Goal: Communication & Community: Share content

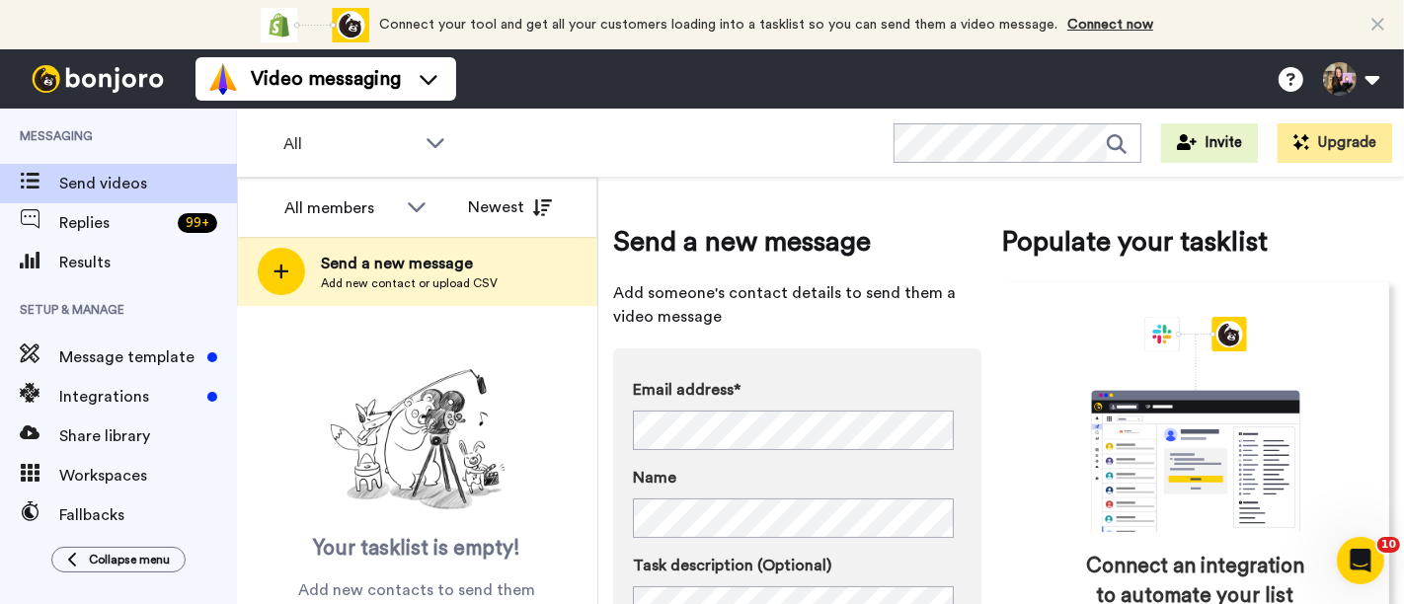
click at [409, 307] on div "Your tasklist is empty! Add new contacts to send them personalised messages" at bounding box center [417, 466] width 360 height 320
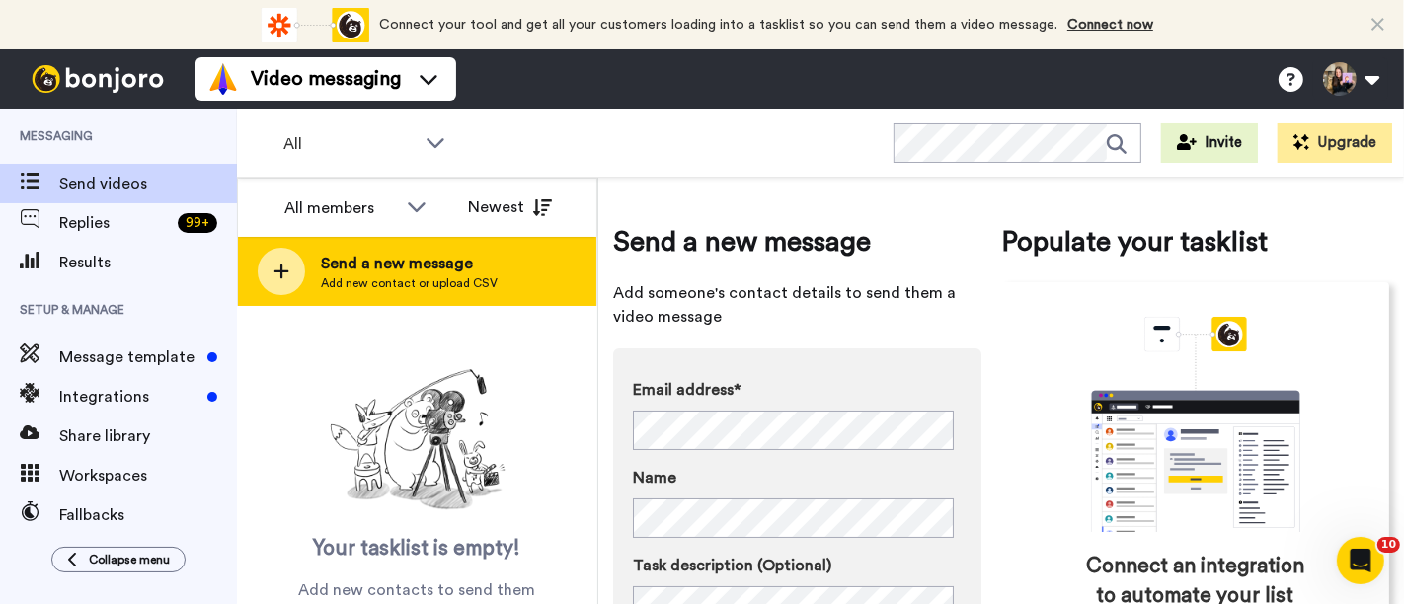
click at [431, 275] on span "Add new contact or upload CSV" at bounding box center [409, 283] width 177 height 16
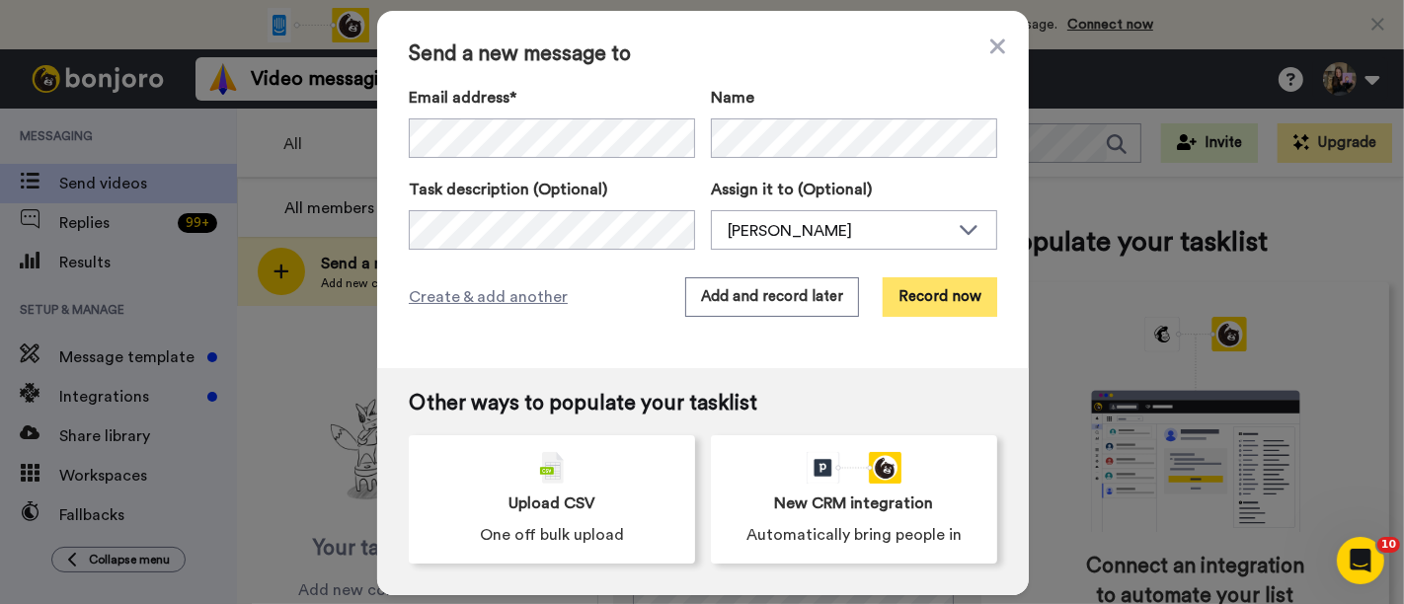
click at [910, 292] on button "Record now" at bounding box center [940, 296] width 115 height 39
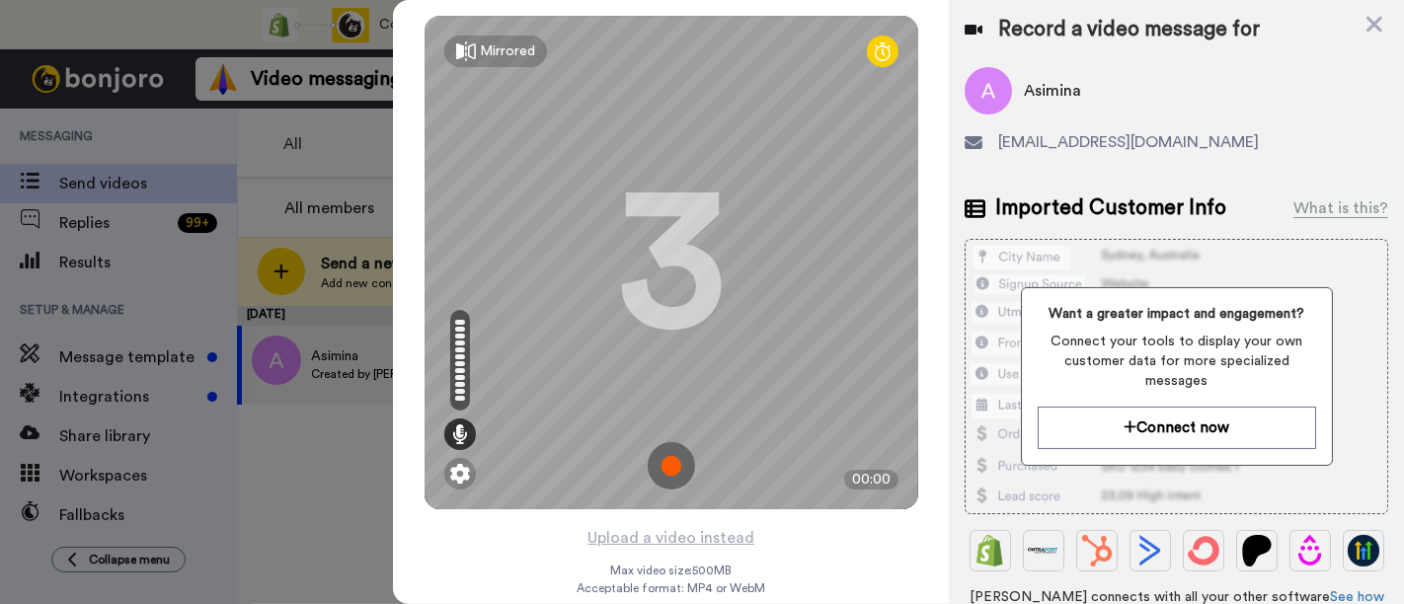
scroll to position [15, 0]
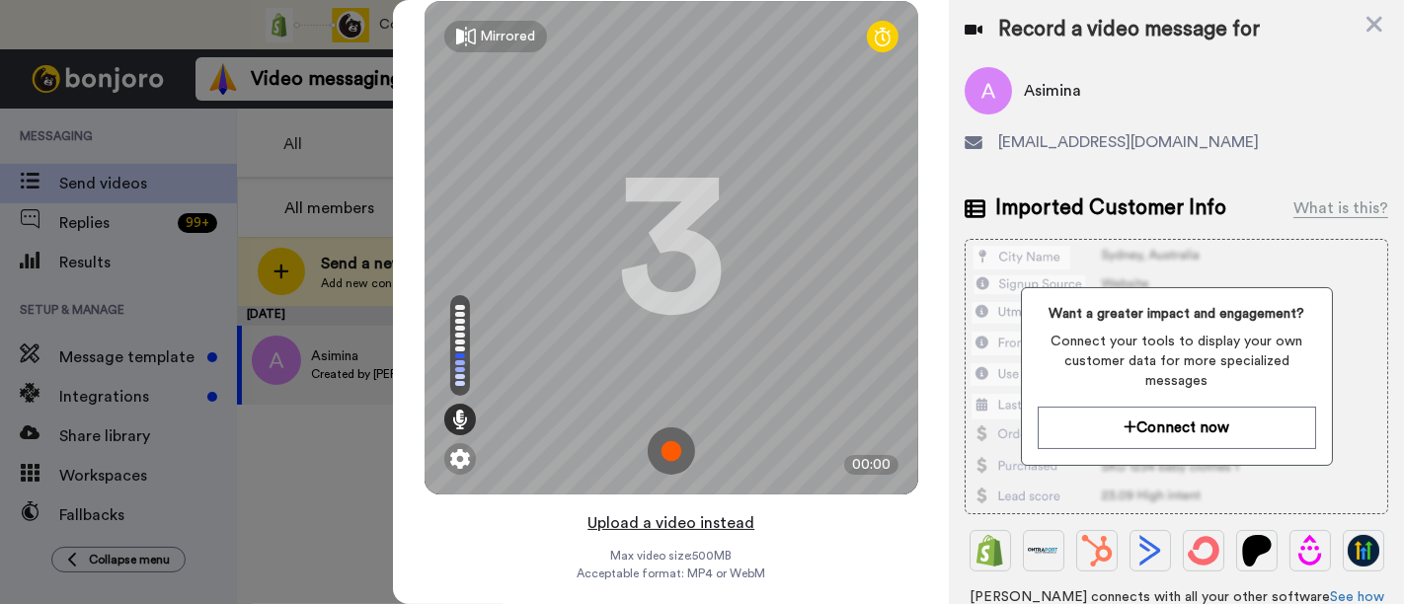
click at [688, 519] on button "Upload a video instead" at bounding box center [671, 523] width 179 height 26
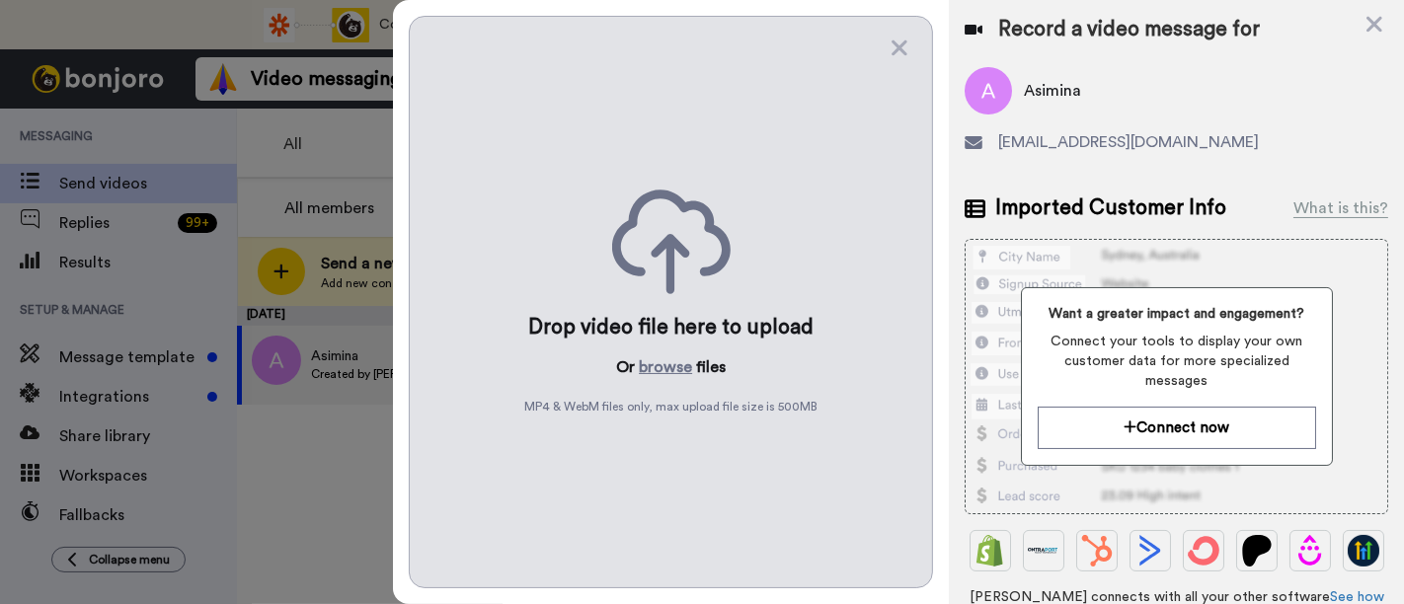
scroll to position [0, 0]
click at [677, 352] on div "Drop video file here to upload Or browse files MP4 & WebM files only, max uploa…" at bounding box center [671, 302] width 524 height 573
click at [667, 369] on button "browse" at bounding box center [665, 367] width 53 height 24
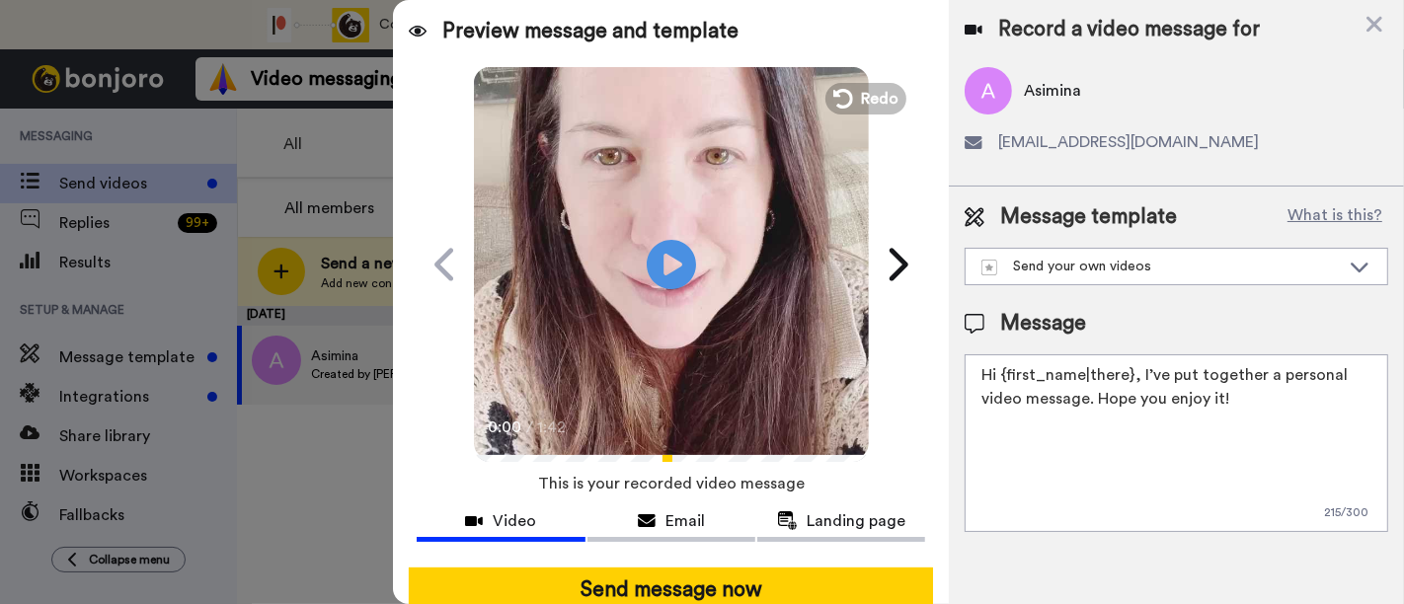
drag, startPoint x: 1230, startPoint y: 393, endPoint x: 1138, endPoint y: 385, distance: 92.2
click at [1138, 385] on textarea "Hi {first_name|there}, I’ve put together a personal video message. Hope you enj…" at bounding box center [1177, 443] width 424 height 178
paste textarea "welcome to SLP Elevate! I created a video welcome for you! Feel free to click r…"
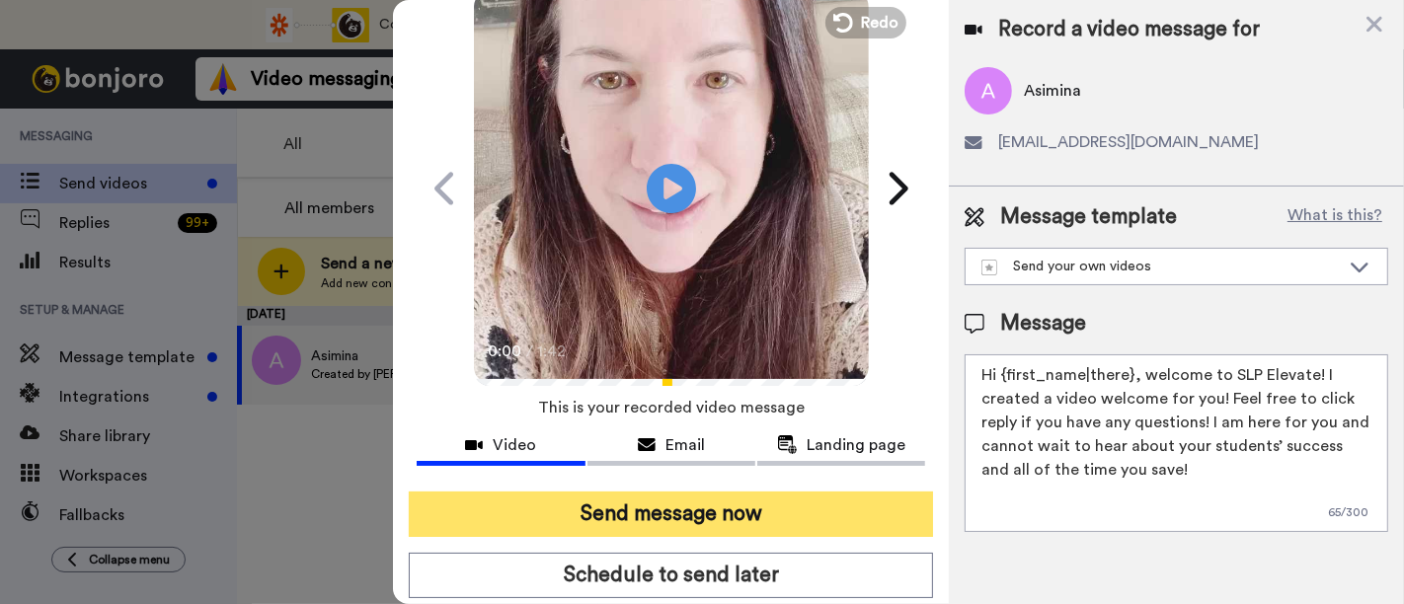
scroll to position [110, 0]
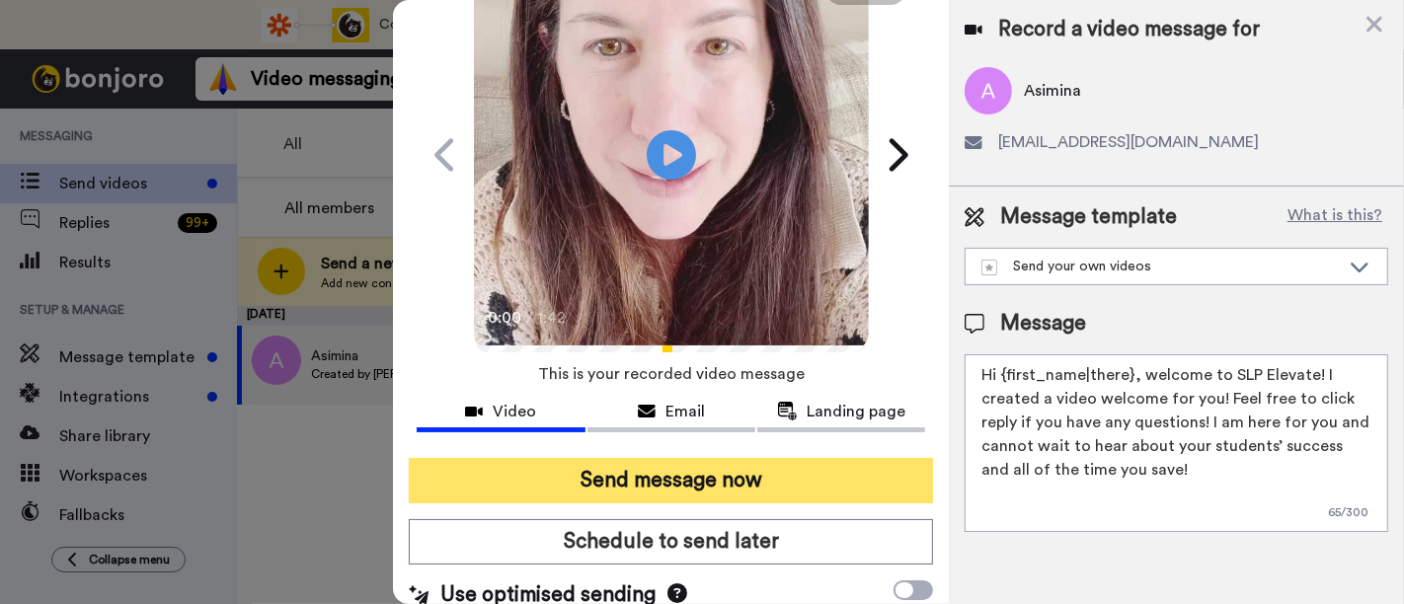
type textarea "Hi {first_name|there}, welcome to SLP Elevate! I created a video welcome for yo…"
click at [796, 484] on button "Send message now" at bounding box center [671, 480] width 524 height 45
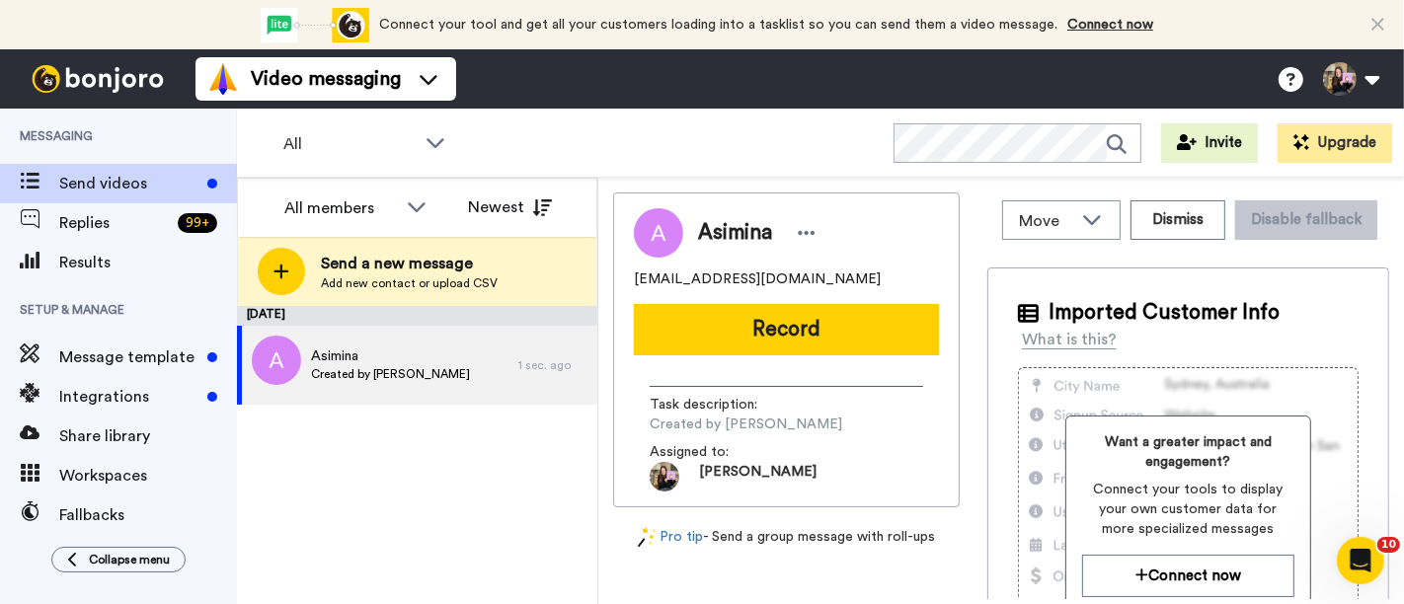
scroll to position [0, 0]
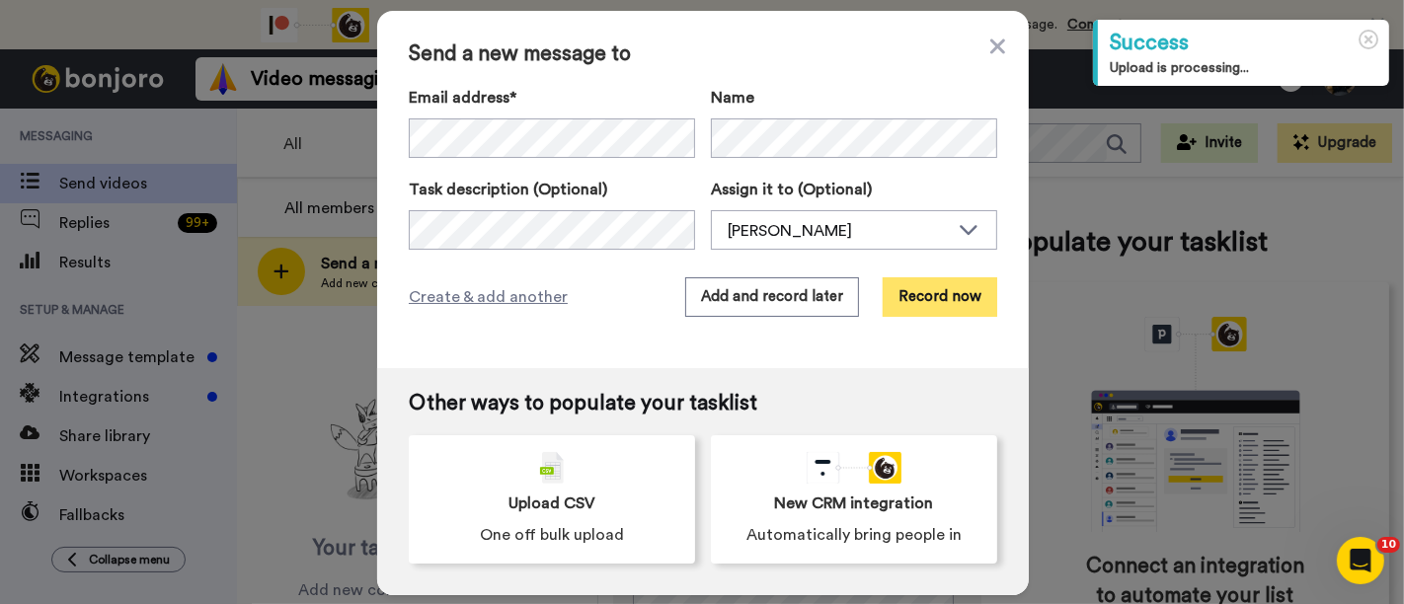
click at [916, 282] on button "Record now" at bounding box center [940, 296] width 115 height 39
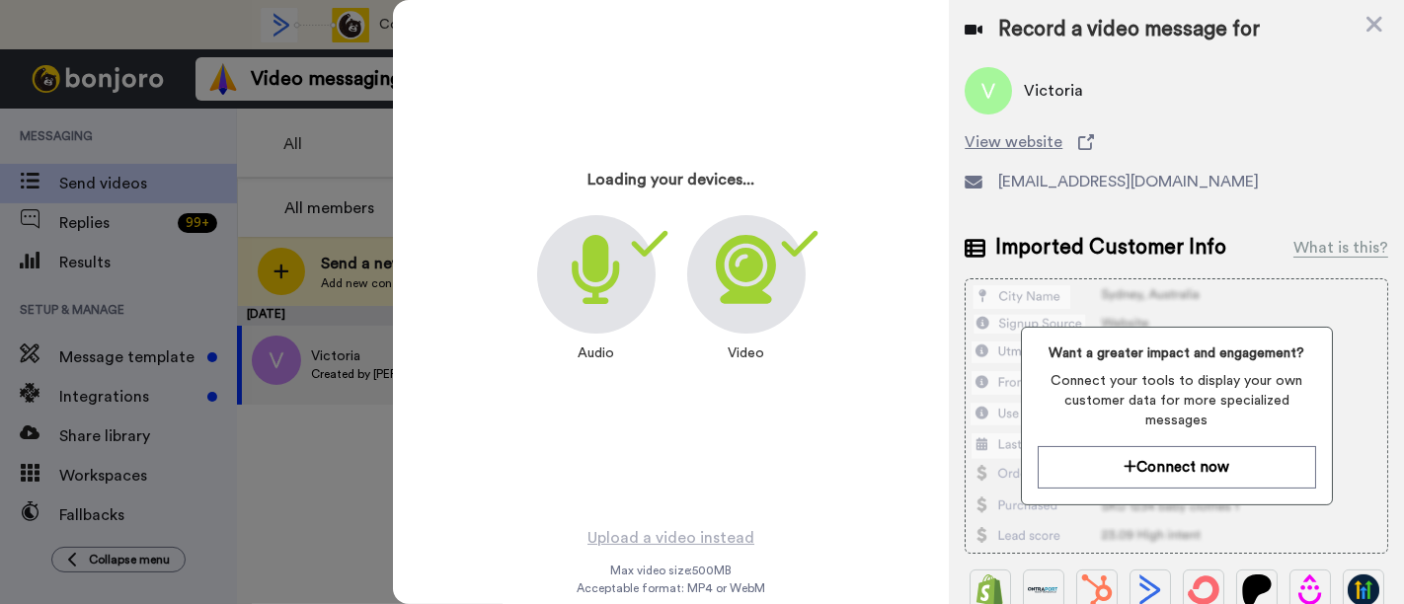
scroll to position [15, 0]
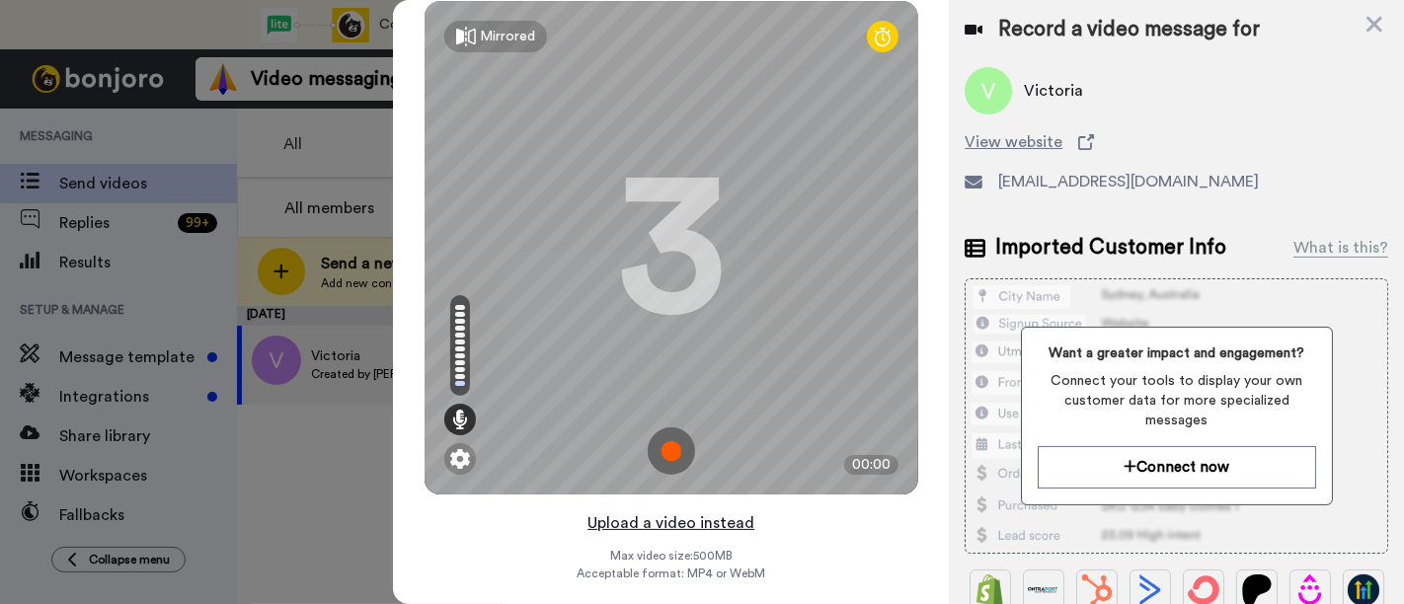
click at [735, 524] on button "Upload a video instead" at bounding box center [671, 523] width 179 height 26
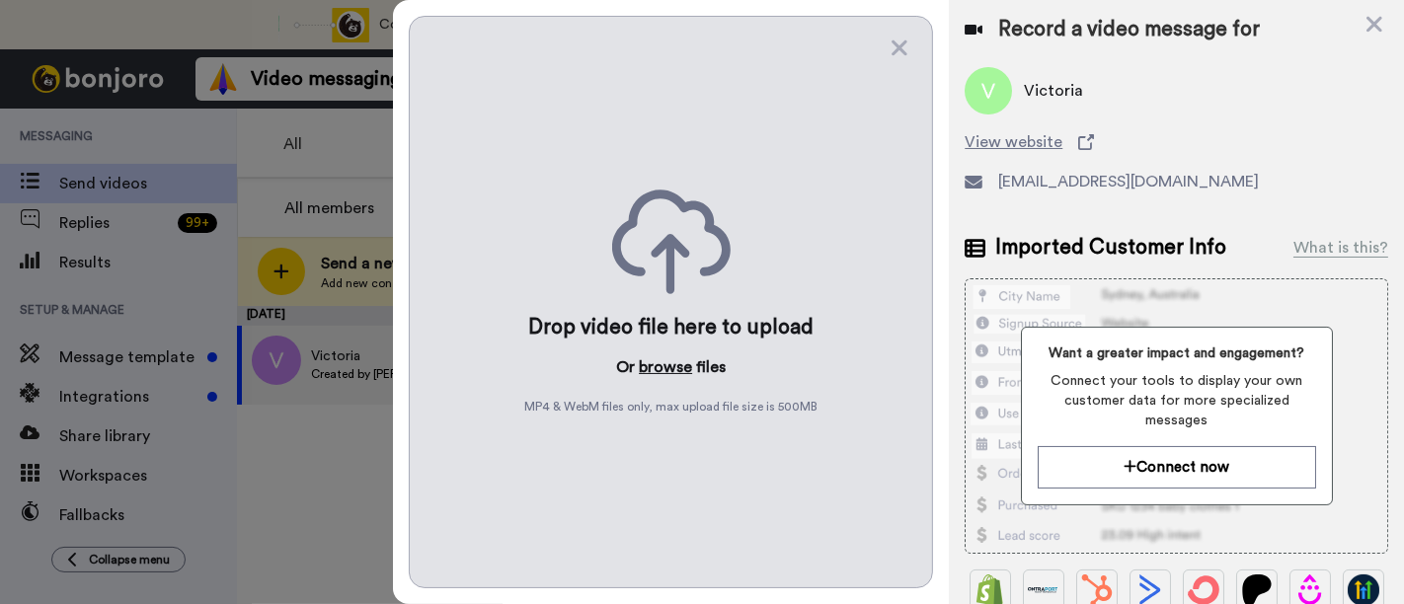
click at [669, 367] on button "browse" at bounding box center [665, 367] width 53 height 24
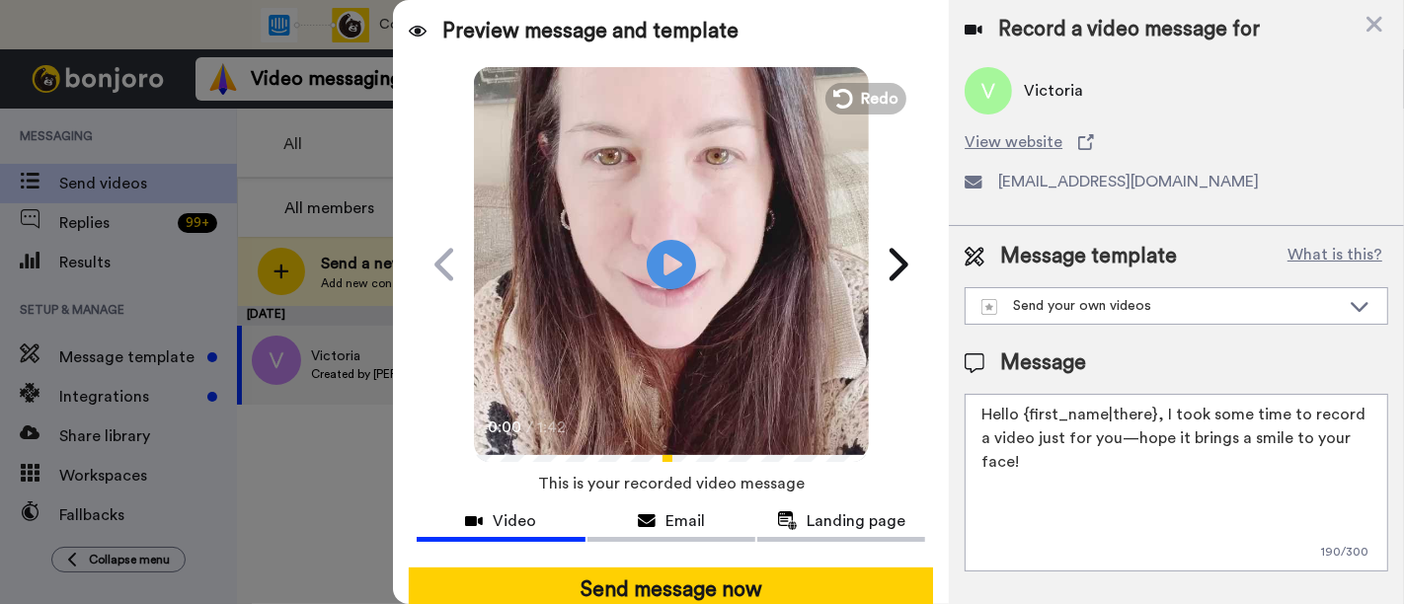
drag, startPoint x: 1367, startPoint y: 437, endPoint x: 1162, endPoint y: 410, distance: 206.3
click at [1162, 410] on textarea "Hello {first_name|there}, I took some time to record a video just for you—hope …" at bounding box center [1177, 483] width 424 height 178
paste textarea "welcome to SLP Elevate! I created a video welcome for you! Feel free to click r…"
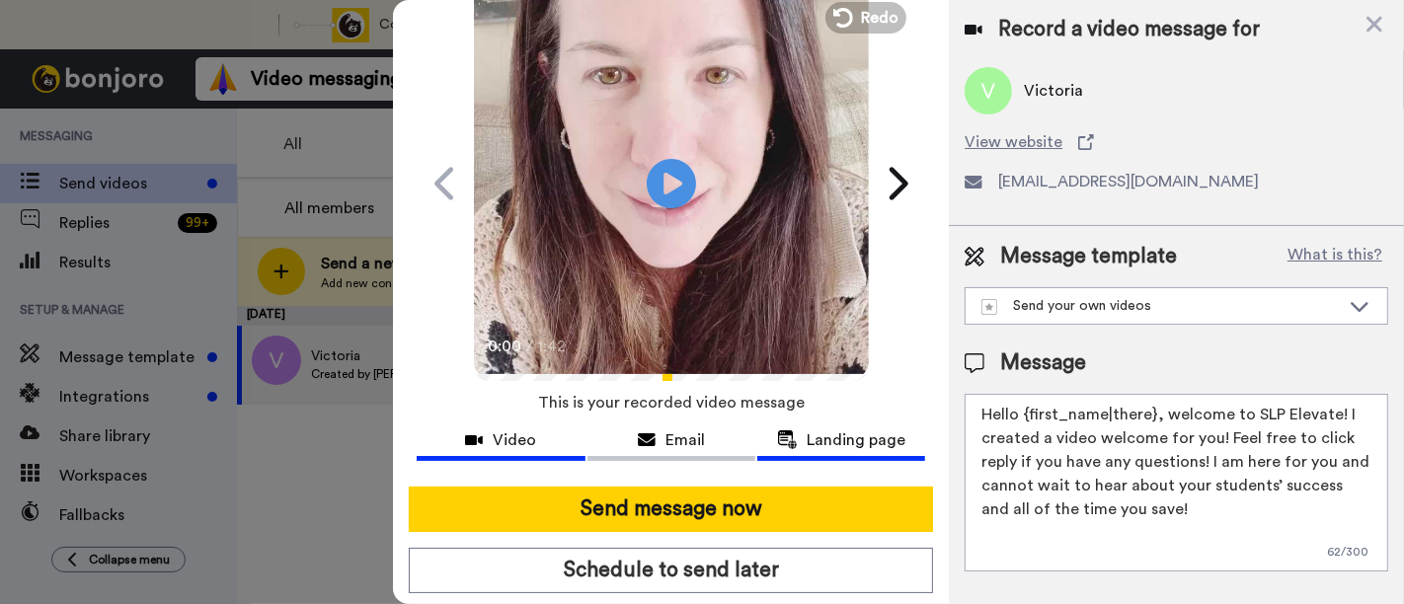
scroll to position [110, 0]
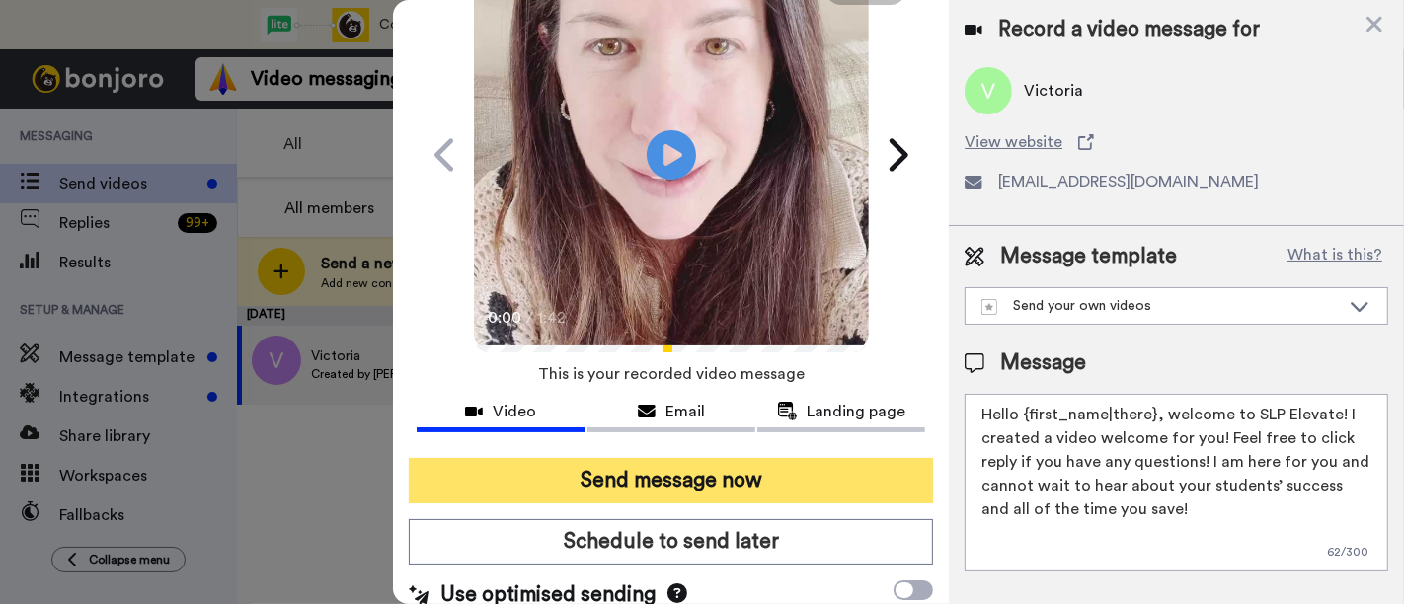
type textarea "Hello {first_name|there}, welcome to SLP Elevate! I created a video welcome for…"
click at [821, 480] on button "Send message now" at bounding box center [671, 480] width 524 height 45
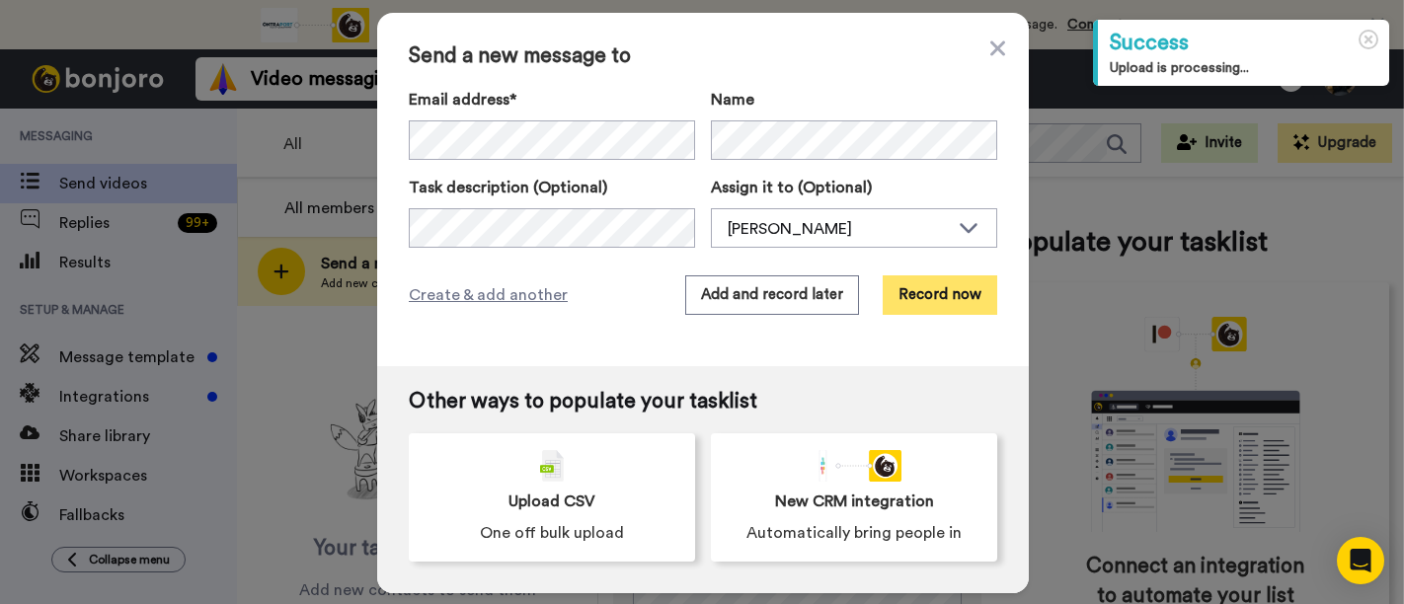
click at [901, 284] on button "Record now" at bounding box center [940, 294] width 115 height 39
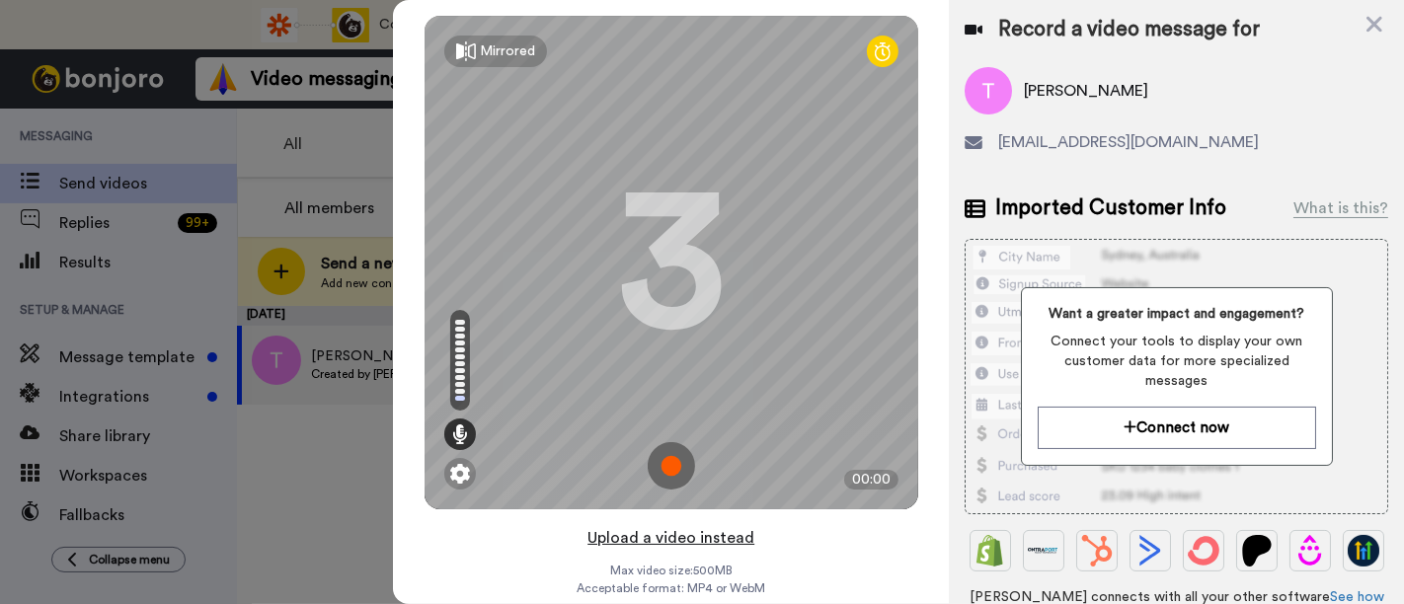
click at [704, 535] on button "Upload a video instead" at bounding box center [671, 538] width 179 height 26
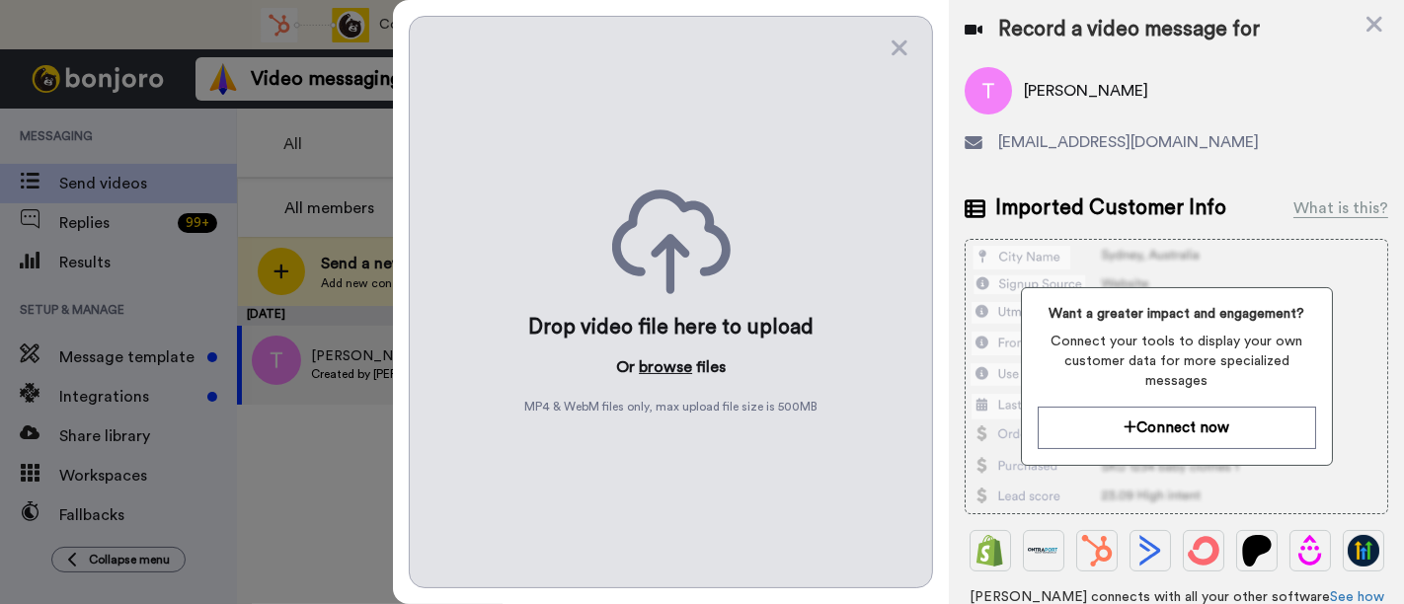
click at [668, 359] on button "browse" at bounding box center [665, 367] width 53 height 24
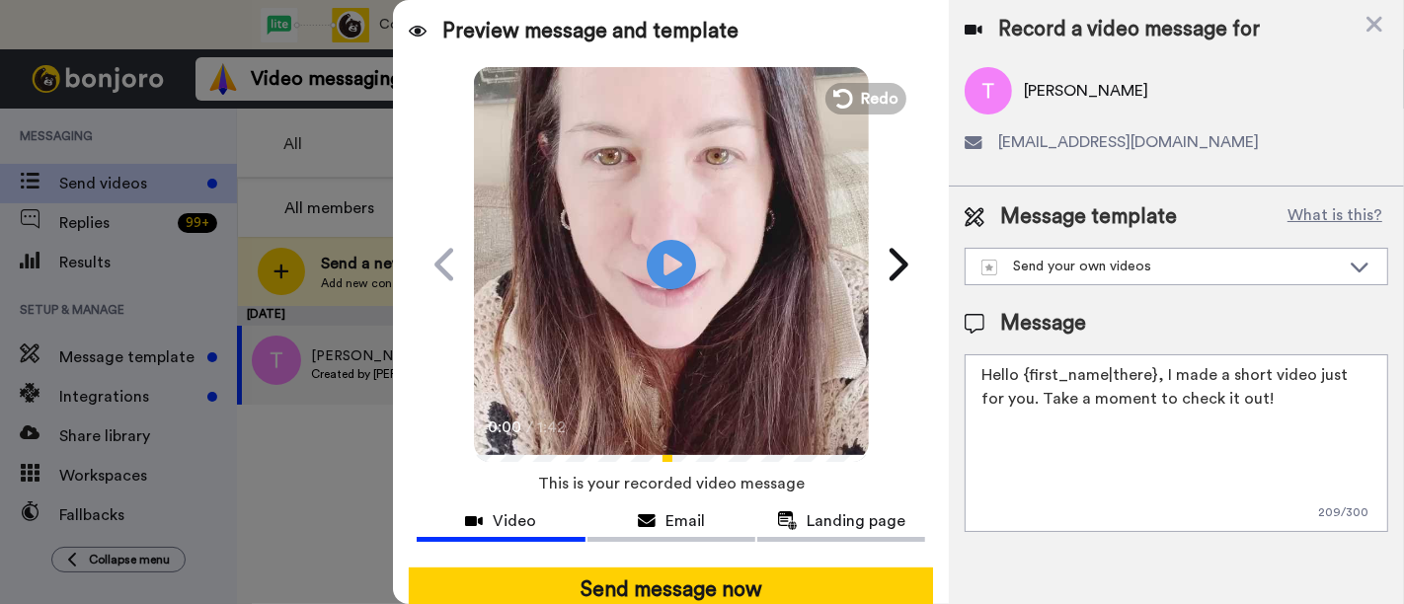
drag, startPoint x: 1245, startPoint y: 407, endPoint x: 1159, endPoint y: 373, distance: 92.2
click at [1159, 373] on textarea "Hello {first_name|there}, I made a short video just for you. Take a moment to c…" at bounding box center [1177, 443] width 424 height 178
paste textarea "welcome to SLP Elevate! I created a video welcome for you! Feel free to click r…"
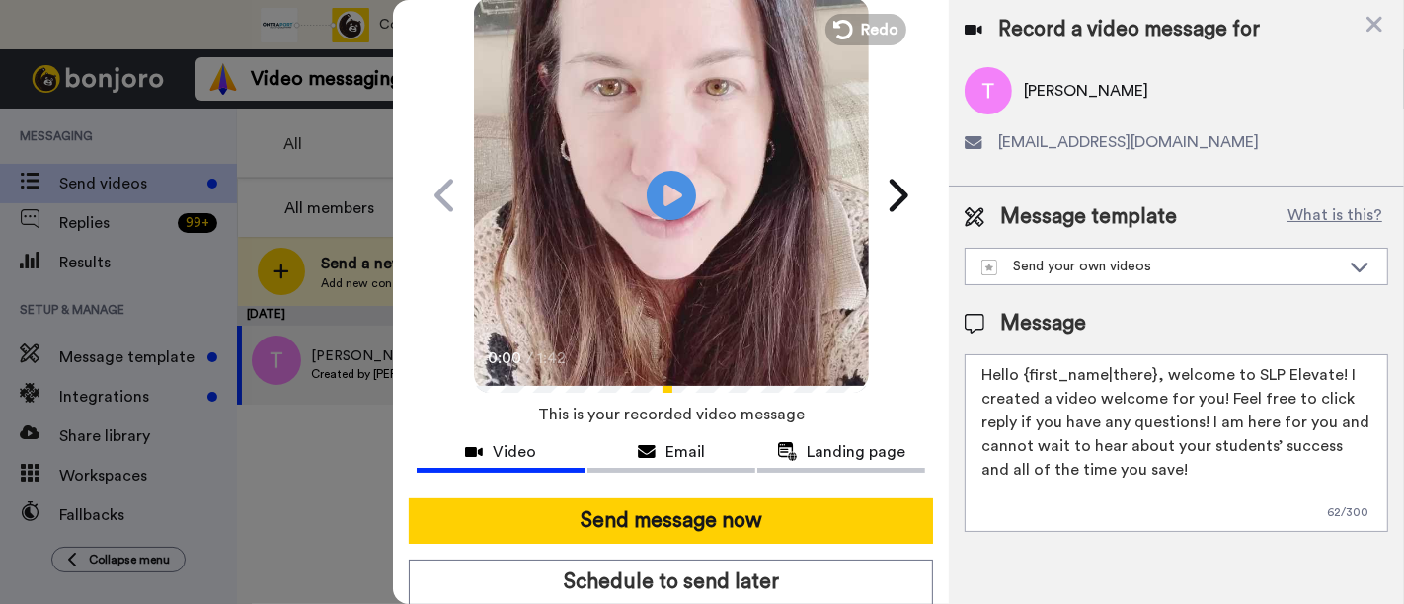
scroll to position [128, 0]
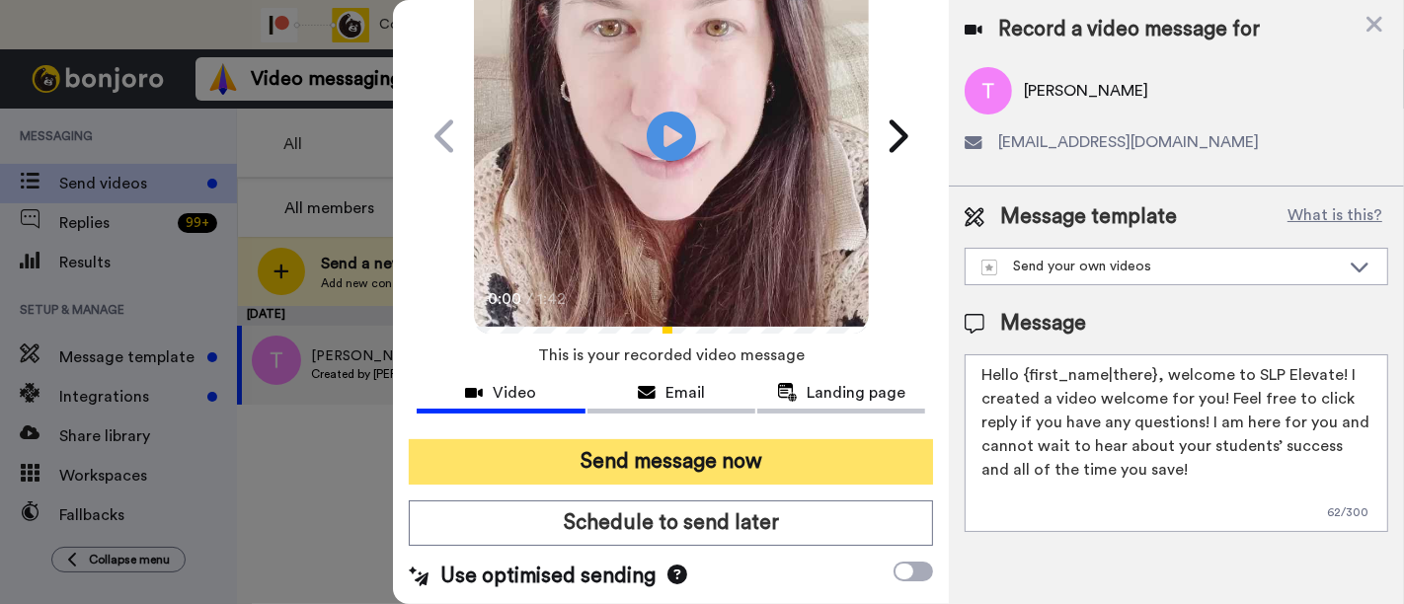
type textarea "Hello {first_name|there}, welcome to SLP Elevate! I created a video welcome for…"
click at [868, 452] on button "Send message now" at bounding box center [671, 461] width 524 height 45
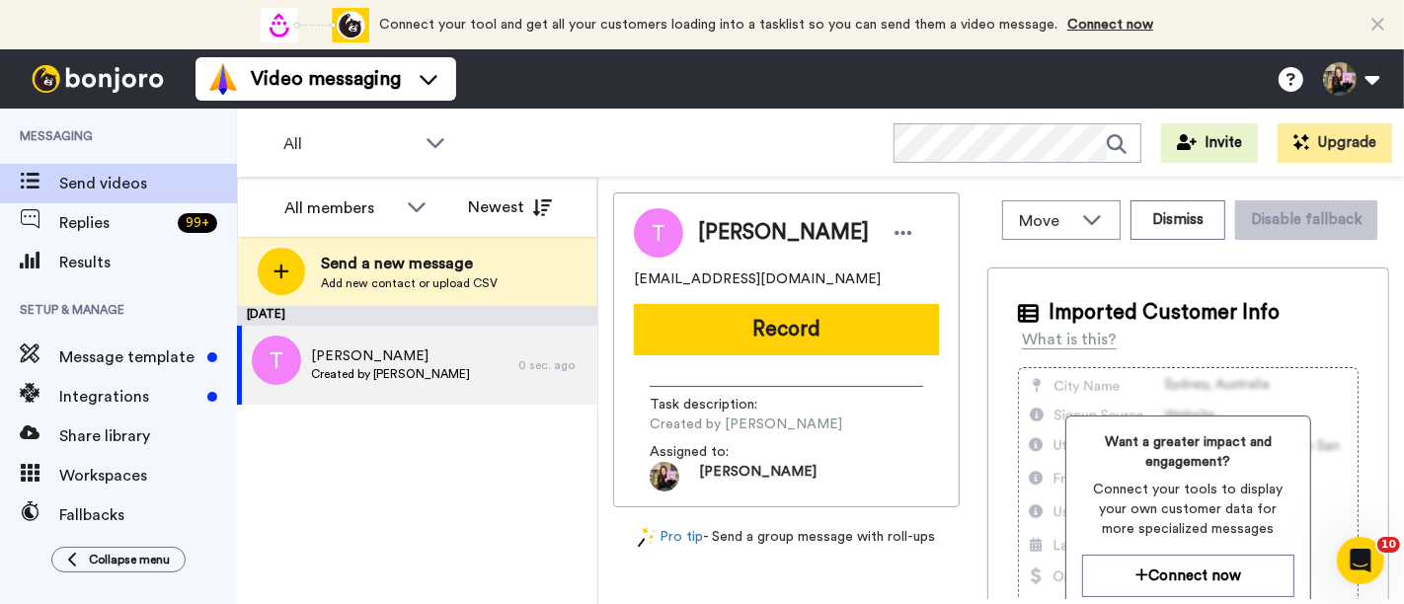
scroll to position [0, 0]
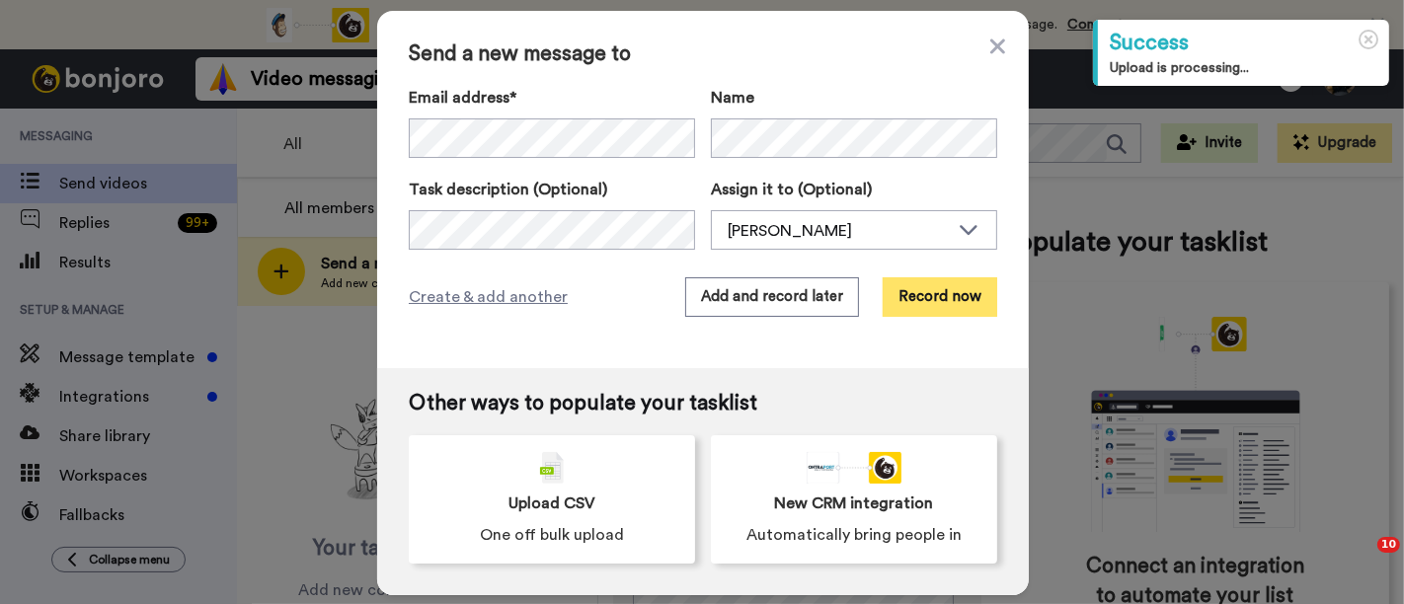
click at [934, 286] on button "Record now" at bounding box center [940, 296] width 115 height 39
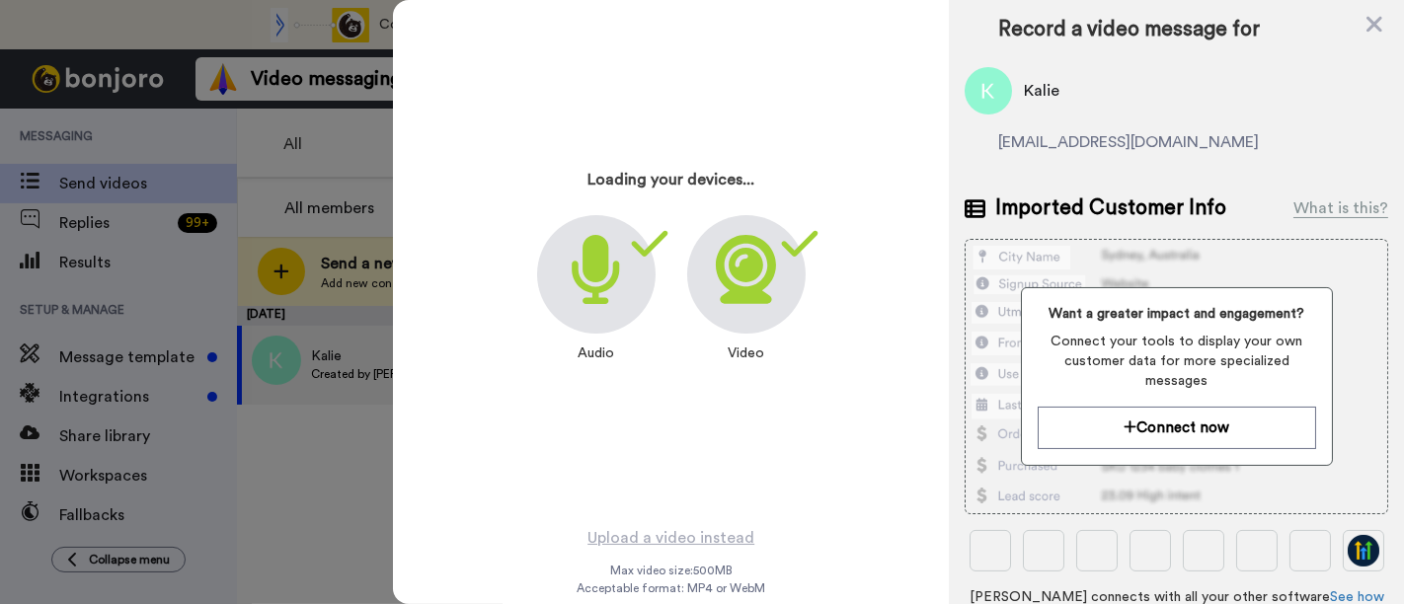
scroll to position [15, 0]
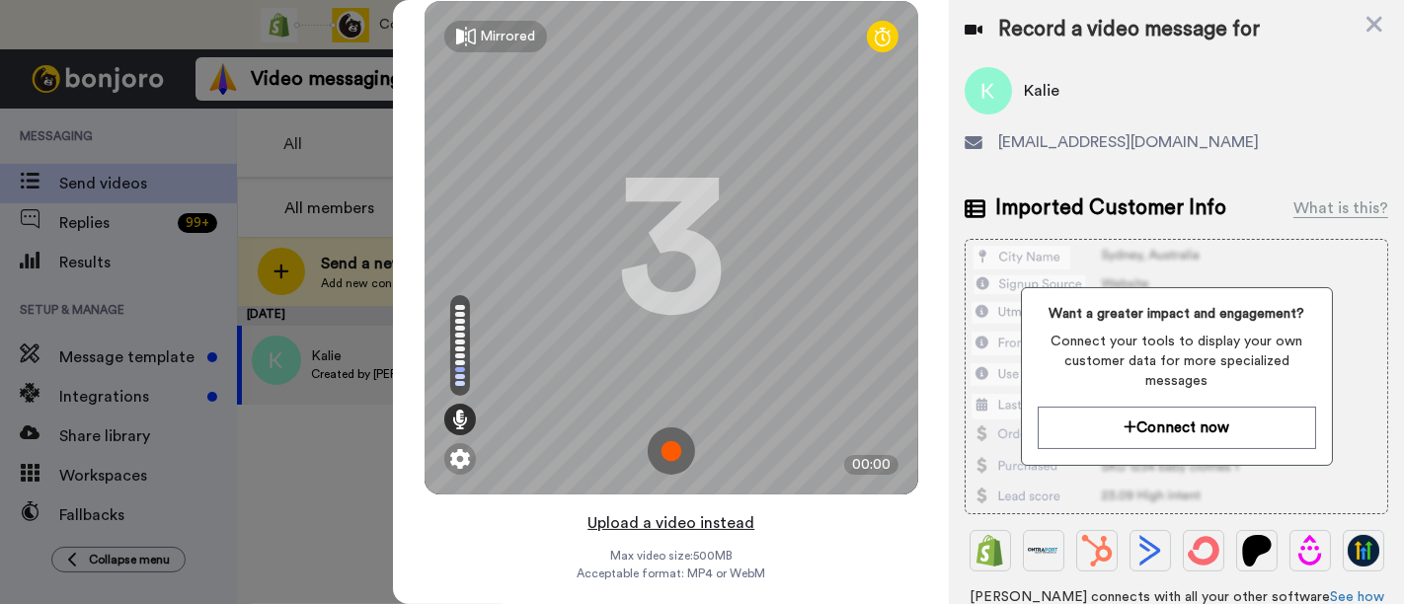
click at [728, 520] on button "Upload a video instead" at bounding box center [671, 523] width 179 height 26
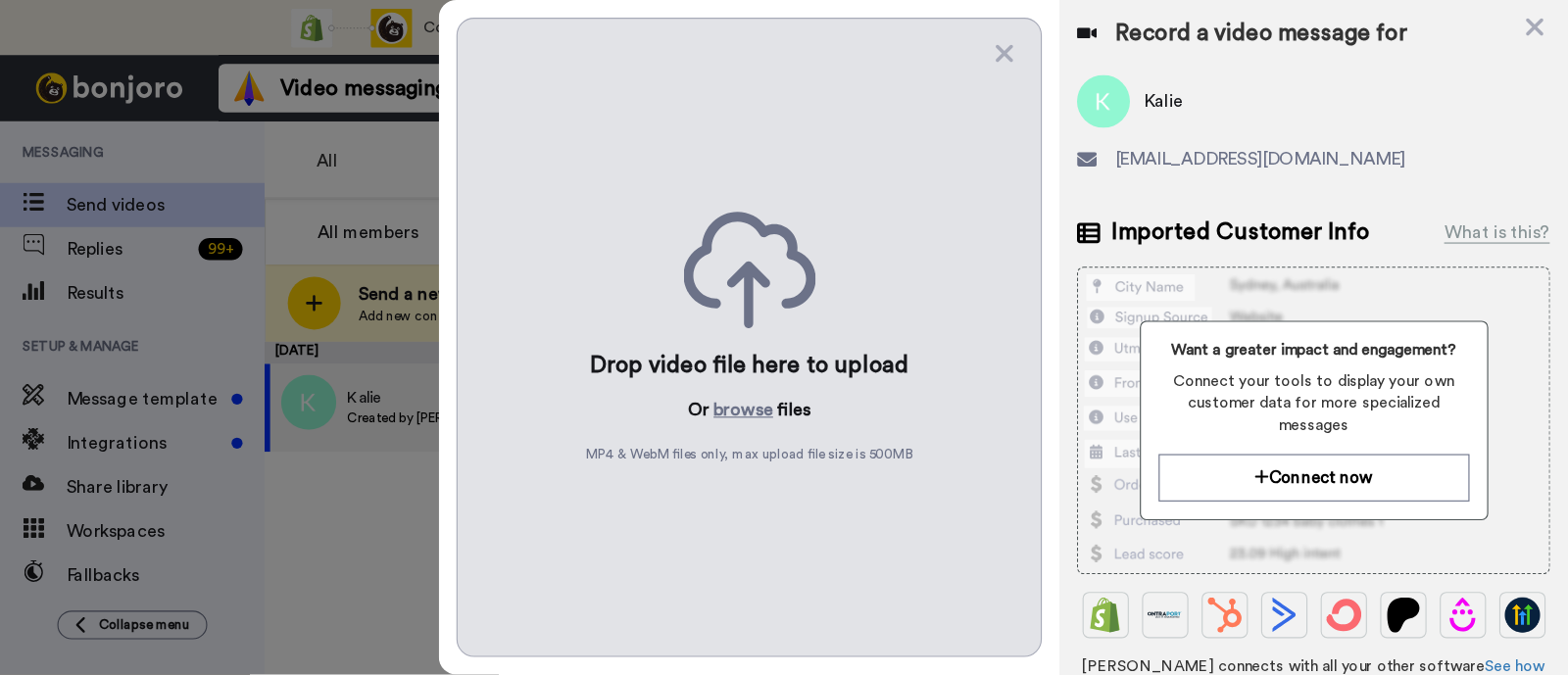
scroll to position [0, 0]
click at [655, 364] on button "browse" at bounding box center [660, 364] width 53 height 24
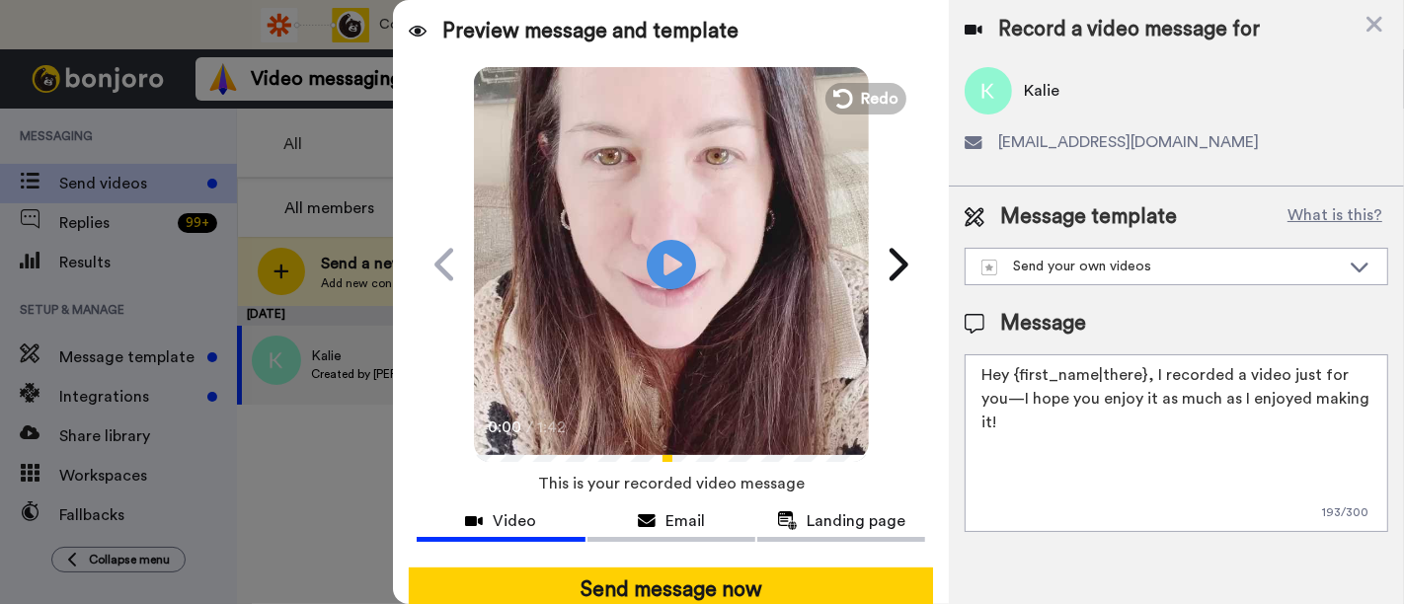
drag, startPoint x: 1365, startPoint y: 396, endPoint x: 1152, endPoint y: 360, distance: 215.2
click at [1152, 360] on textarea "Hey {first_name|there}, I recorded a video just for you—I hope you enjoy it as …" at bounding box center [1177, 443] width 424 height 178
paste textarea "welcome to SLP Elevate! I created a video welcome for you! Feel free to click r…"
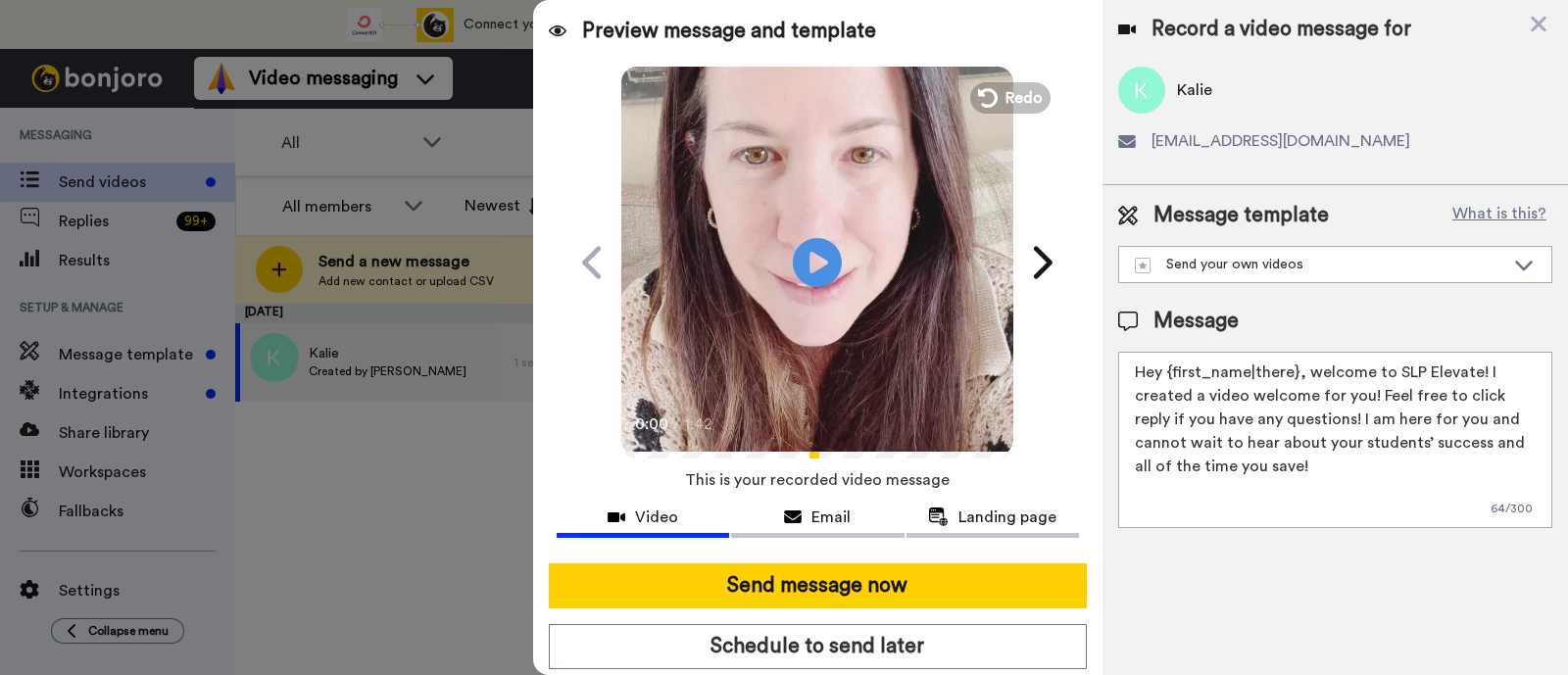
type textarea "Hey {first_name|there}, welcome to SLP Elevate! I created a video welcome for y…"
click at [921, 599] on div "Send message now Schedule to send later Use optimised sending" at bounding box center [818, 639] width 570 height 183
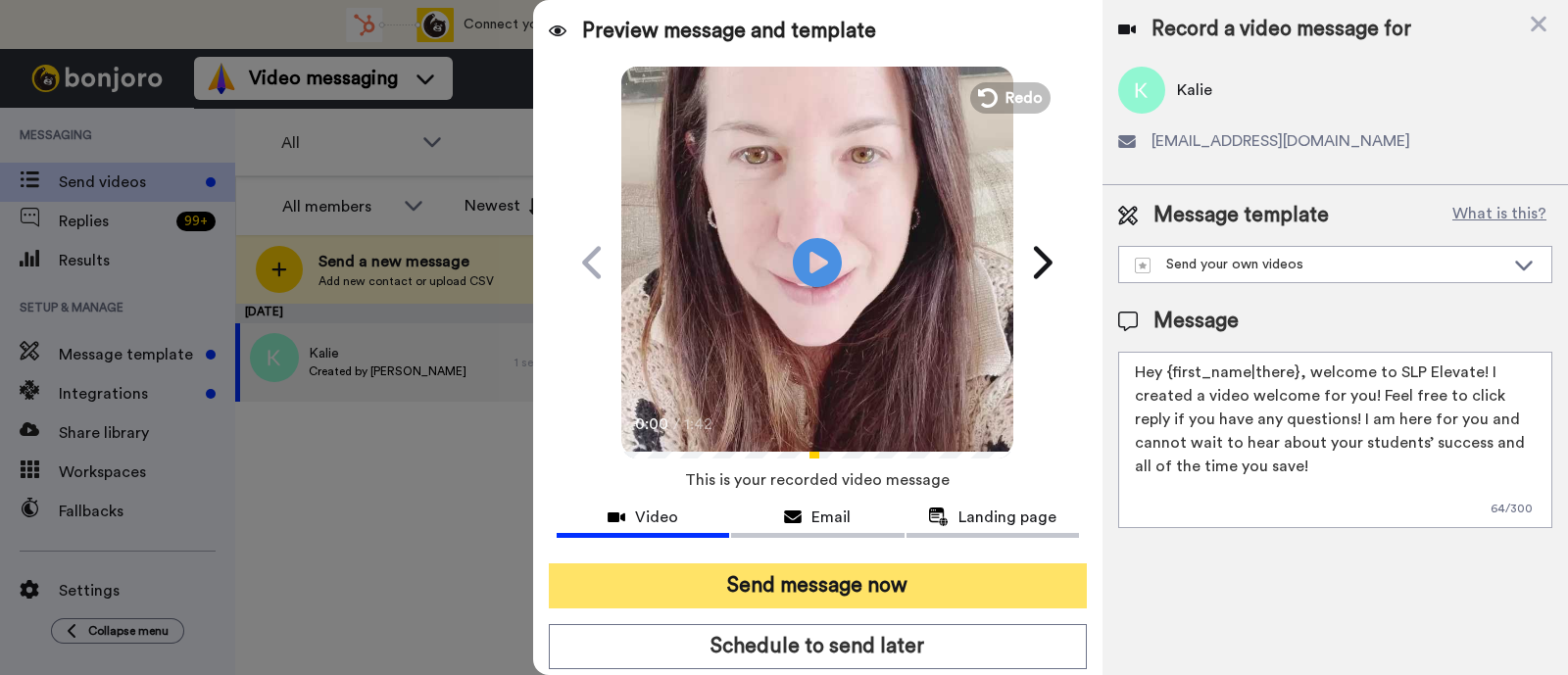
click at [906, 581] on button "Send message now" at bounding box center [818, 586] width 538 height 45
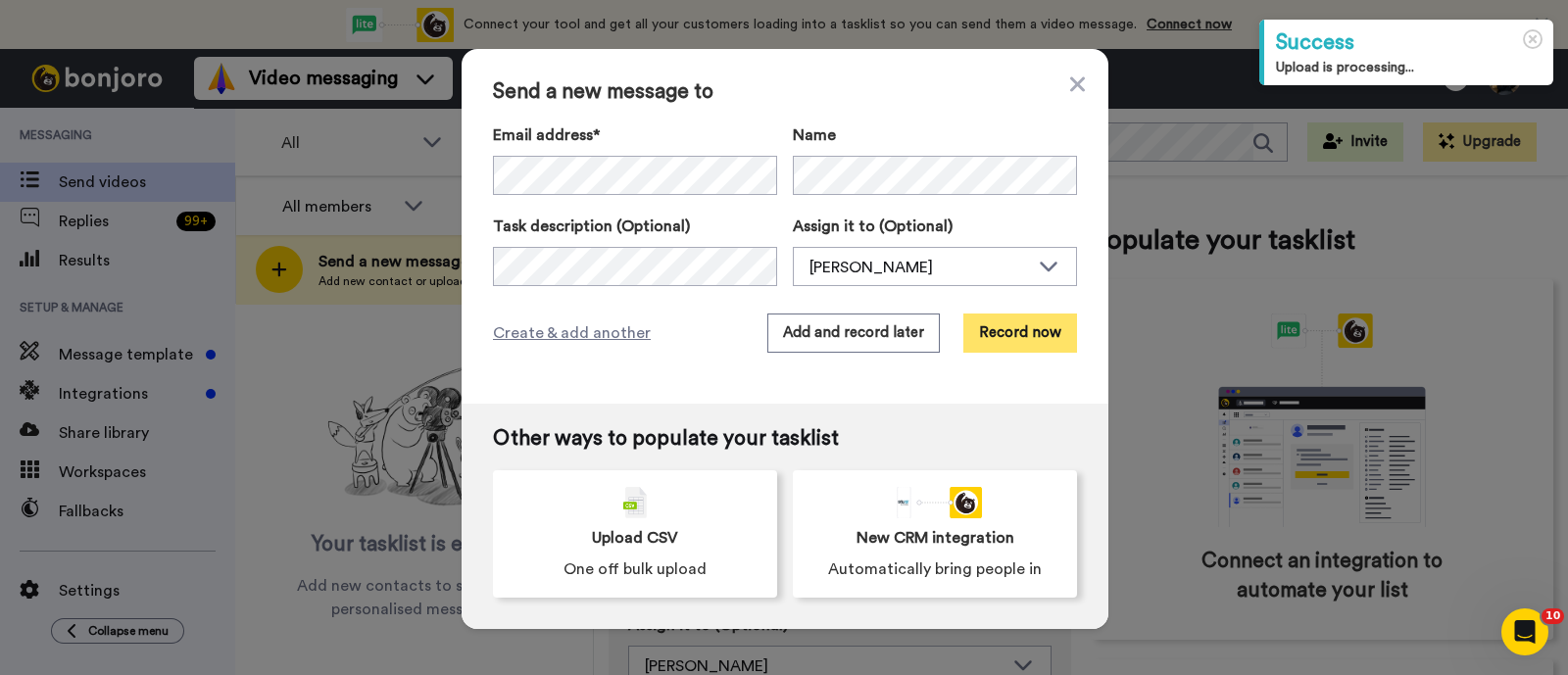
click at [1003, 336] on button "Record now" at bounding box center [1020, 333] width 114 height 39
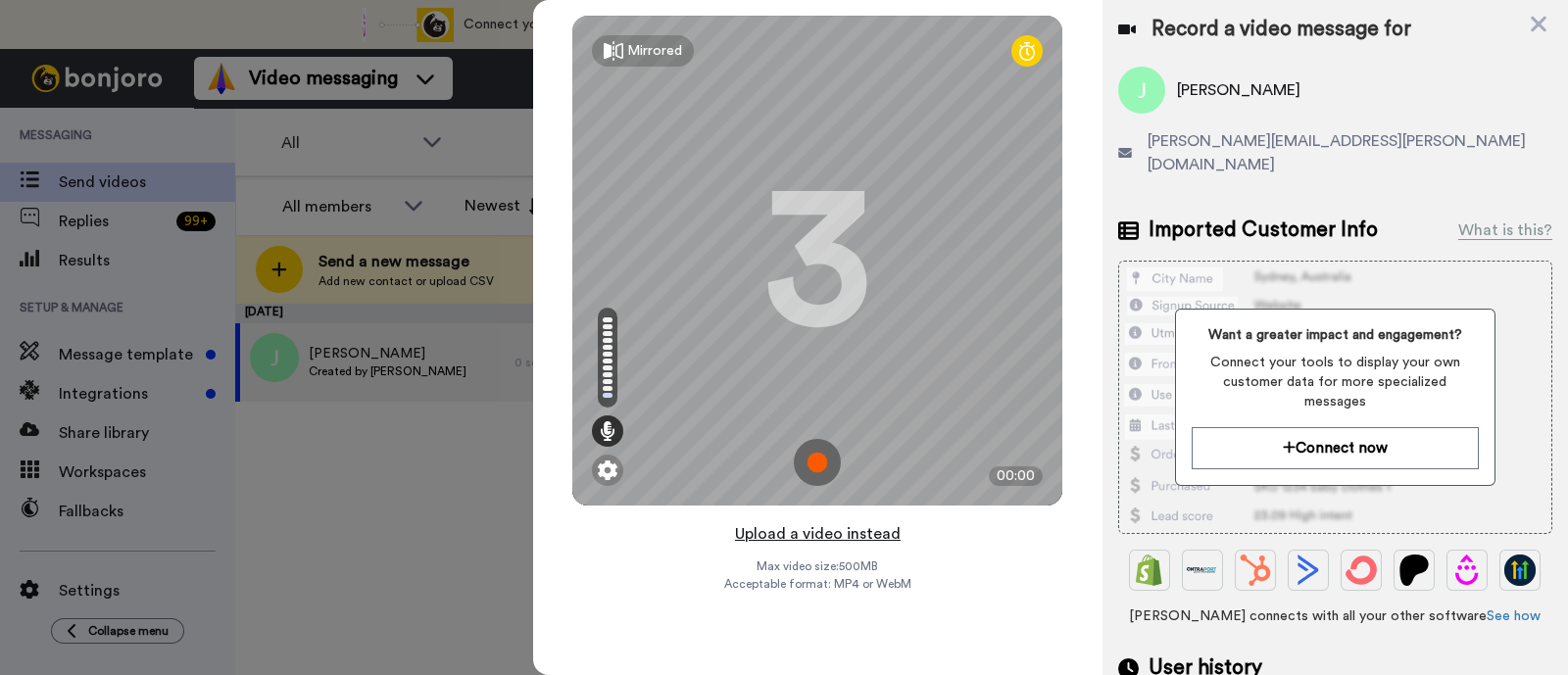
click at [873, 530] on button "Upload a video instead" at bounding box center [818, 534] width 178 height 26
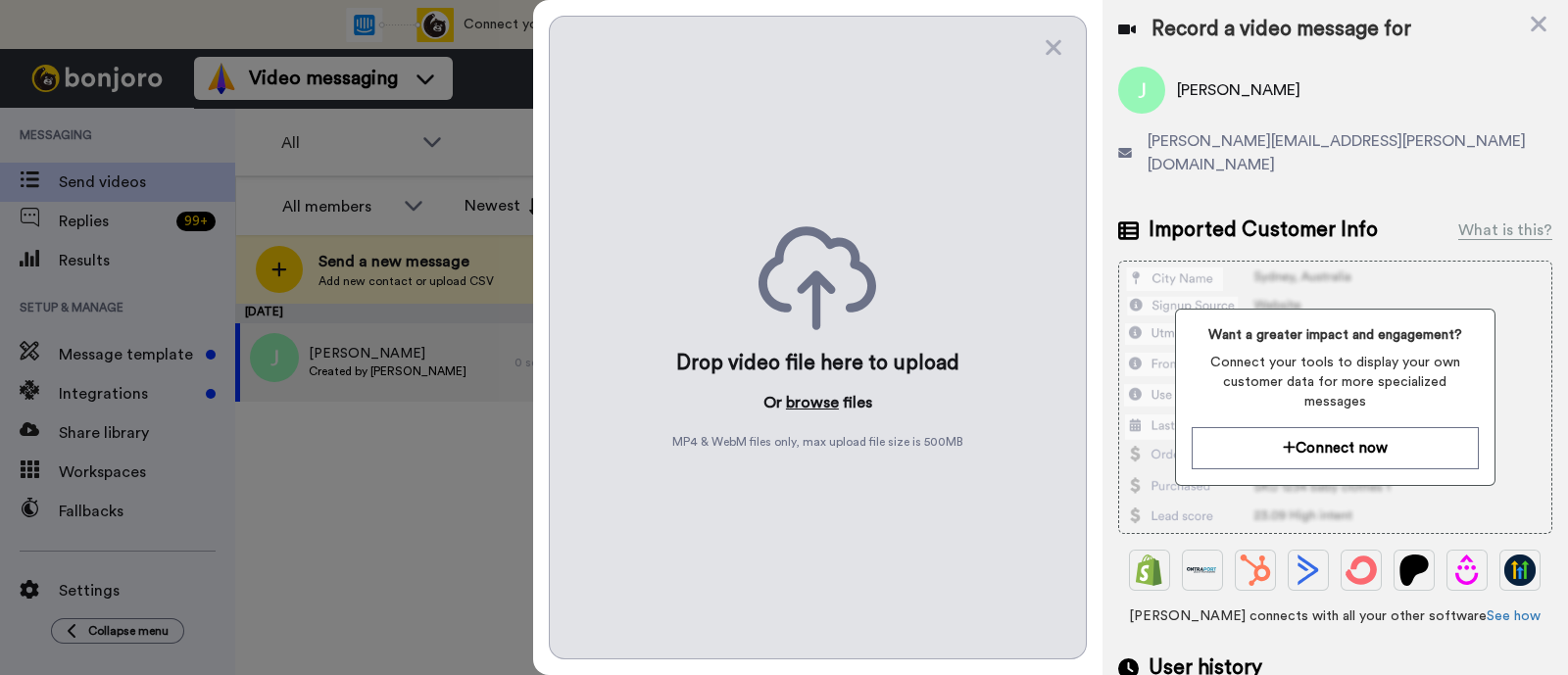
click at [826, 409] on button "browse" at bounding box center [812, 403] width 53 height 24
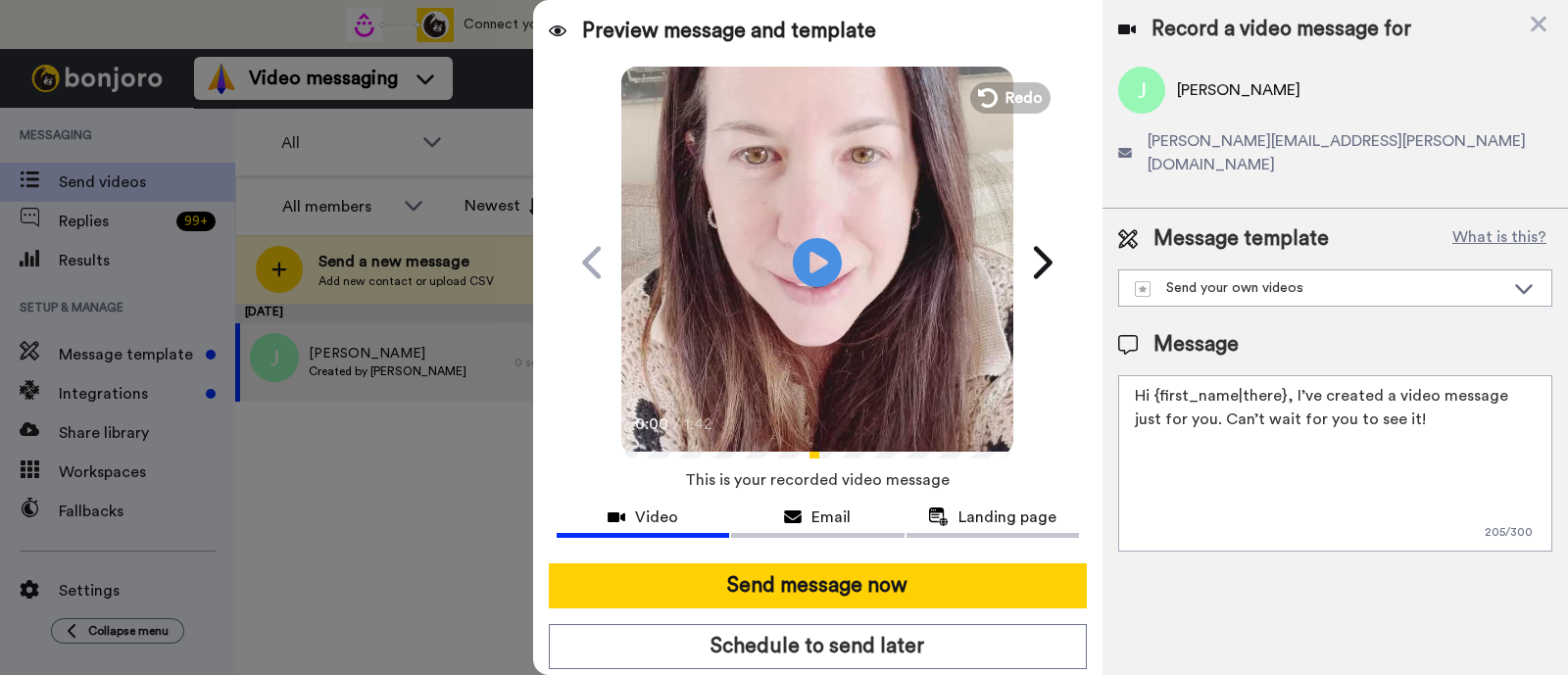
drag, startPoint x: 1403, startPoint y: 394, endPoint x: 1288, endPoint y: 357, distance: 120.8
click at [1288, 375] on textarea "Hi {first_name|there}, I’ve created a video message just for you. Can’t wait fo…" at bounding box center [1335, 464] width 434 height 177
paste textarea "welcome to SLP Elevate! I created a video welcome for you! Feel free to click r…"
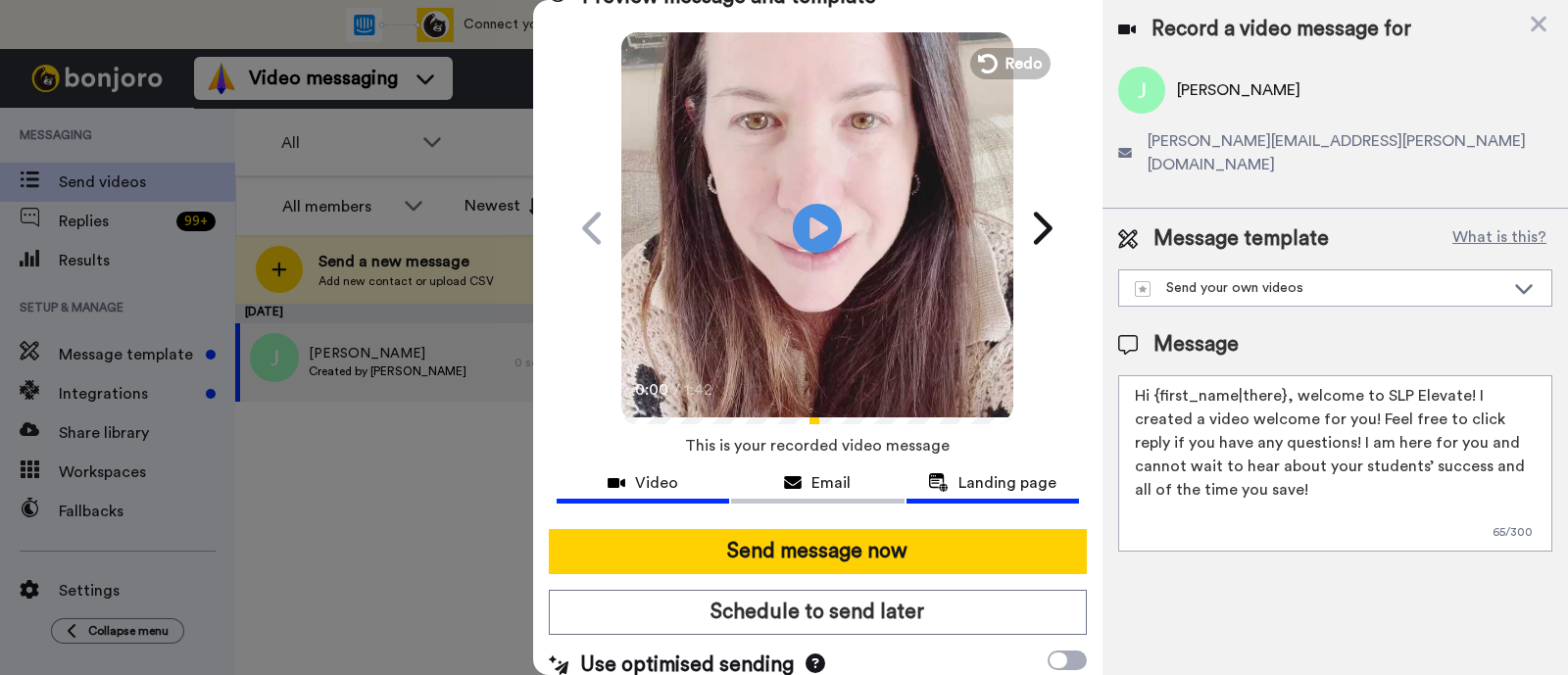
scroll to position [53, 0]
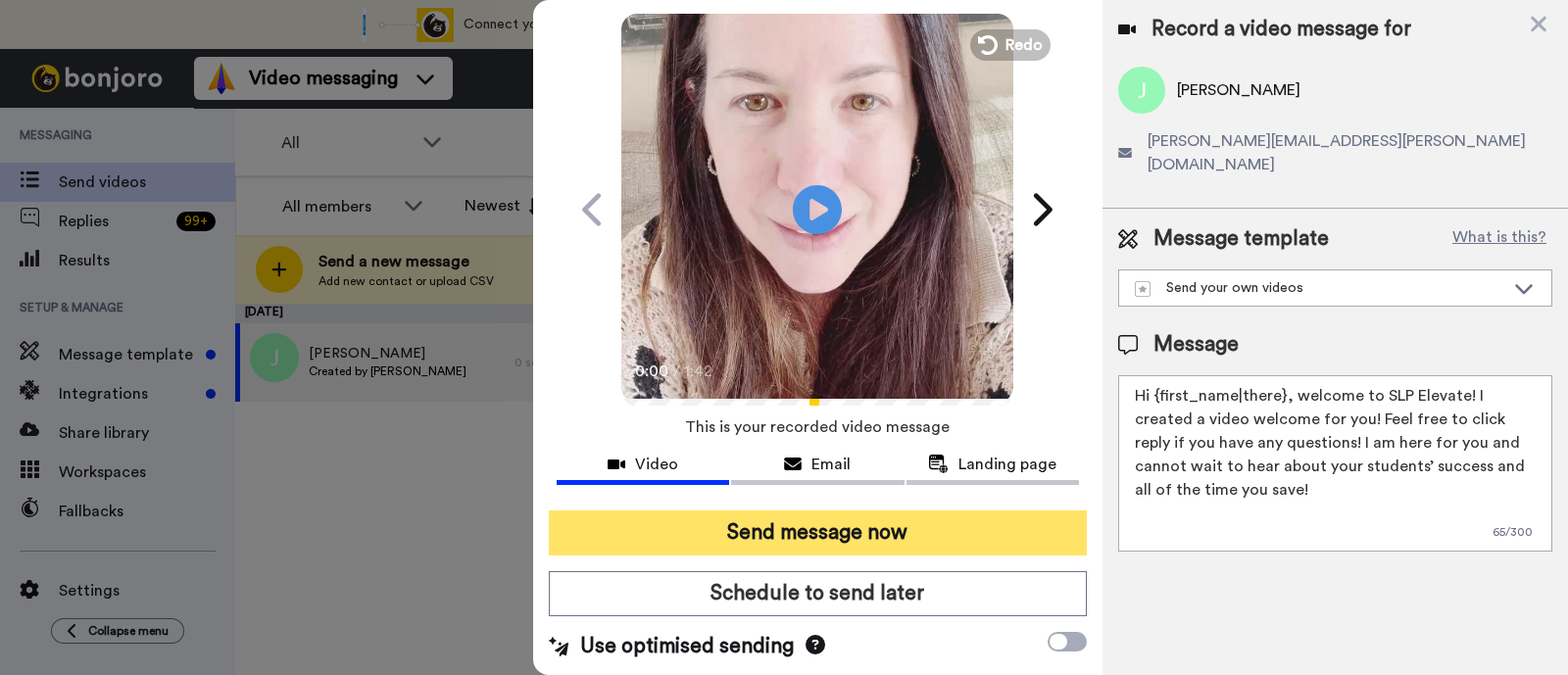
type textarea "Hi {first_name|there}, welcome to SLP Elevate! I created a video welcome for yo…"
click at [928, 522] on button "Send message now" at bounding box center [818, 532] width 538 height 45
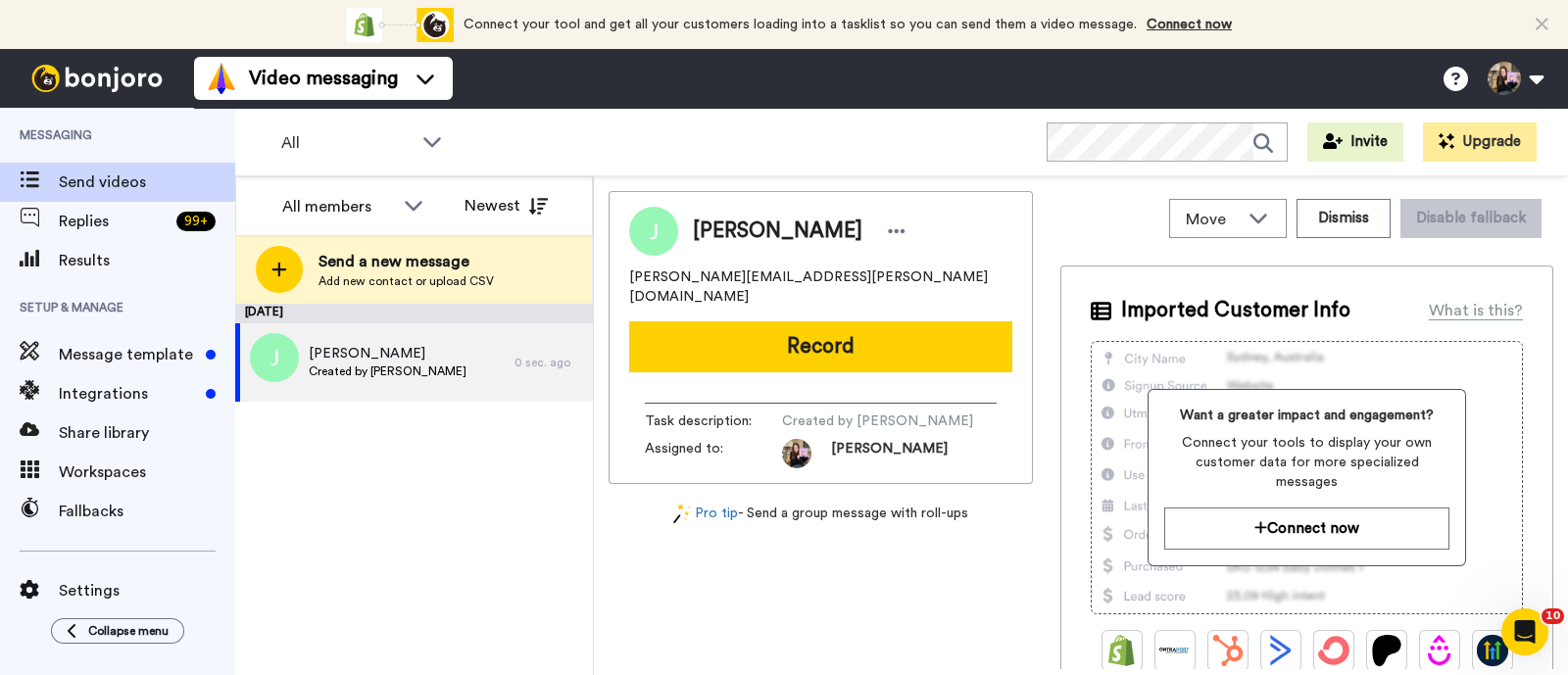
scroll to position [0, 0]
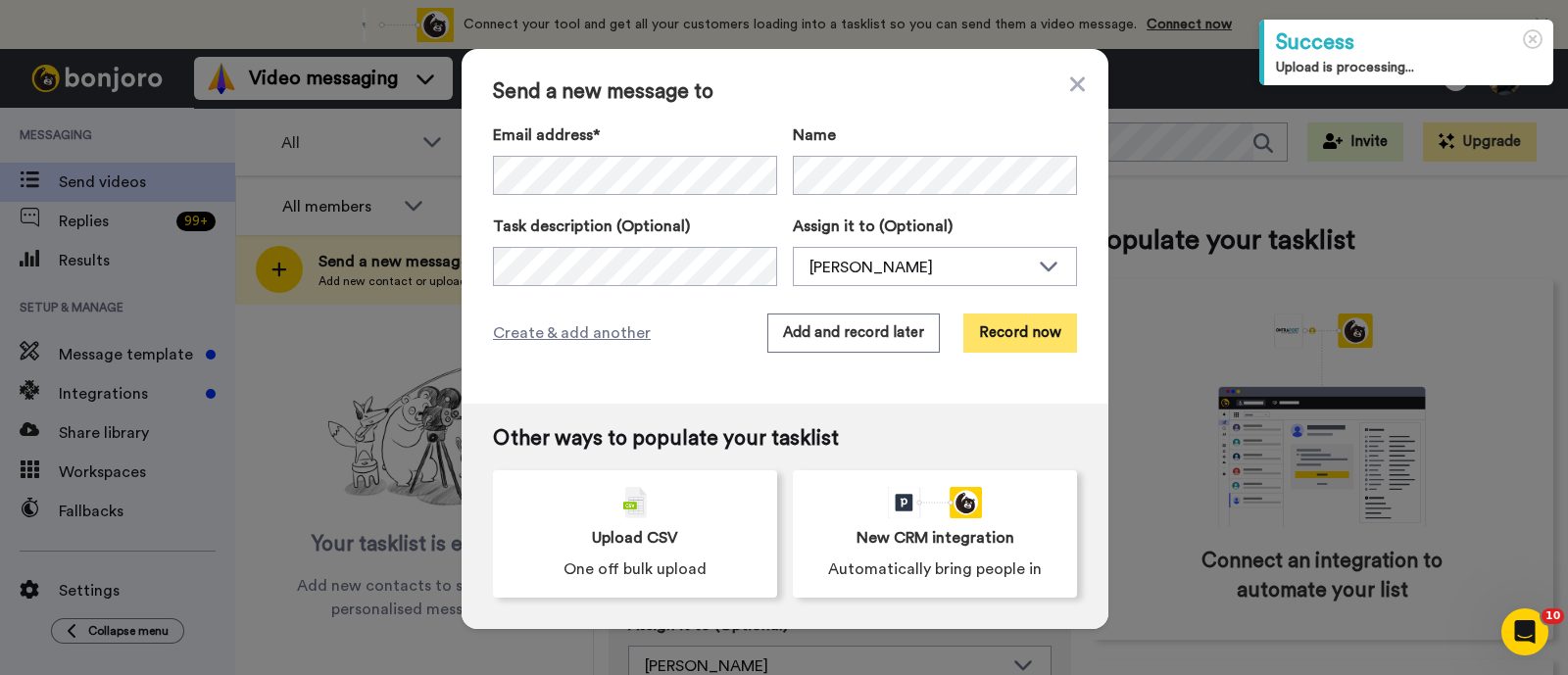
click at [1009, 329] on button "Record now" at bounding box center [1020, 333] width 114 height 39
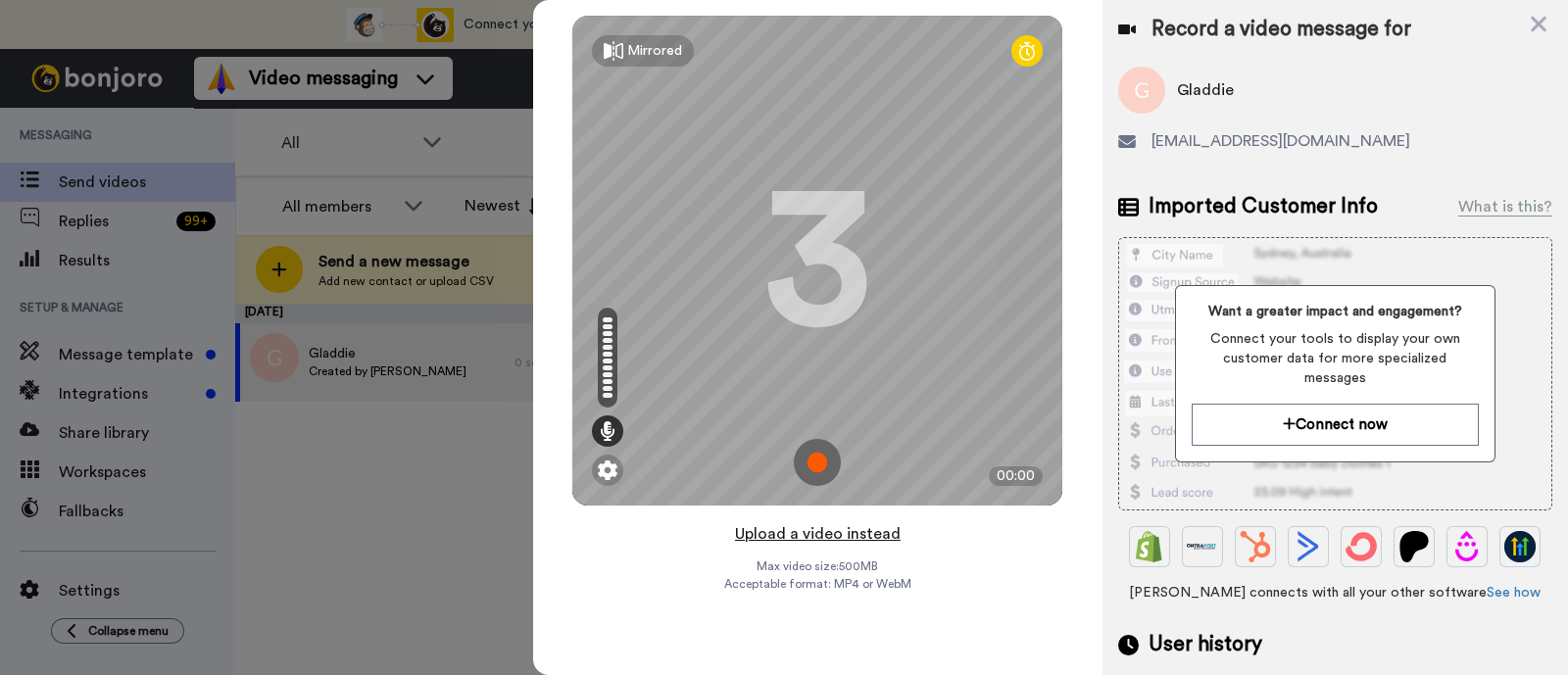
click at [850, 540] on button "Upload a video instead" at bounding box center [818, 534] width 178 height 26
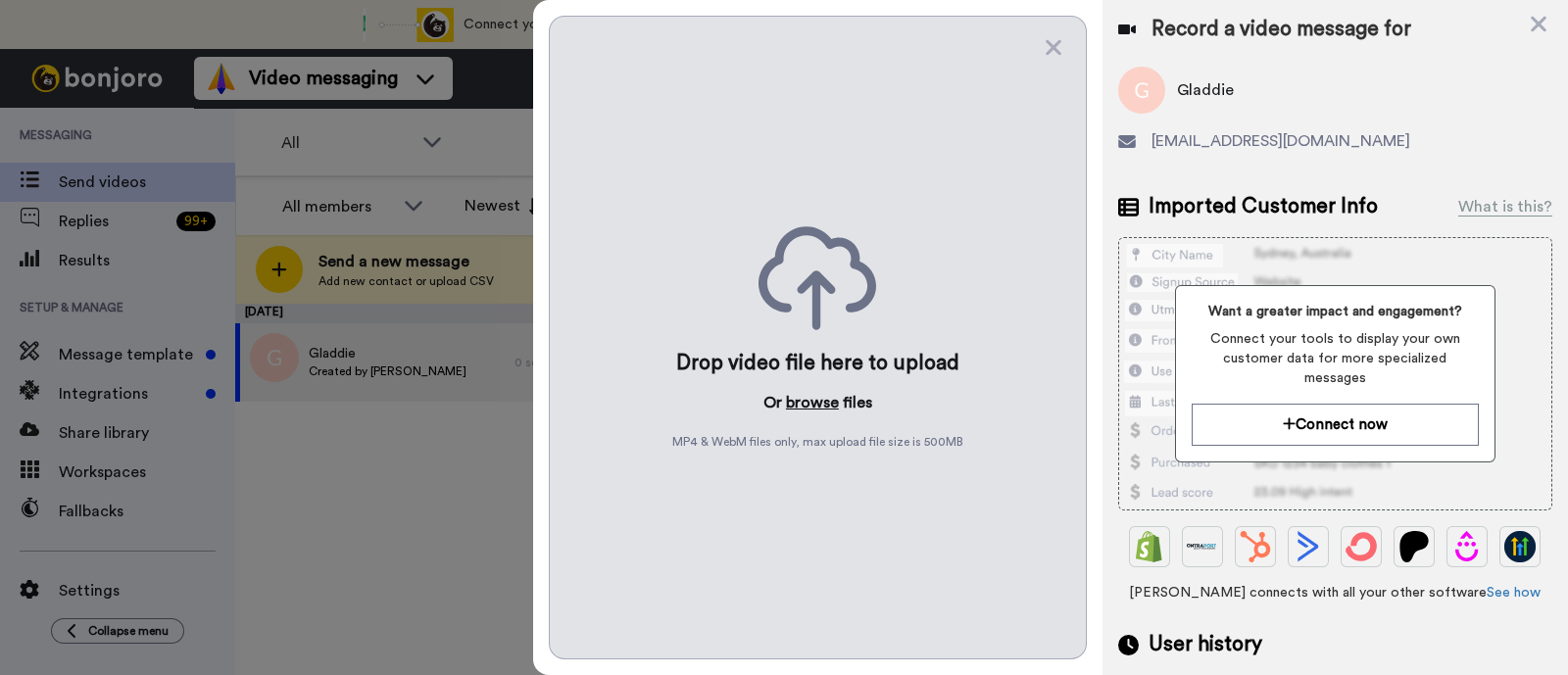
click at [815, 409] on button "browse" at bounding box center [812, 403] width 53 height 24
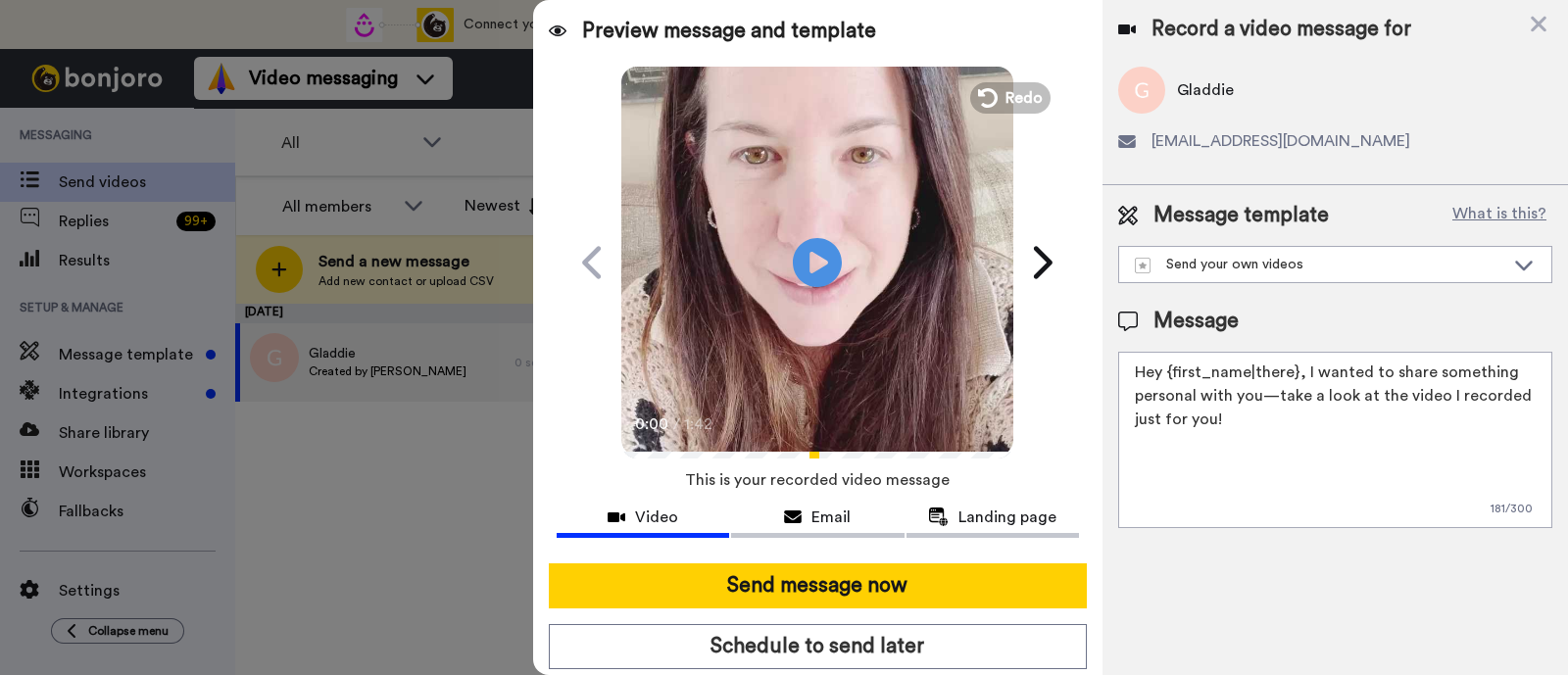
drag, startPoint x: 1310, startPoint y: 433, endPoint x: 1302, endPoint y: 379, distance: 54.6
click at [1302, 379] on textarea "Hey {first_name|there}, I wanted to share something personal with you—take a lo…" at bounding box center [1335, 440] width 434 height 177
paste textarea "welcome to SLP Elevate! I created a video welcome for you! Feel free to click r…"
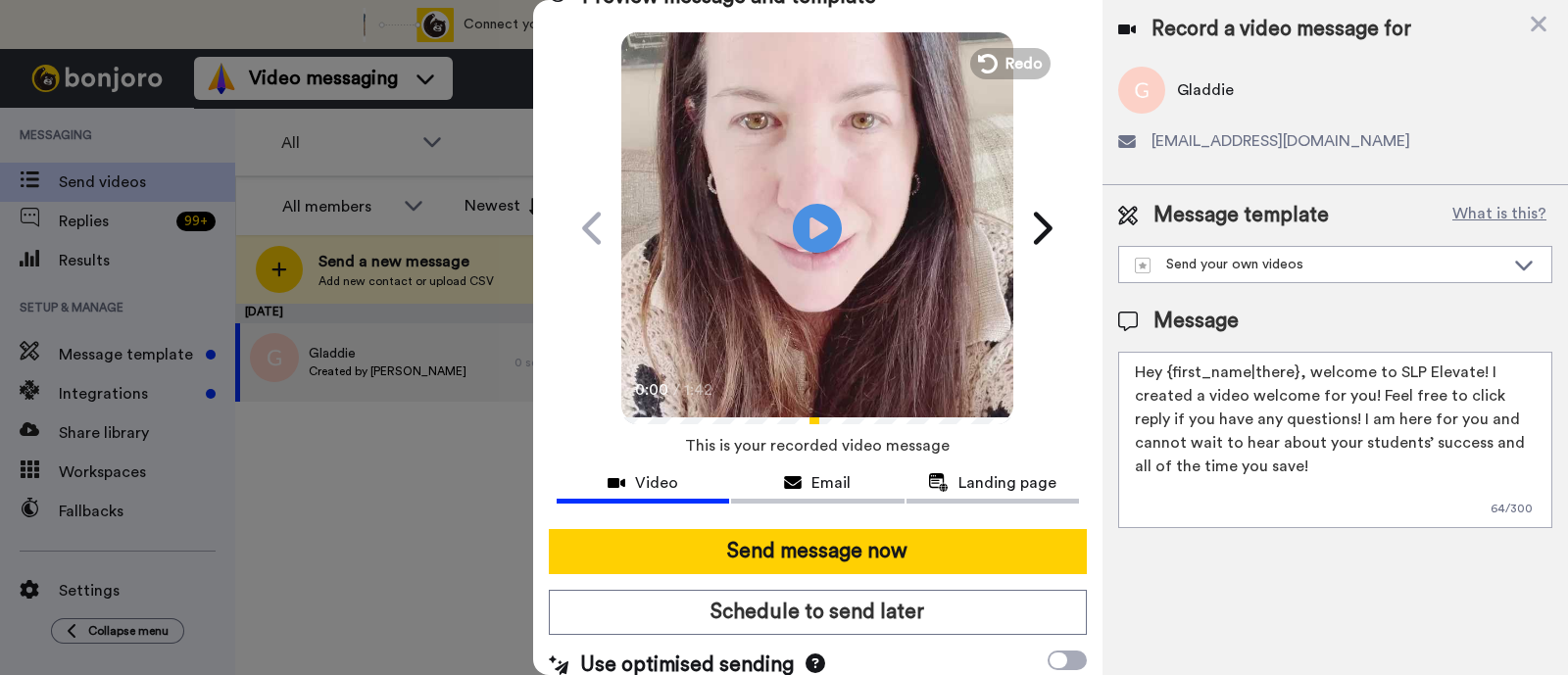
scroll to position [53, 0]
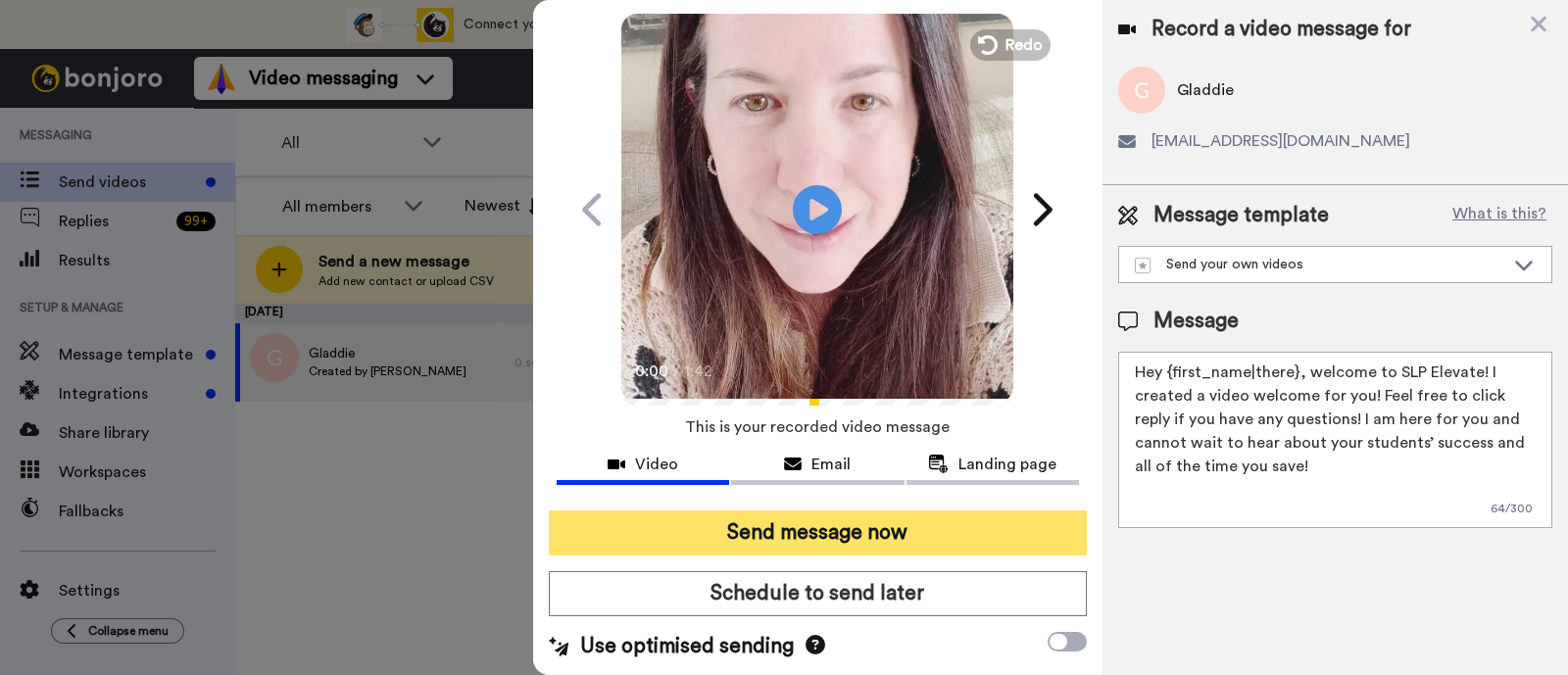
type textarea "Hey {first_name|there}, welcome to SLP Elevate! I created a video welcome for y…"
click at [943, 522] on button "Send message now" at bounding box center [818, 532] width 538 height 45
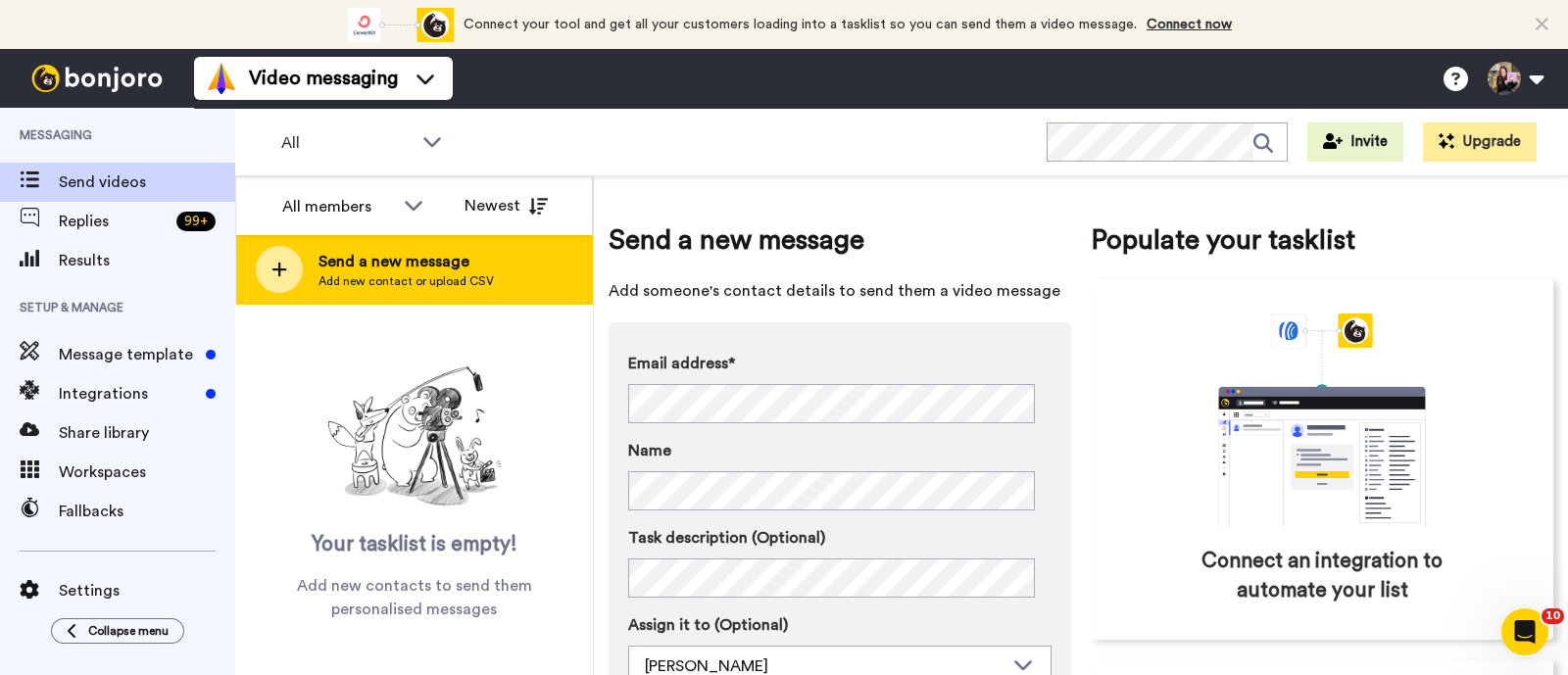
click at [417, 259] on span "Send a new message" at bounding box center [406, 262] width 176 height 24
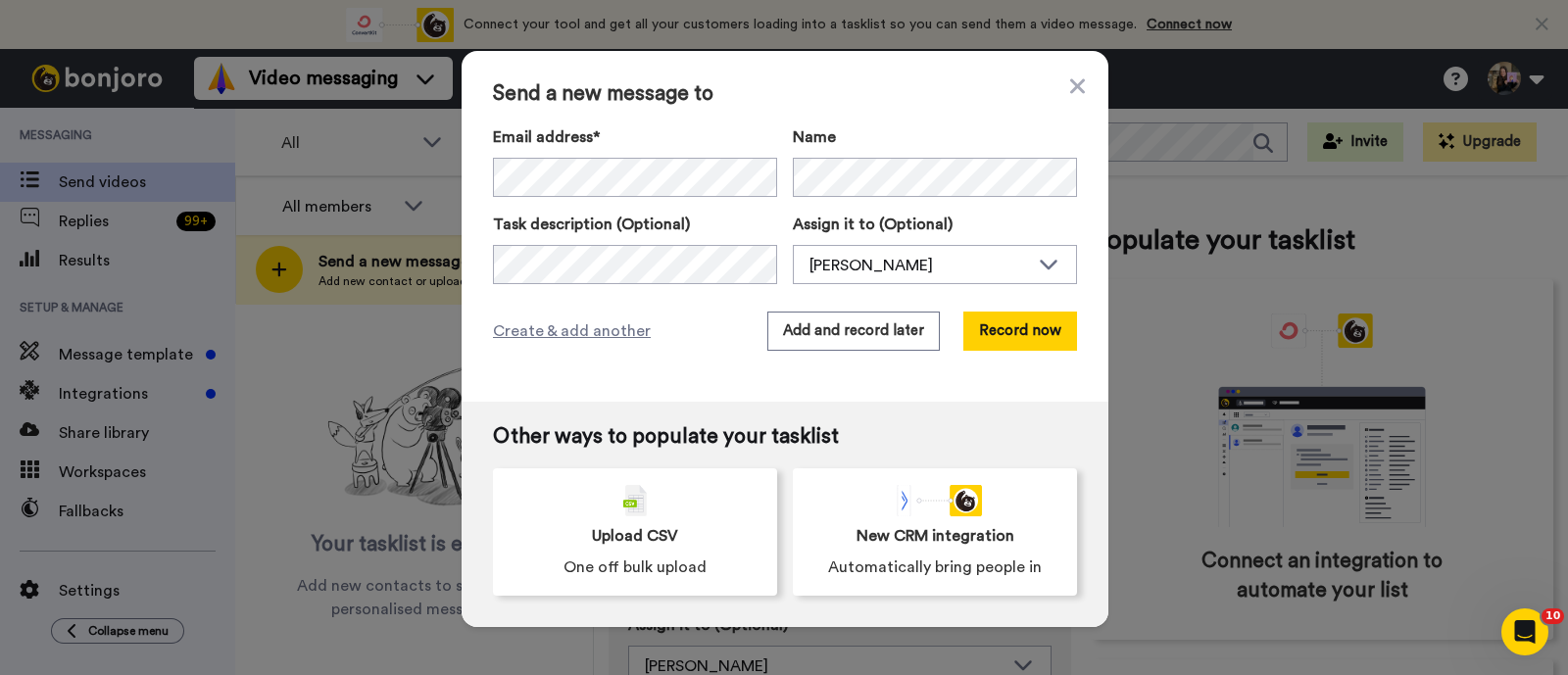
click at [569, 153] on div "Email address*" at bounding box center [635, 161] width 284 height 71
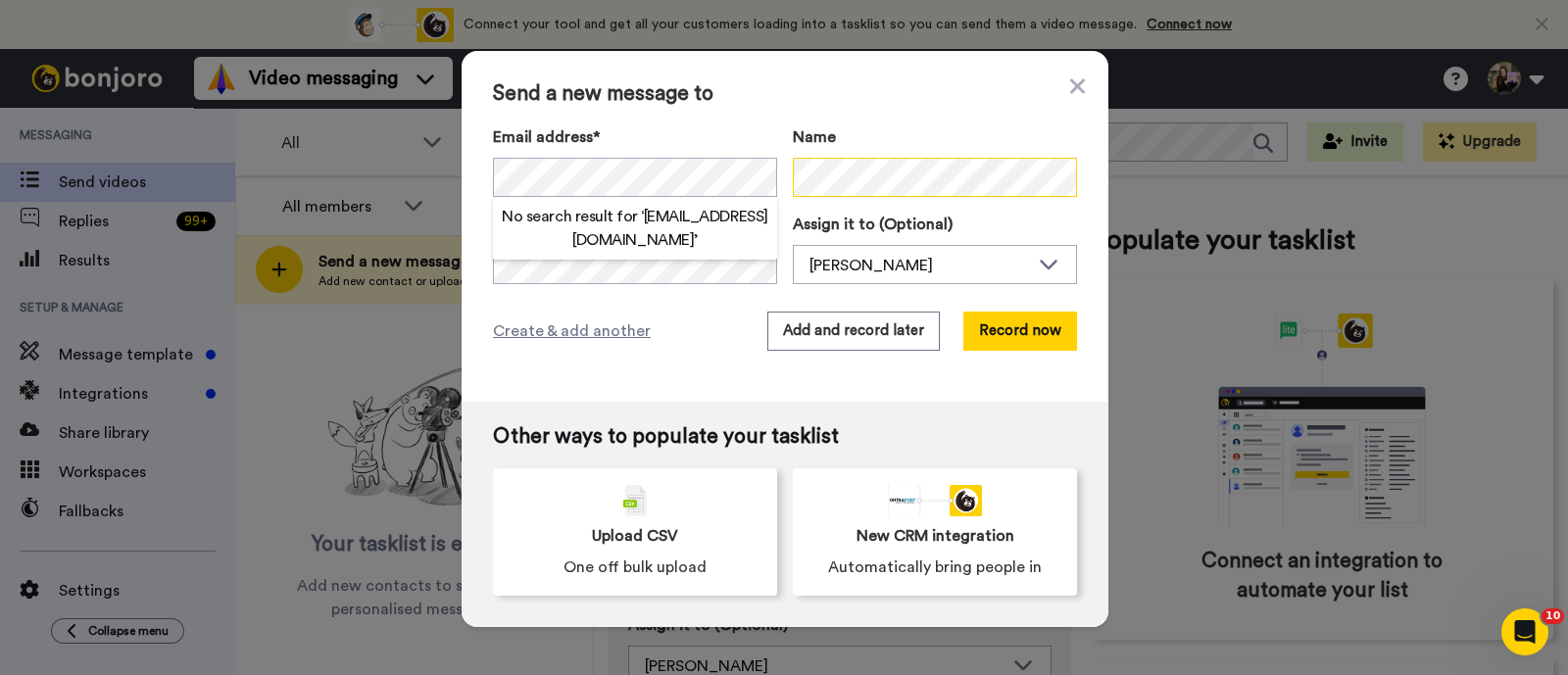
click at [853, 195] on div "Name" at bounding box center [935, 161] width 284 height 71
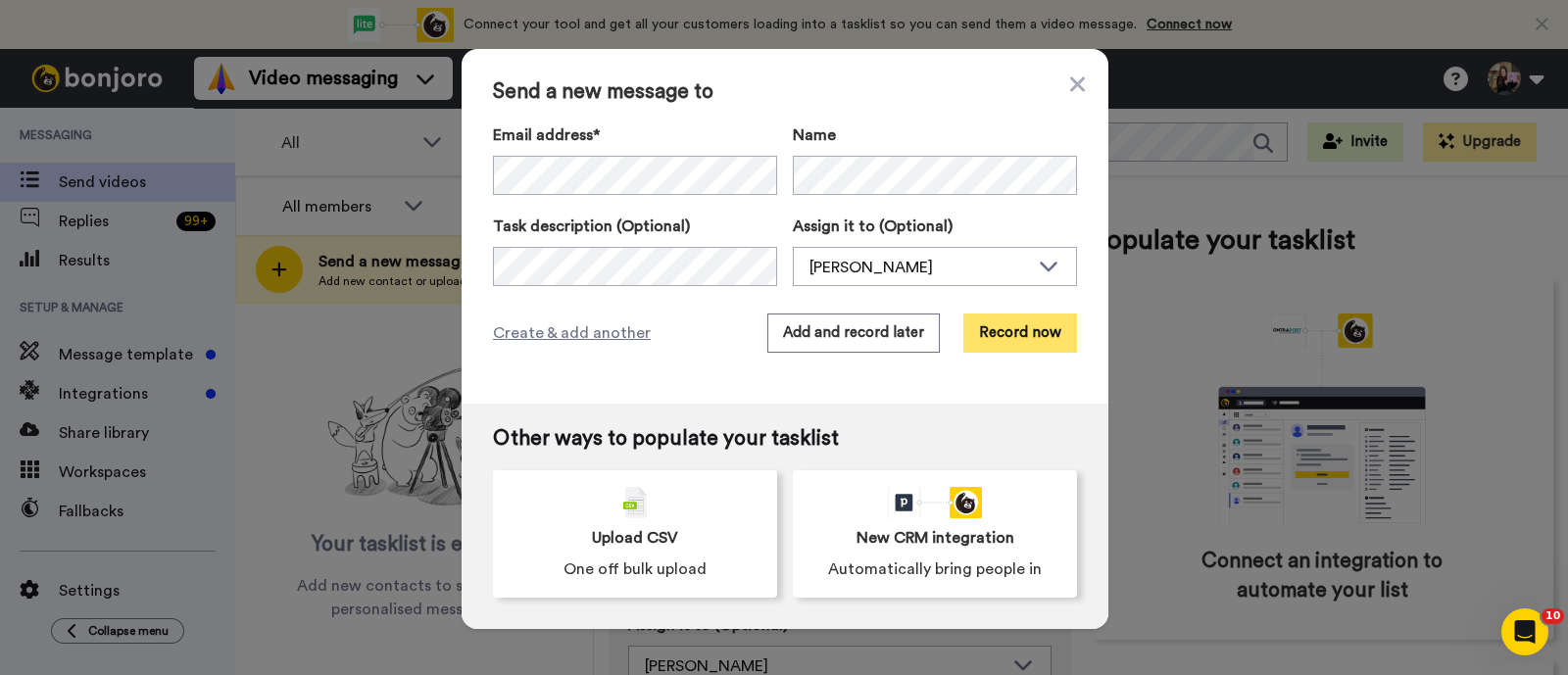
click at [974, 324] on button "Record now" at bounding box center [1020, 333] width 114 height 39
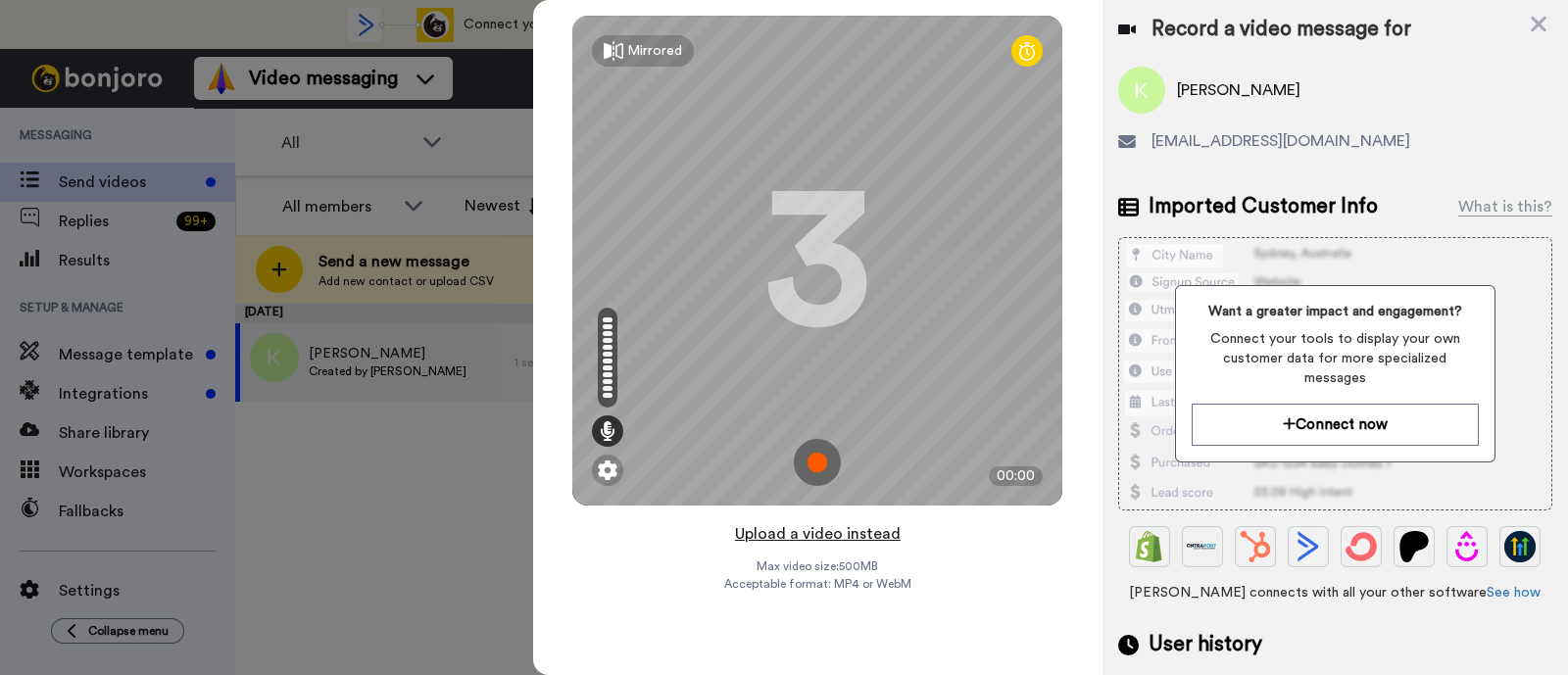
click at [887, 534] on button "Upload a video instead" at bounding box center [818, 534] width 178 height 26
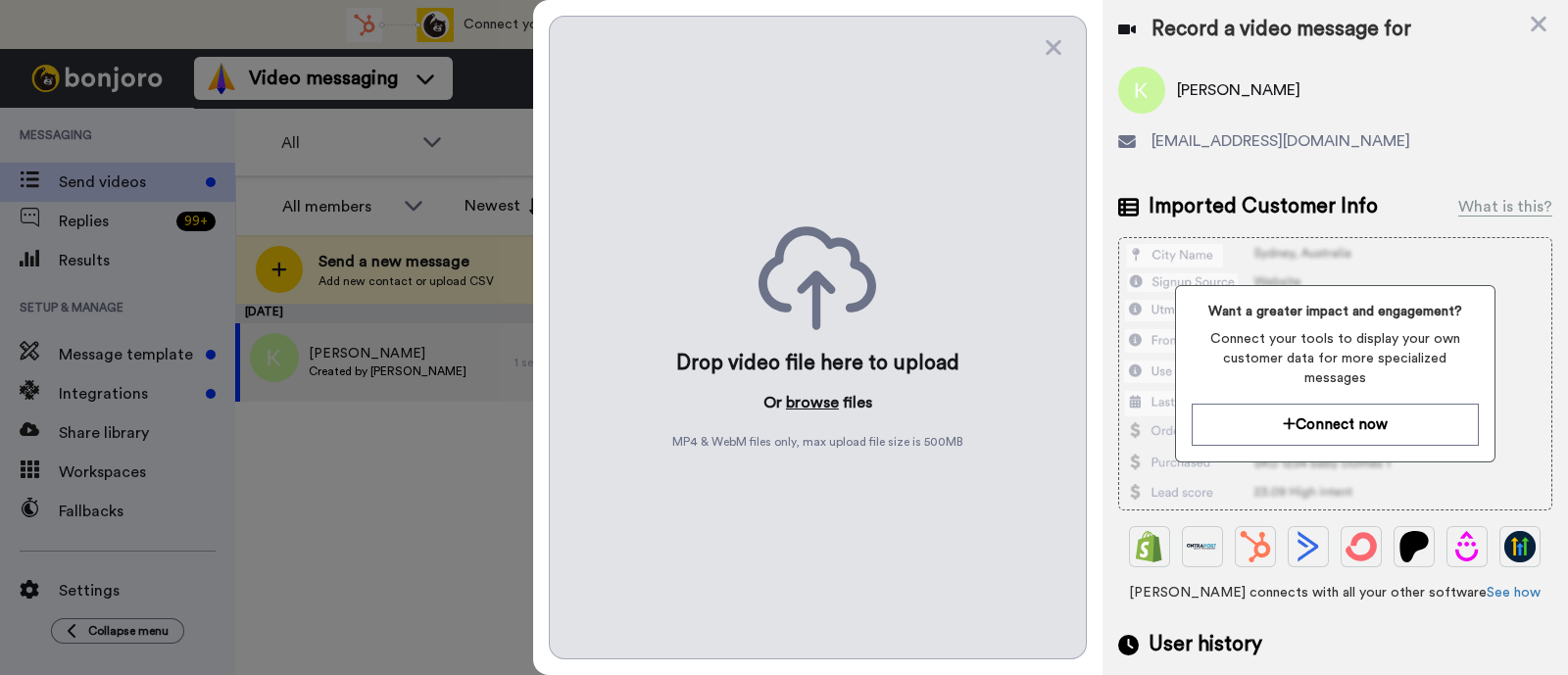
click at [800, 404] on button "browse" at bounding box center [812, 403] width 53 height 24
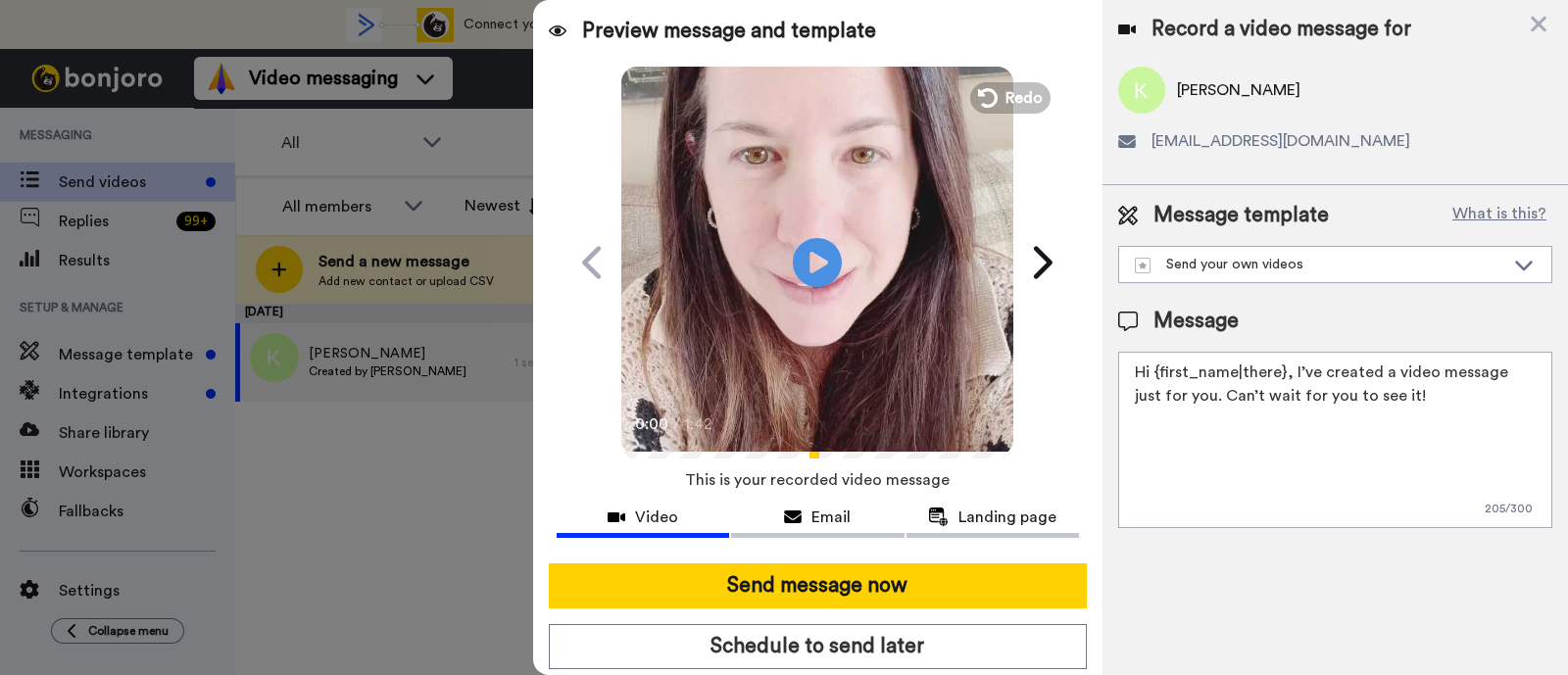
drag, startPoint x: 1422, startPoint y: 416, endPoint x: 1291, endPoint y: 358, distance: 143.3
click at [1291, 358] on textarea "Hi {first_name|there}, I’ve created a video message just for you. Can’t wait fo…" at bounding box center [1335, 440] width 434 height 177
paste textarea "welcome to SLP Elevate! I created a video welcome for you! Feel free to click r…"
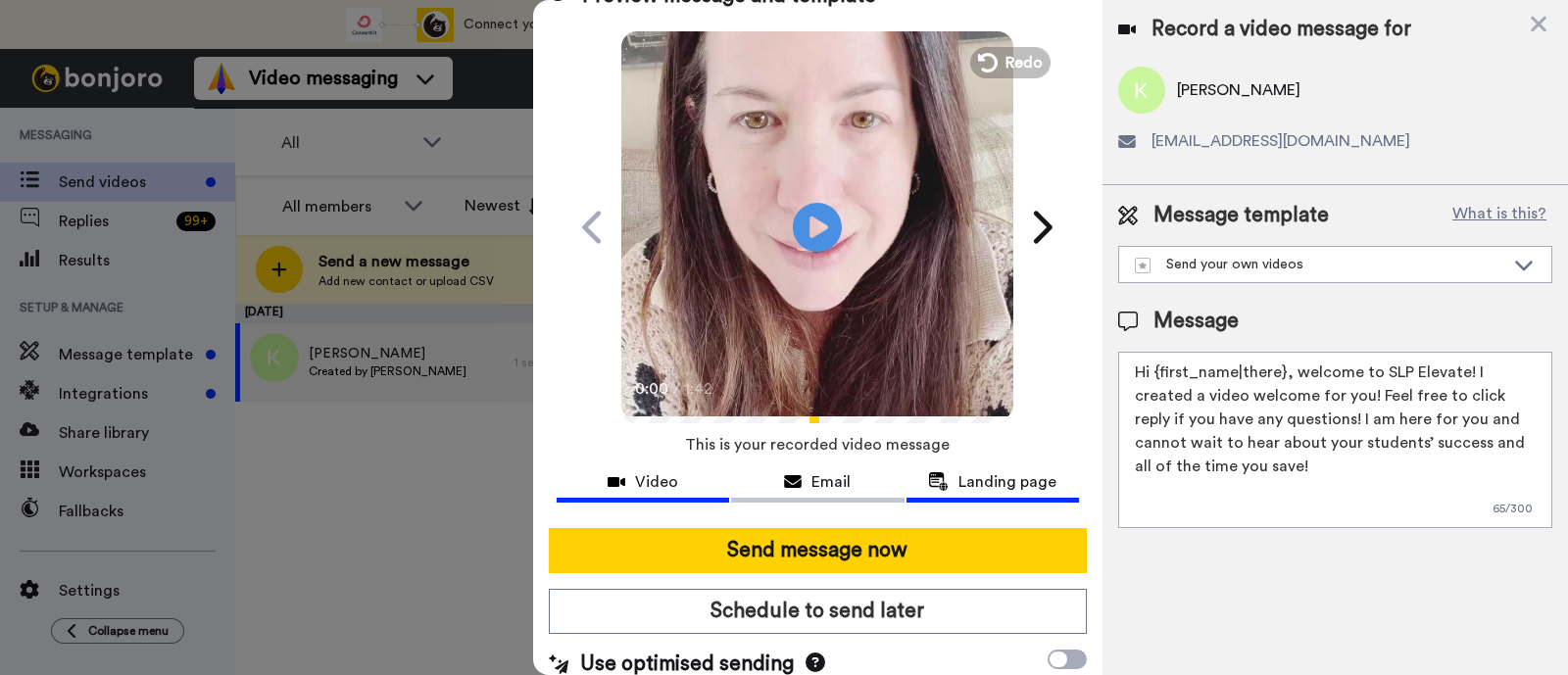
scroll to position [53, 0]
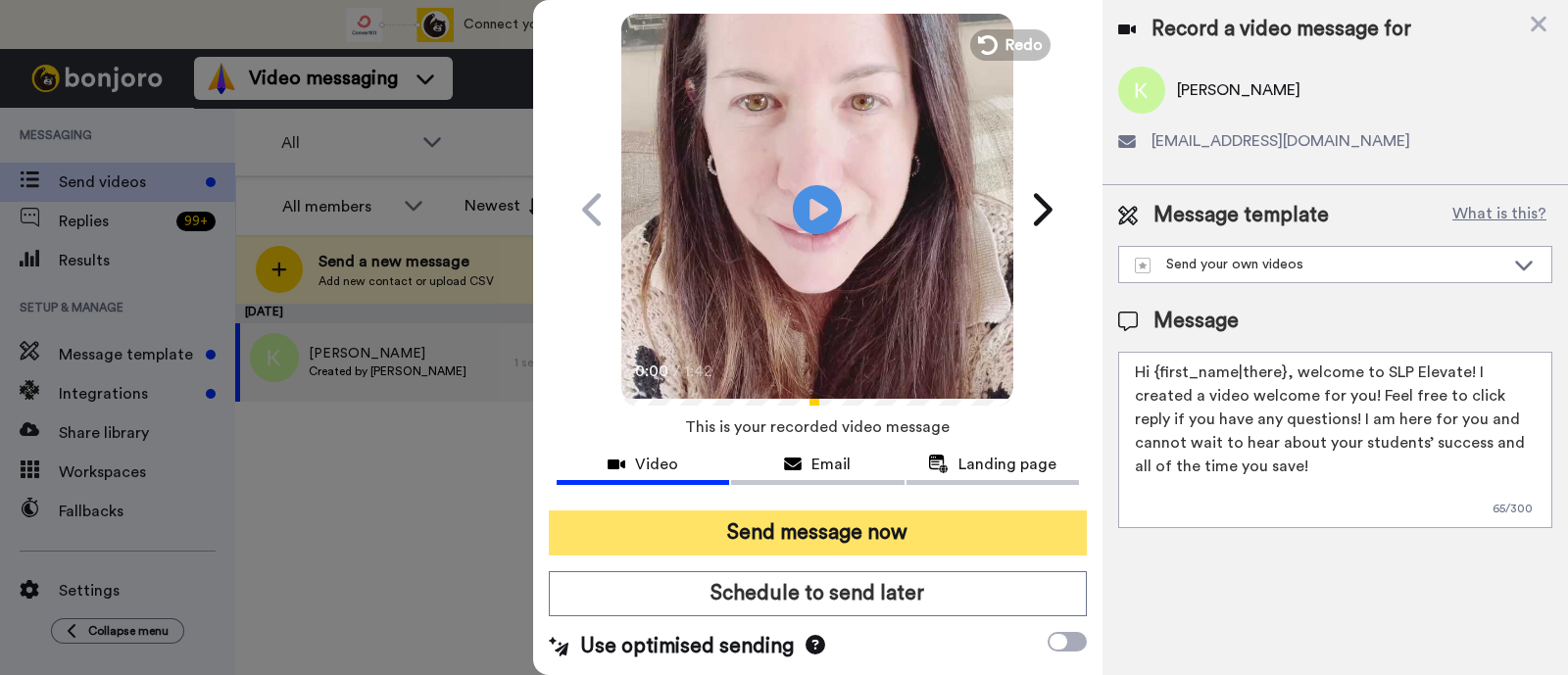
type textarea "Hi {first_name|there}, welcome to SLP Elevate! I created a video welcome for yo…"
click at [893, 526] on button "Send message now" at bounding box center [818, 532] width 538 height 45
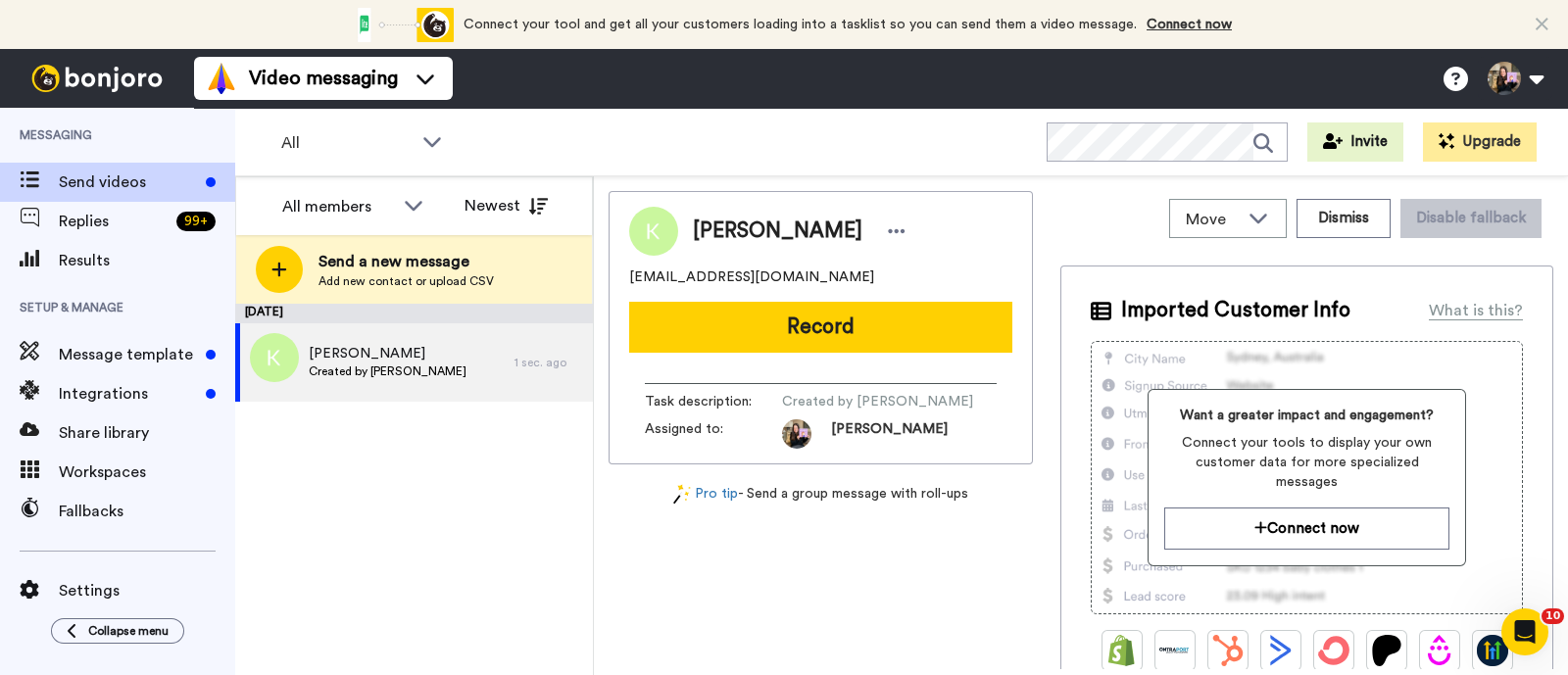
scroll to position [0, 0]
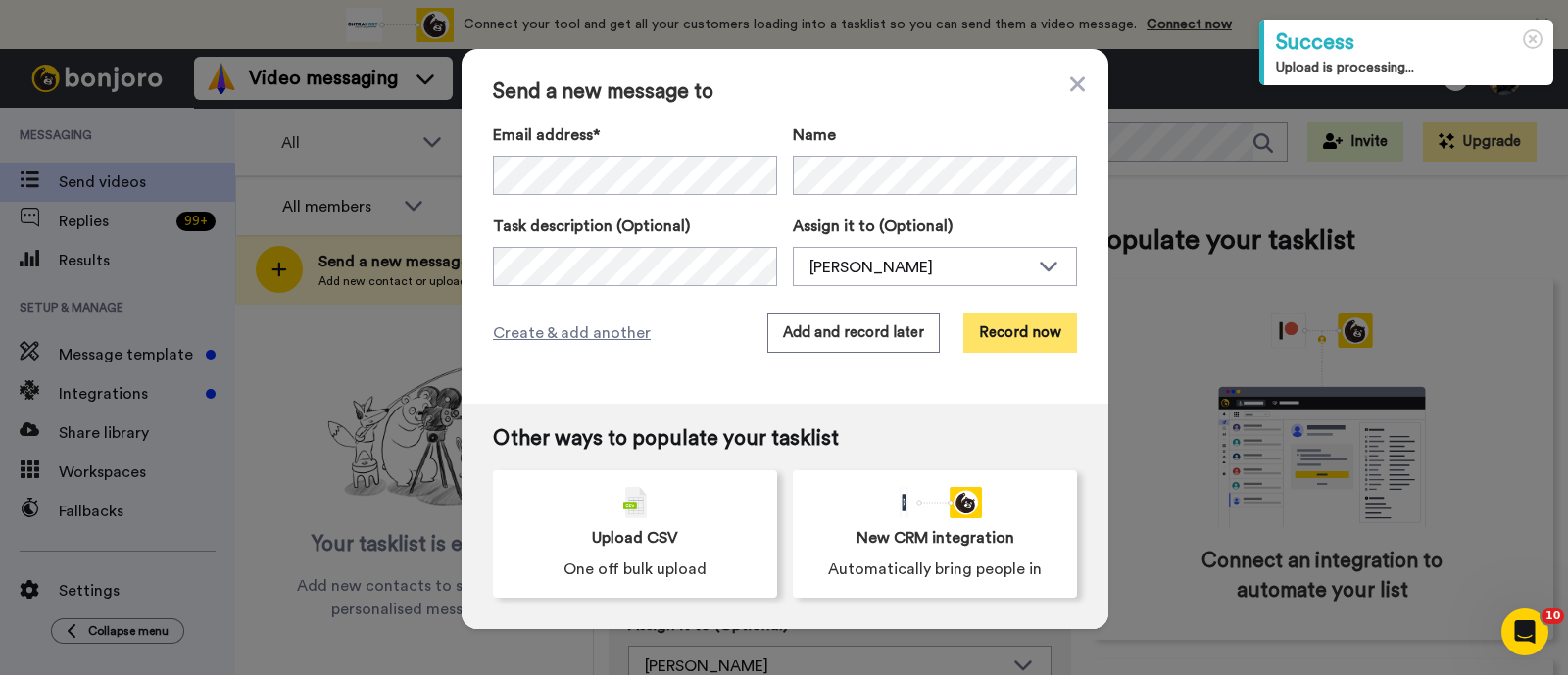
click at [1018, 323] on button "Record now" at bounding box center [1020, 333] width 114 height 39
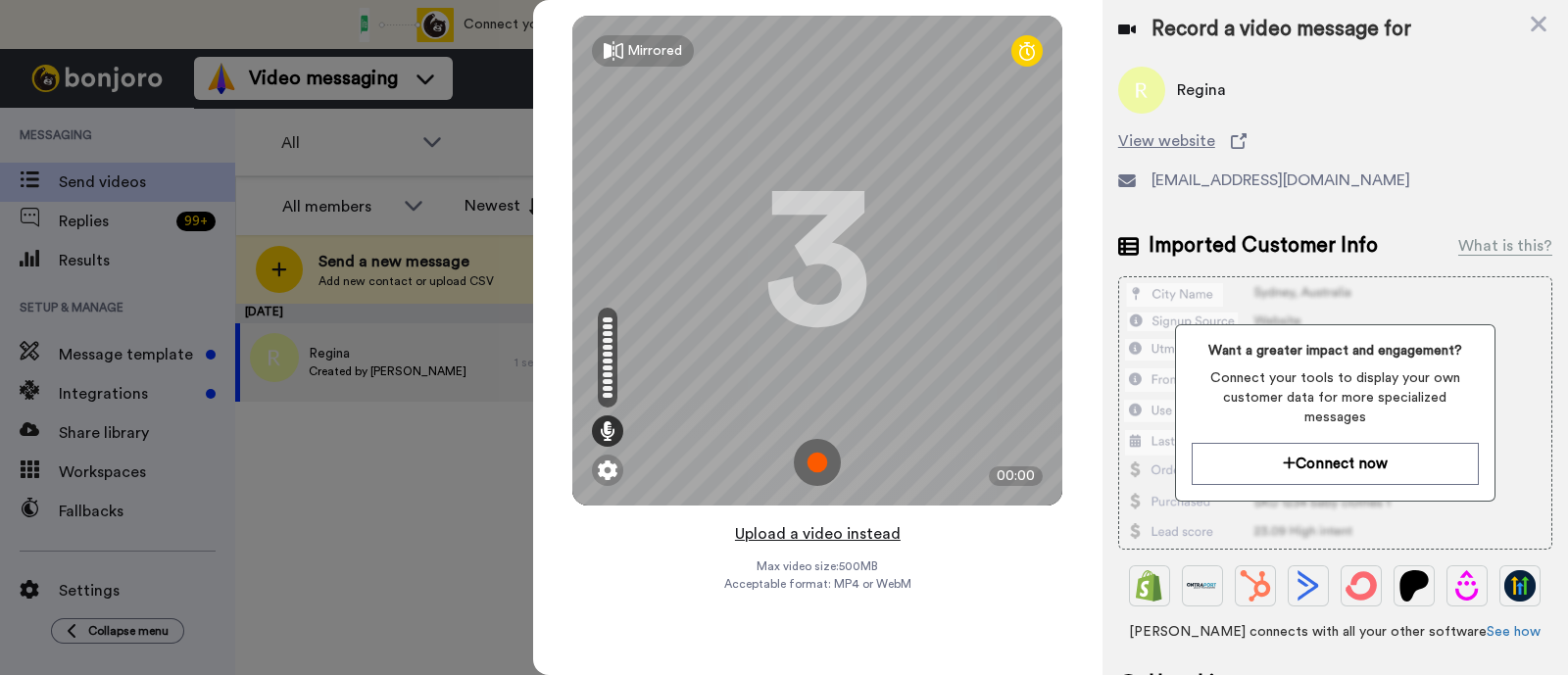
click at [880, 533] on button "Upload a video instead" at bounding box center [818, 534] width 178 height 26
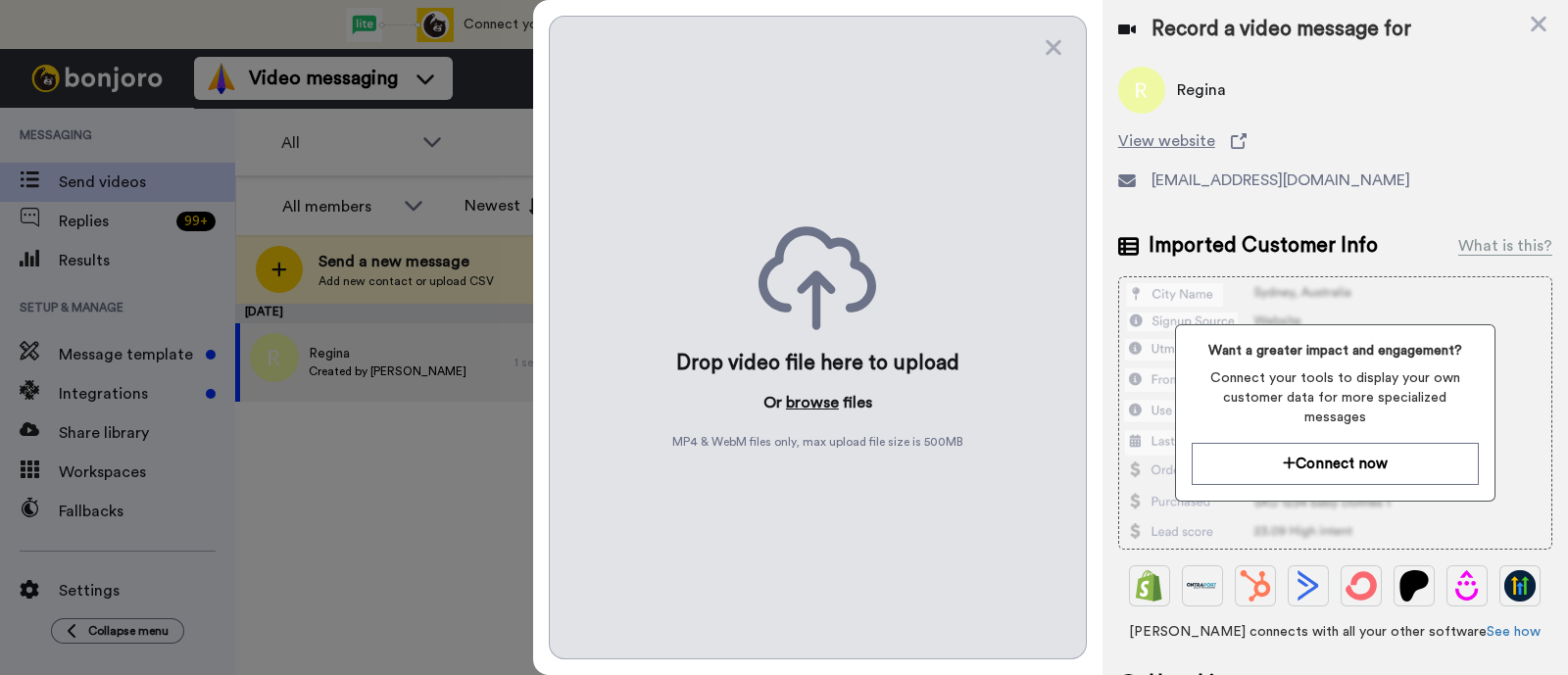
click at [828, 398] on button "browse" at bounding box center [812, 403] width 53 height 24
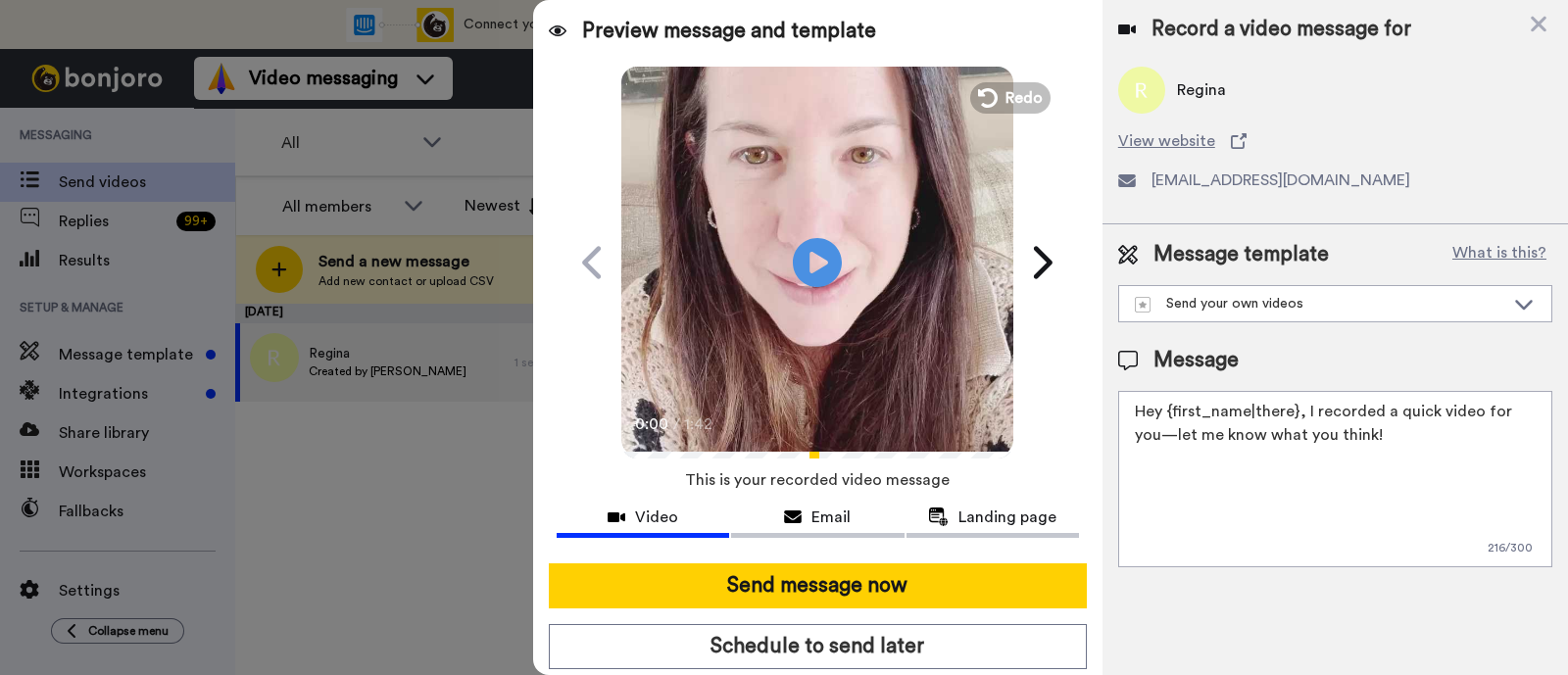
drag, startPoint x: 1378, startPoint y: 441, endPoint x: 1303, endPoint y: 404, distance: 83.6
click at [1303, 404] on textarea "Hey {first_name|there}, I recorded a quick video for you—let me know what you t…" at bounding box center [1335, 479] width 434 height 177
paste textarea "welcome to SLP Elevate! I created a video welcome for you! Feel free to click r…"
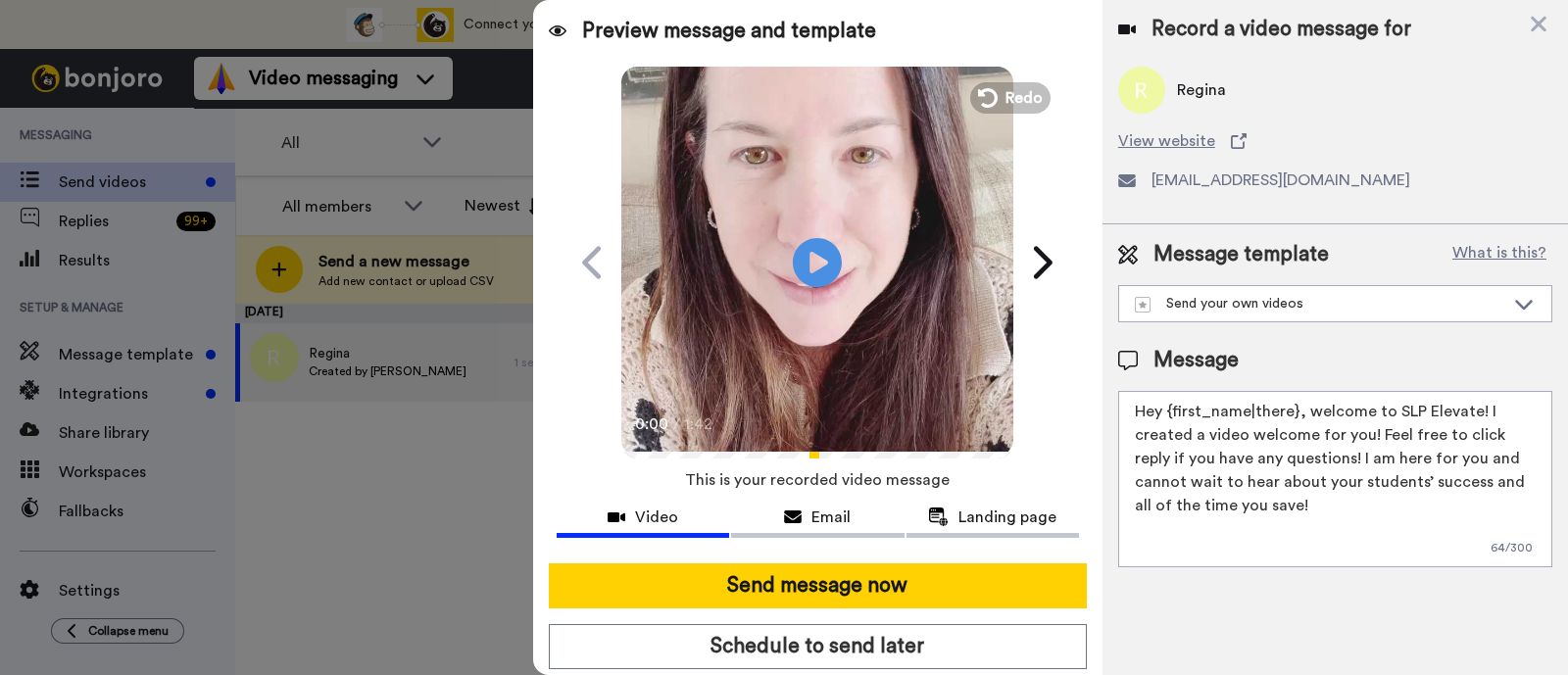
scroll to position [53, 0]
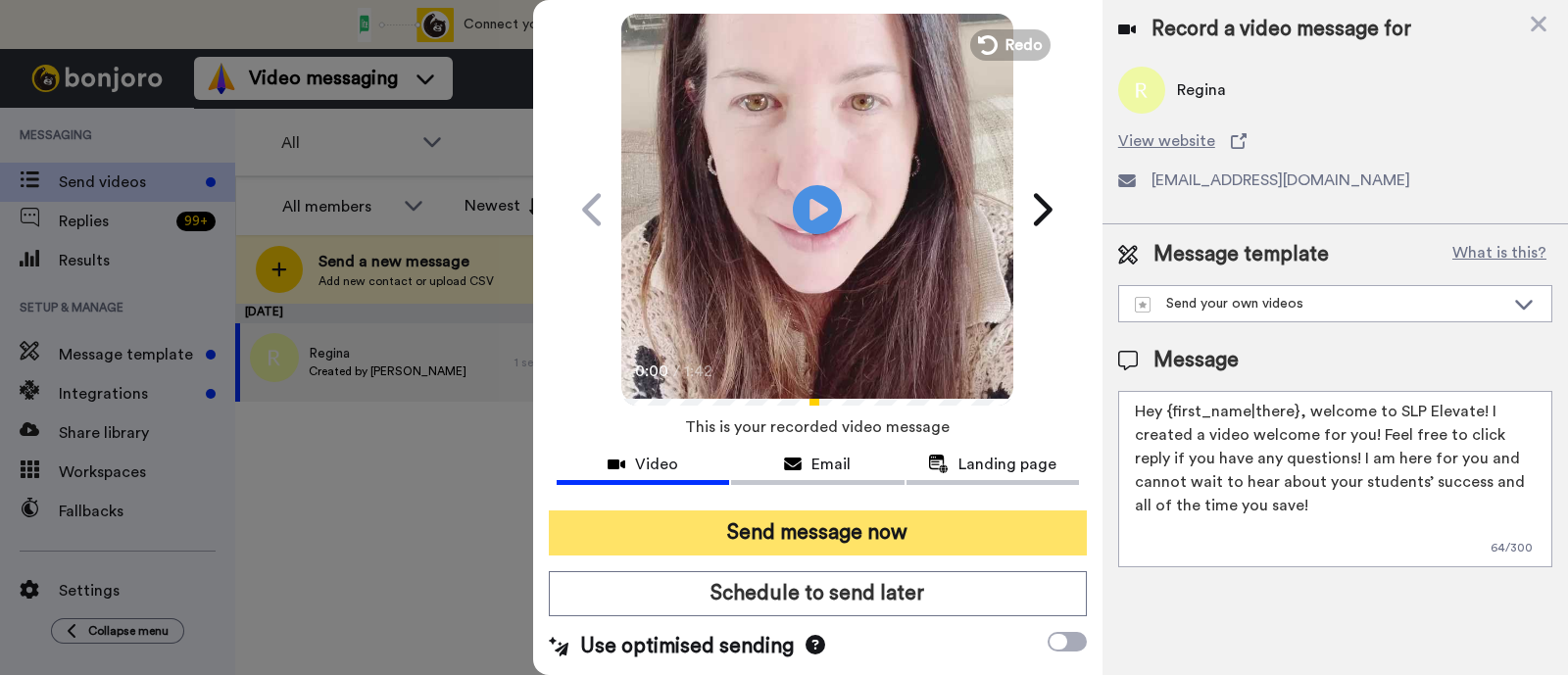
type textarea "Hey {first_name|there}, welcome to SLP Elevate! I created a video welcome for y…"
click at [826, 534] on button "Send message now" at bounding box center [818, 532] width 538 height 45
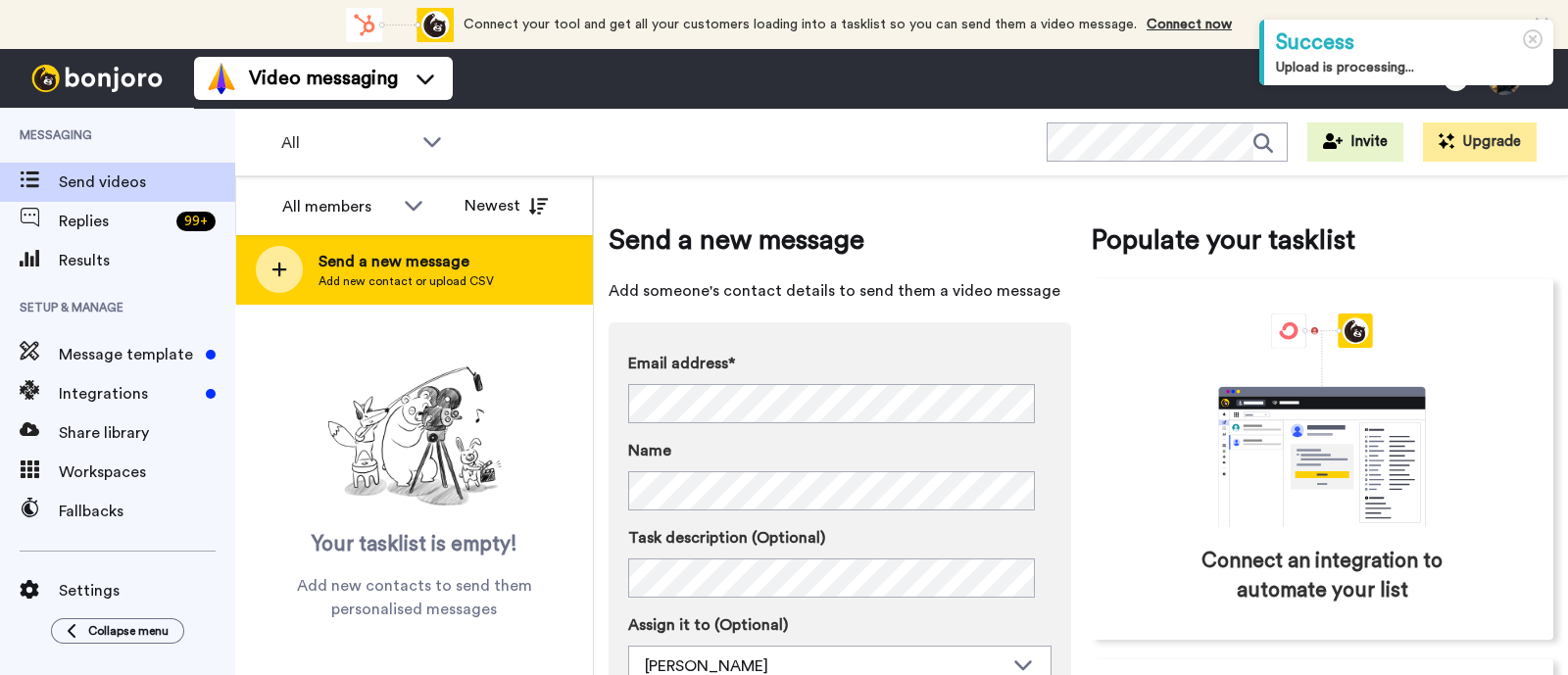
click at [478, 262] on span "Send a new message" at bounding box center [406, 262] width 176 height 24
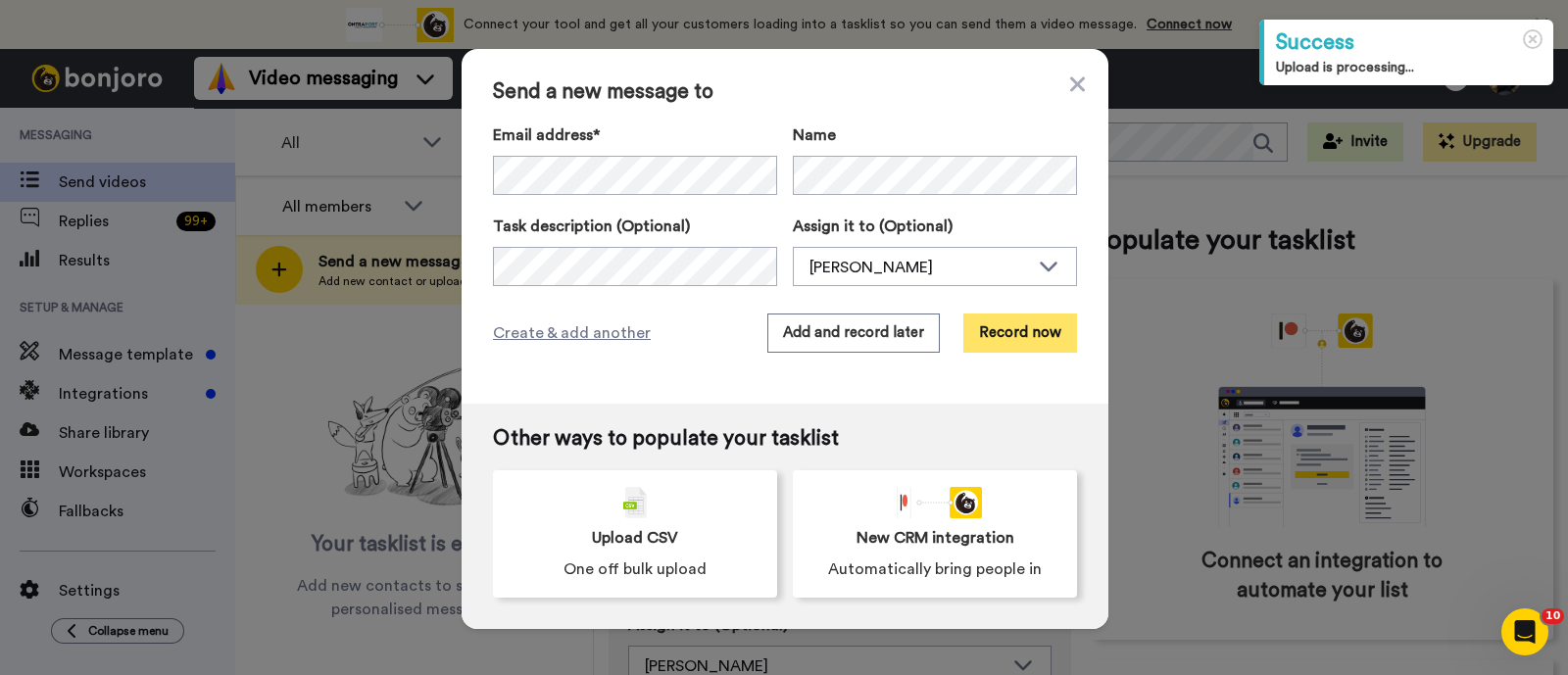
click at [983, 316] on button "Record now" at bounding box center [1020, 333] width 114 height 39
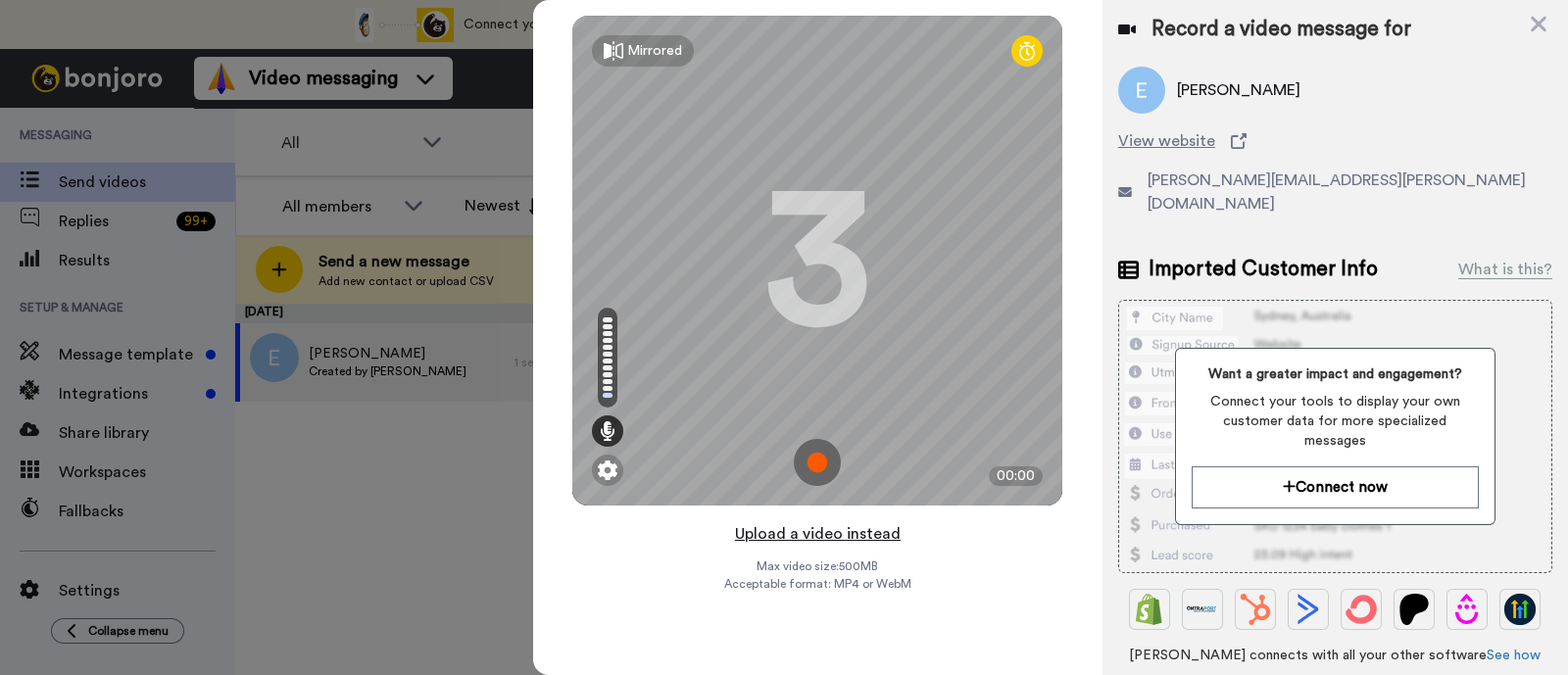
click at [874, 531] on button "Upload a video instead" at bounding box center [818, 534] width 178 height 26
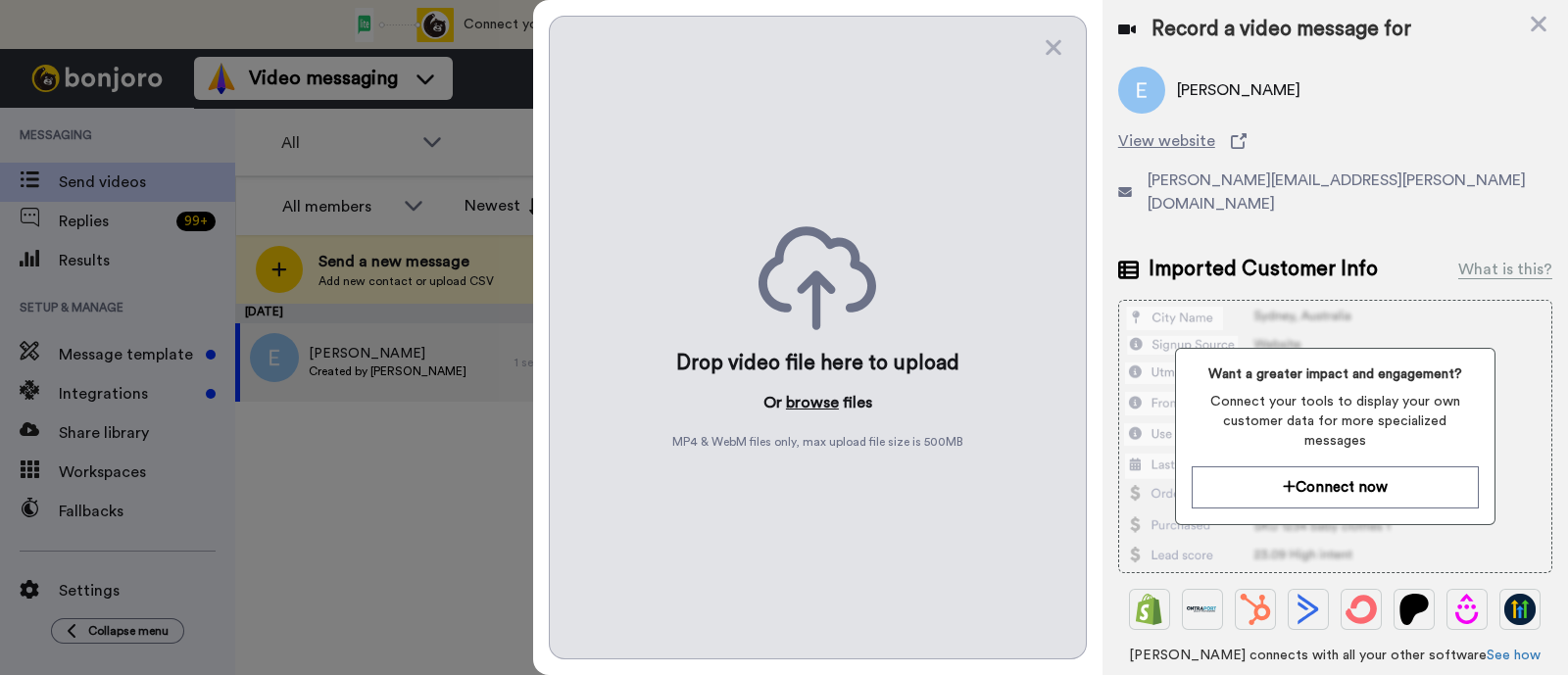
click at [818, 395] on button "browse" at bounding box center [812, 403] width 53 height 24
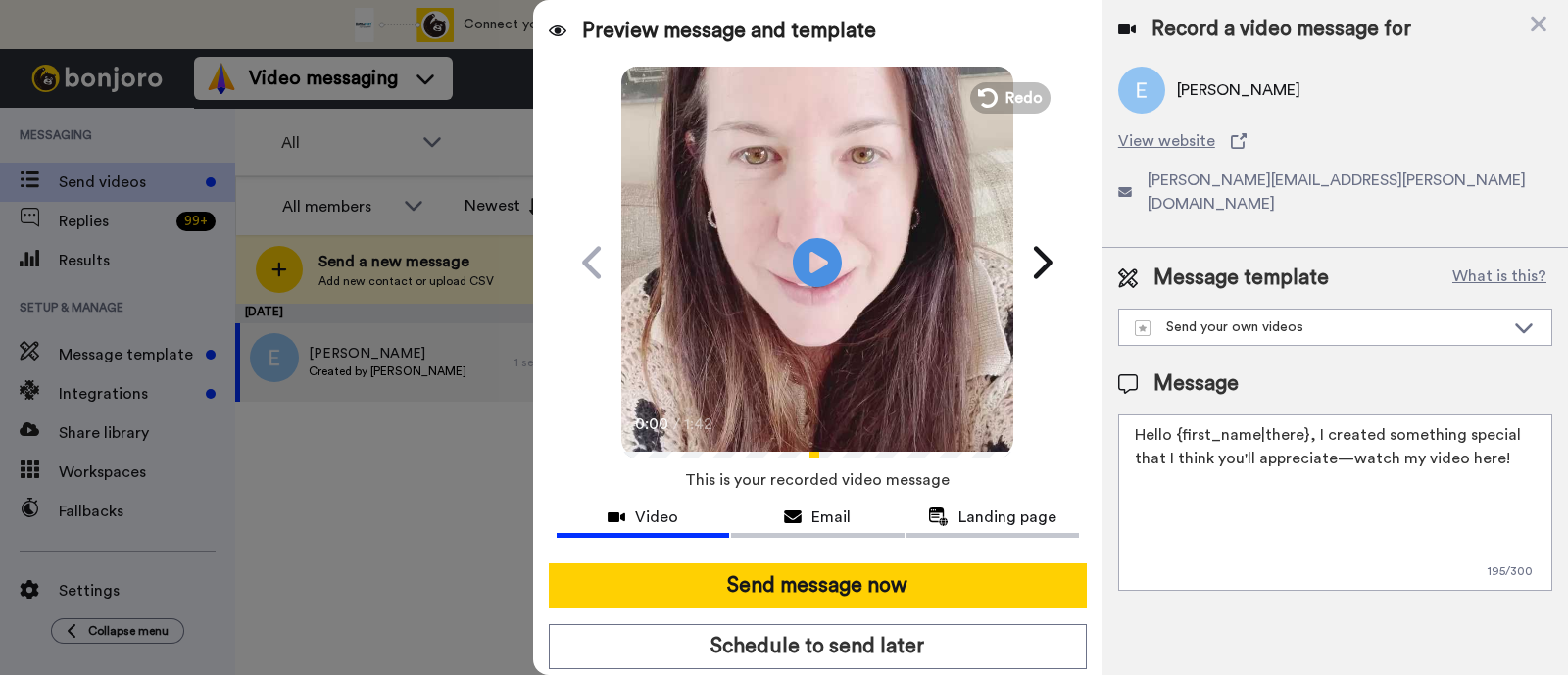
drag, startPoint x: 1505, startPoint y: 432, endPoint x: 1312, endPoint y: 410, distance: 194.2
click at [1312, 415] on textarea "Hello {first_name|there}, I created something special that I think you'll appre…" at bounding box center [1335, 503] width 434 height 177
paste textarea "welcome to SLP Elevate! I created a video welcome for you! Feel free to click r…"
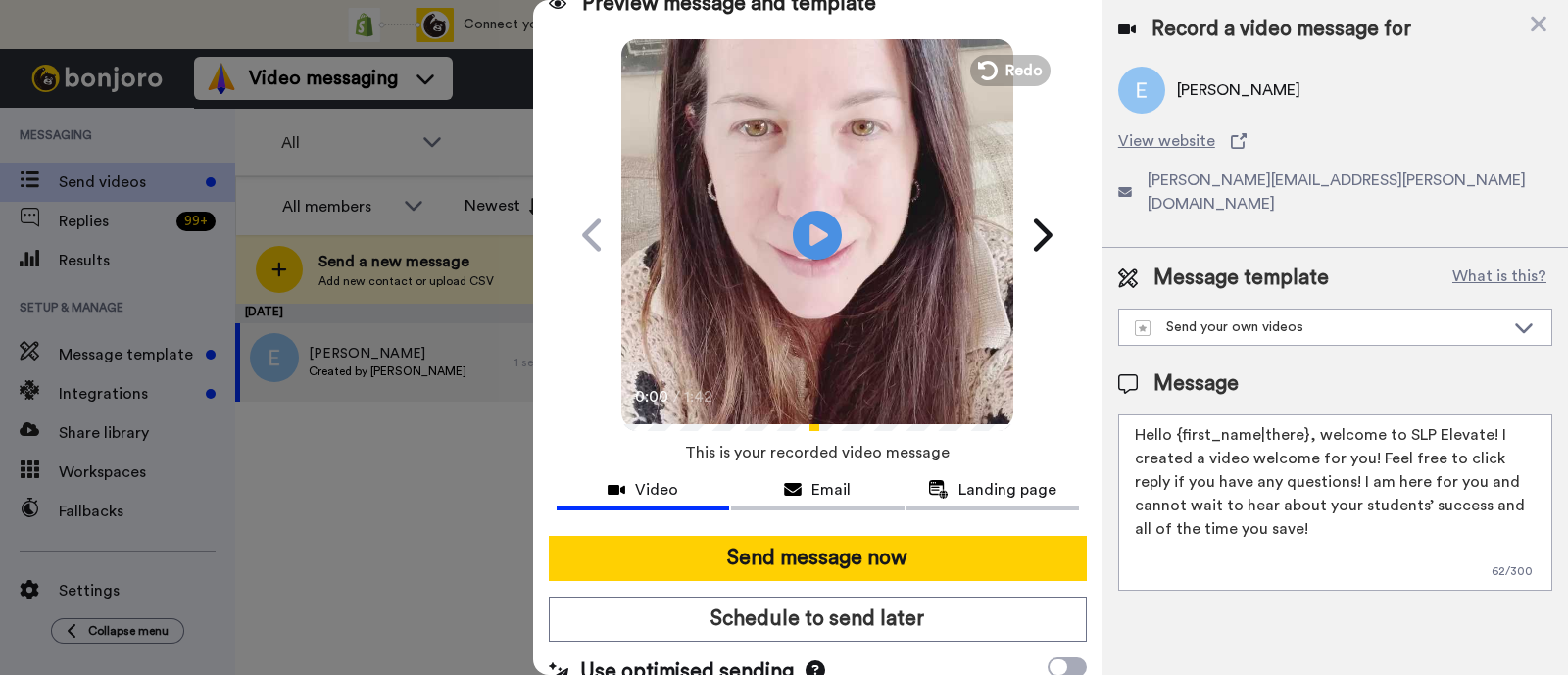
scroll to position [53, 0]
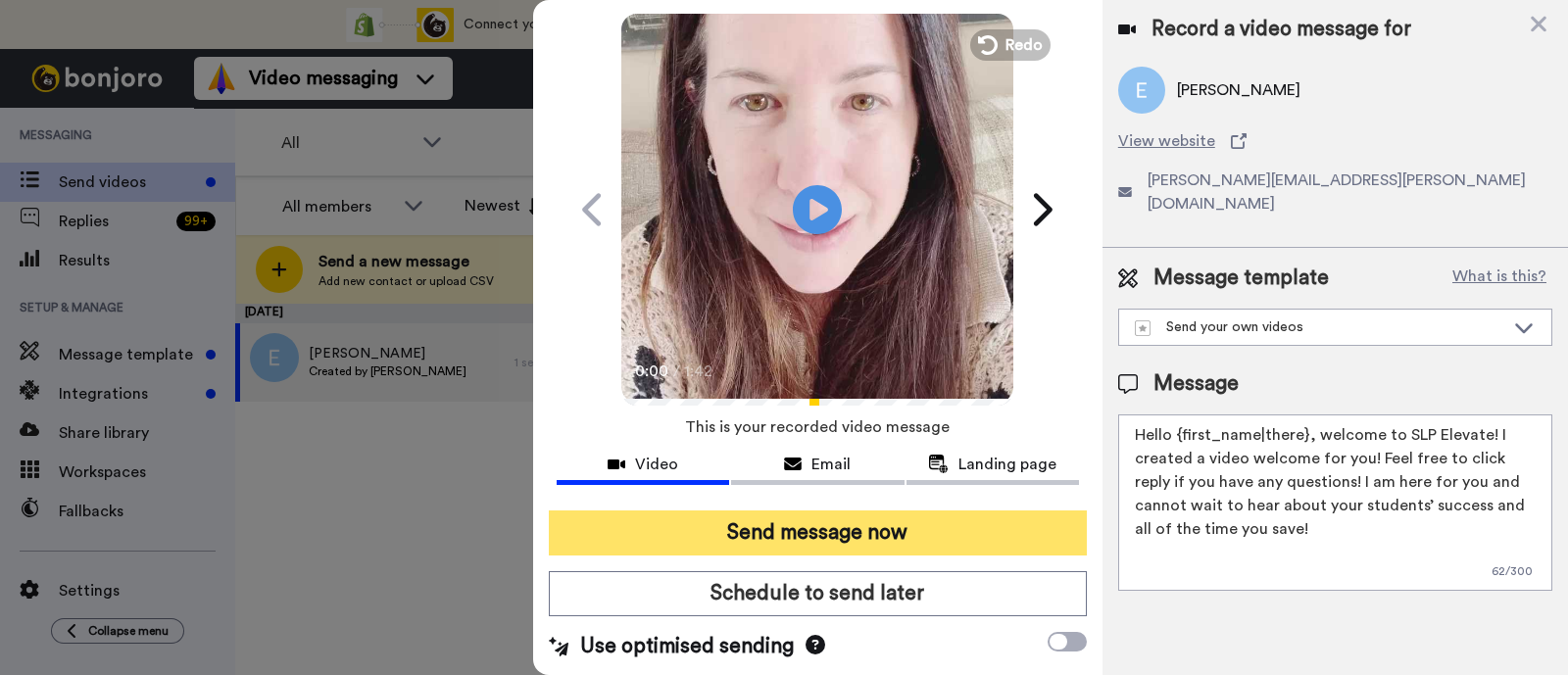
type textarea "Hello {first_name|there}, welcome to SLP Elevate! I created a video welcome for…"
click at [938, 524] on button "Send message now" at bounding box center [818, 532] width 538 height 45
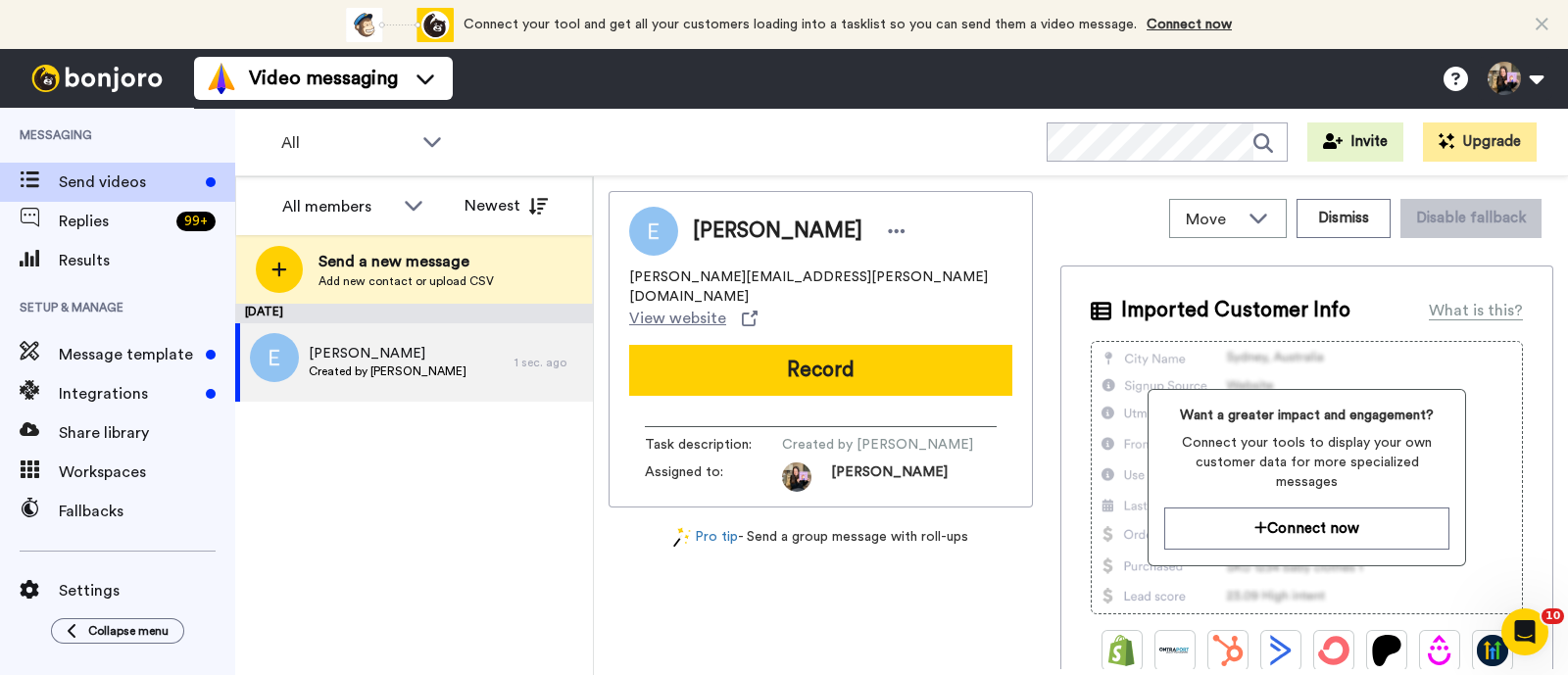
scroll to position [0, 0]
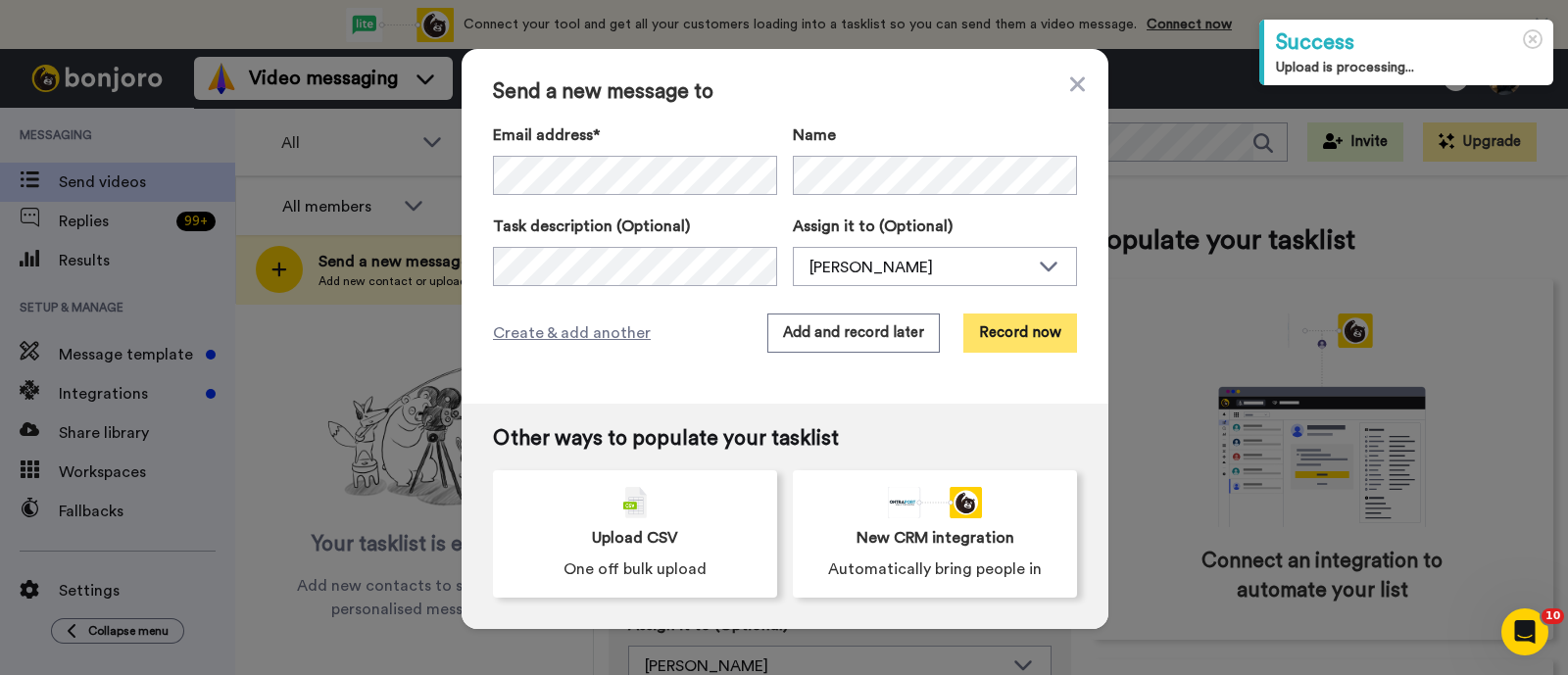
click at [1004, 325] on button "Record now" at bounding box center [1020, 333] width 114 height 39
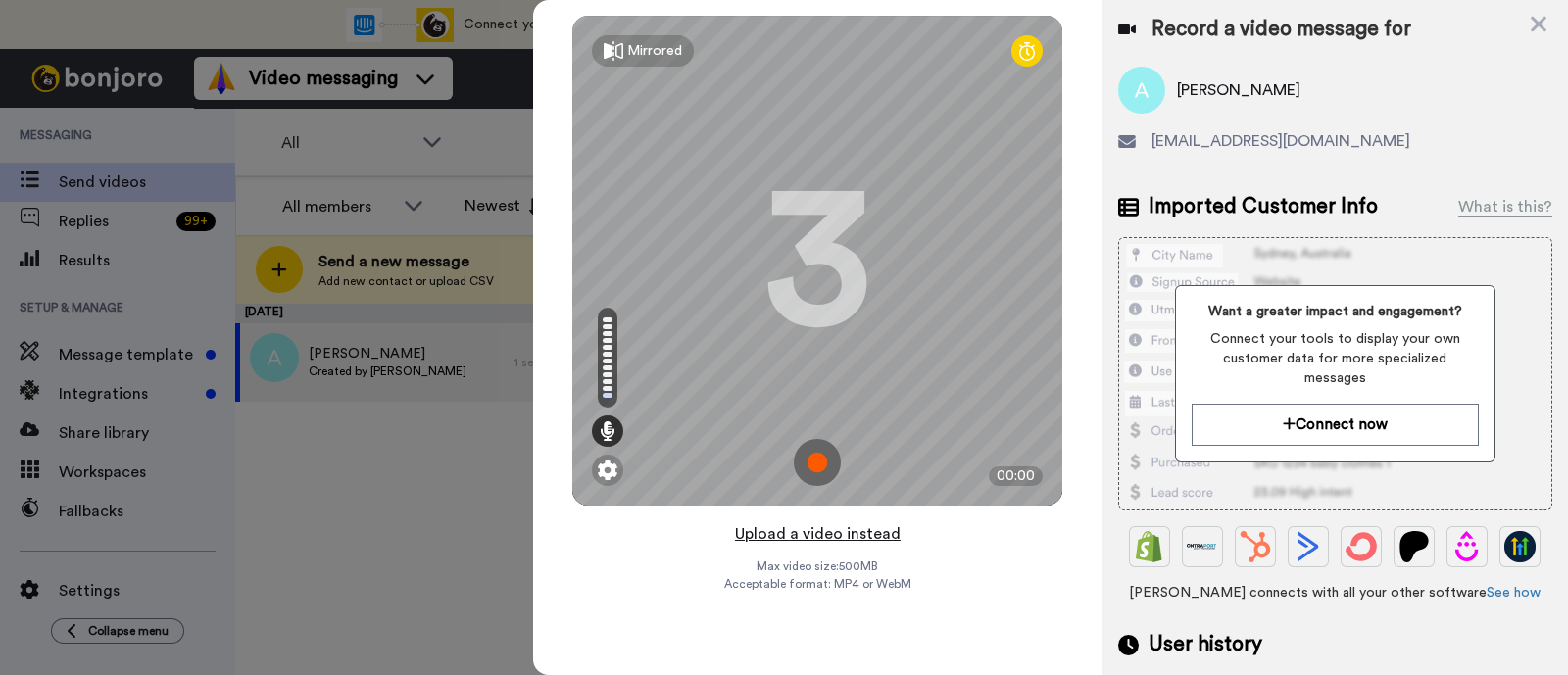
click at [857, 530] on button "Upload a video instead" at bounding box center [818, 534] width 178 height 26
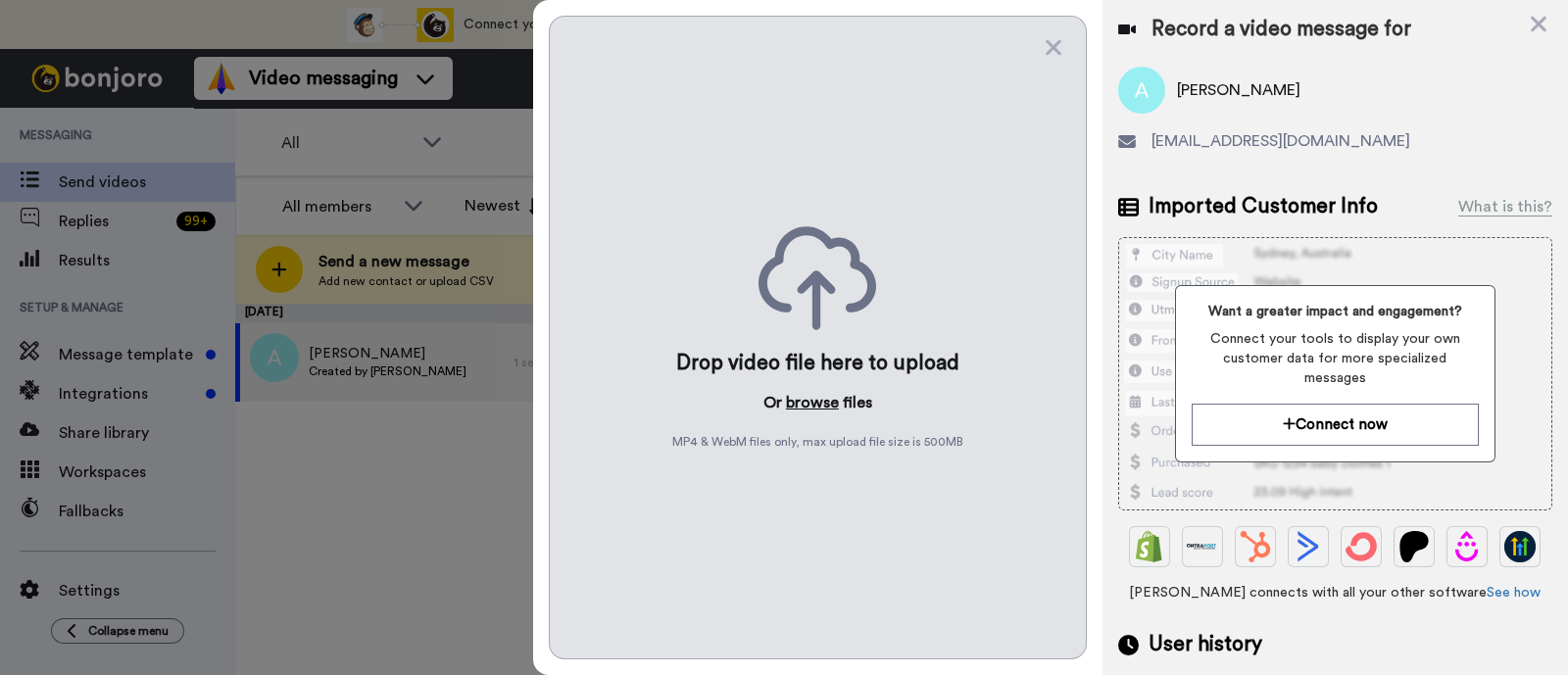
click at [817, 401] on button "browse" at bounding box center [812, 403] width 53 height 24
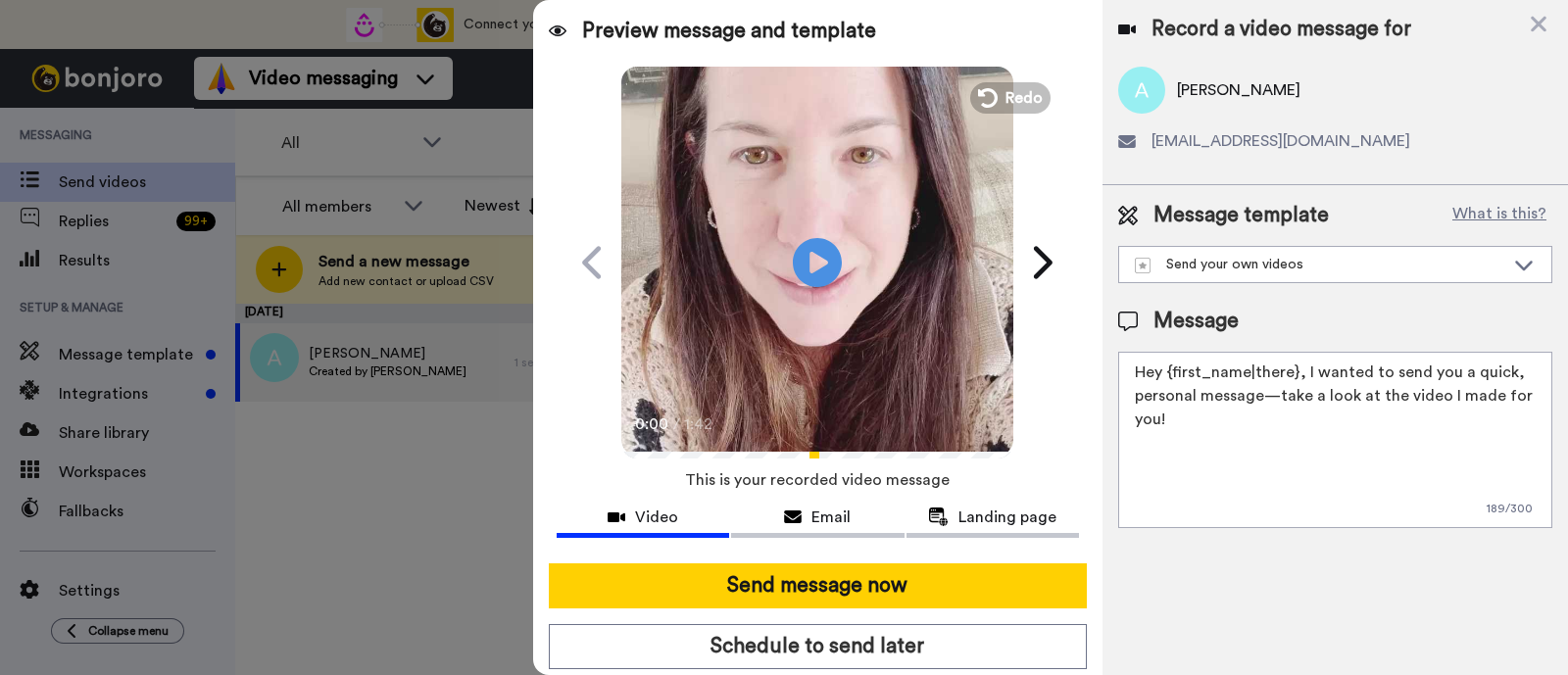
drag, startPoint x: 1245, startPoint y: 418, endPoint x: 1298, endPoint y: 383, distance: 63.5
click at [1298, 383] on textarea "Hey {first_name|there}, I wanted to send you a quick, personal message—take a l…" at bounding box center [1335, 440] width 434 height 177
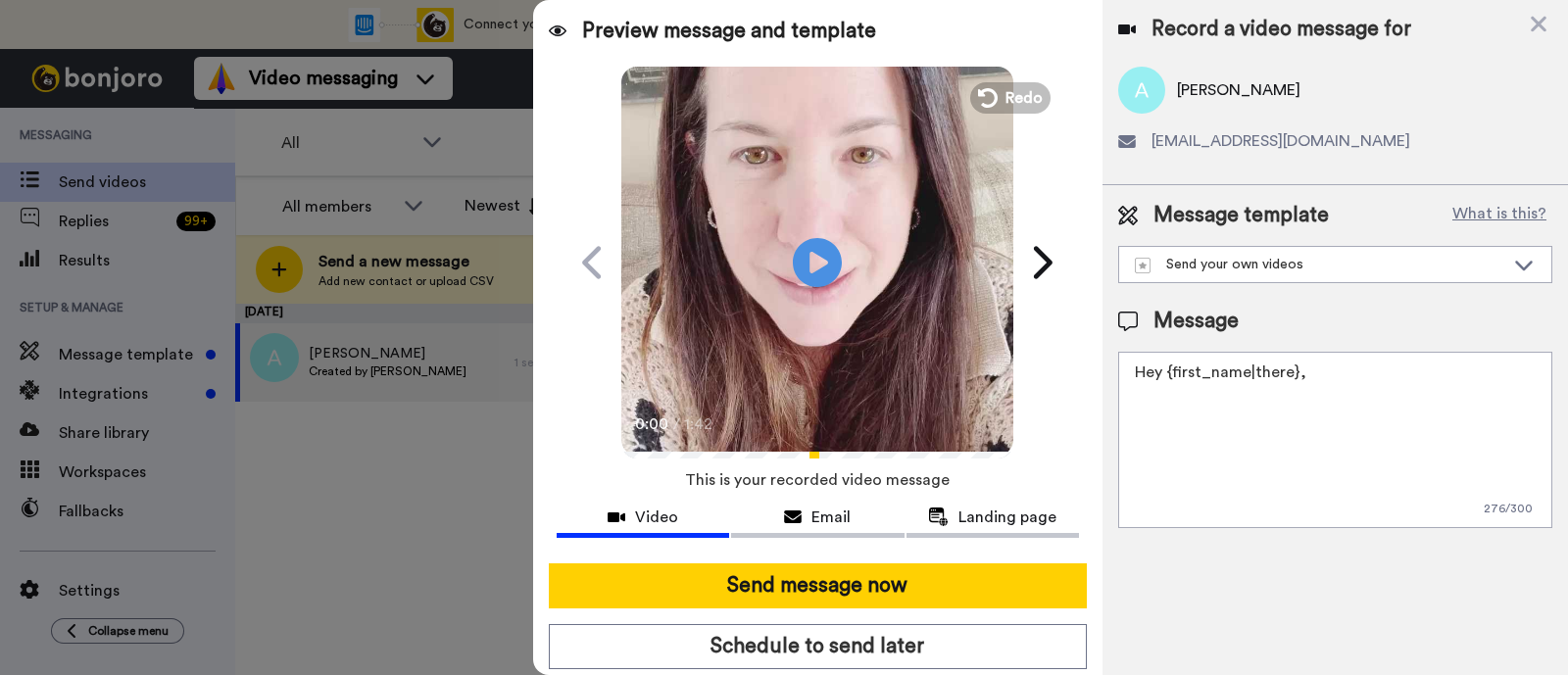
paste textarea "welcome to SLP Elevate! I created a video welcome for you! Feel free to click r…"
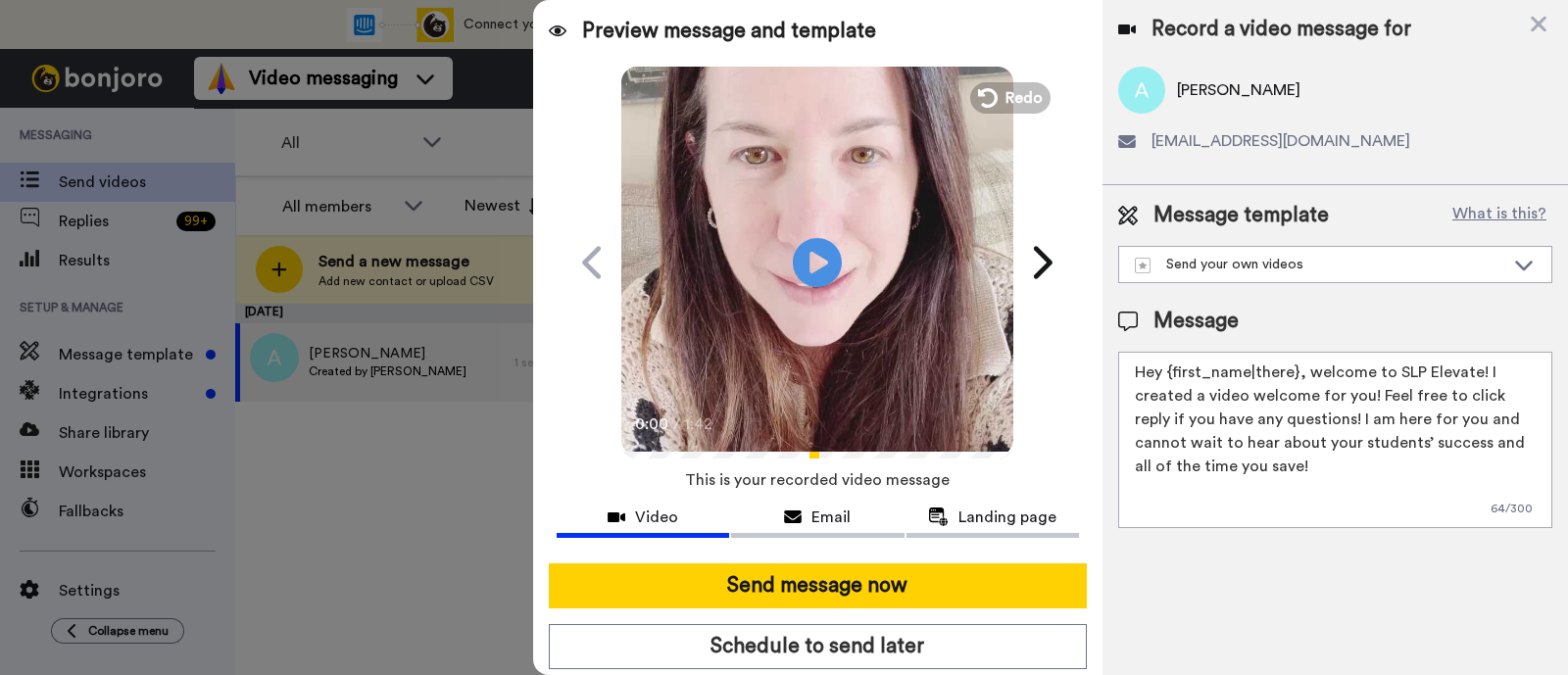
scroll to position [53, 0]
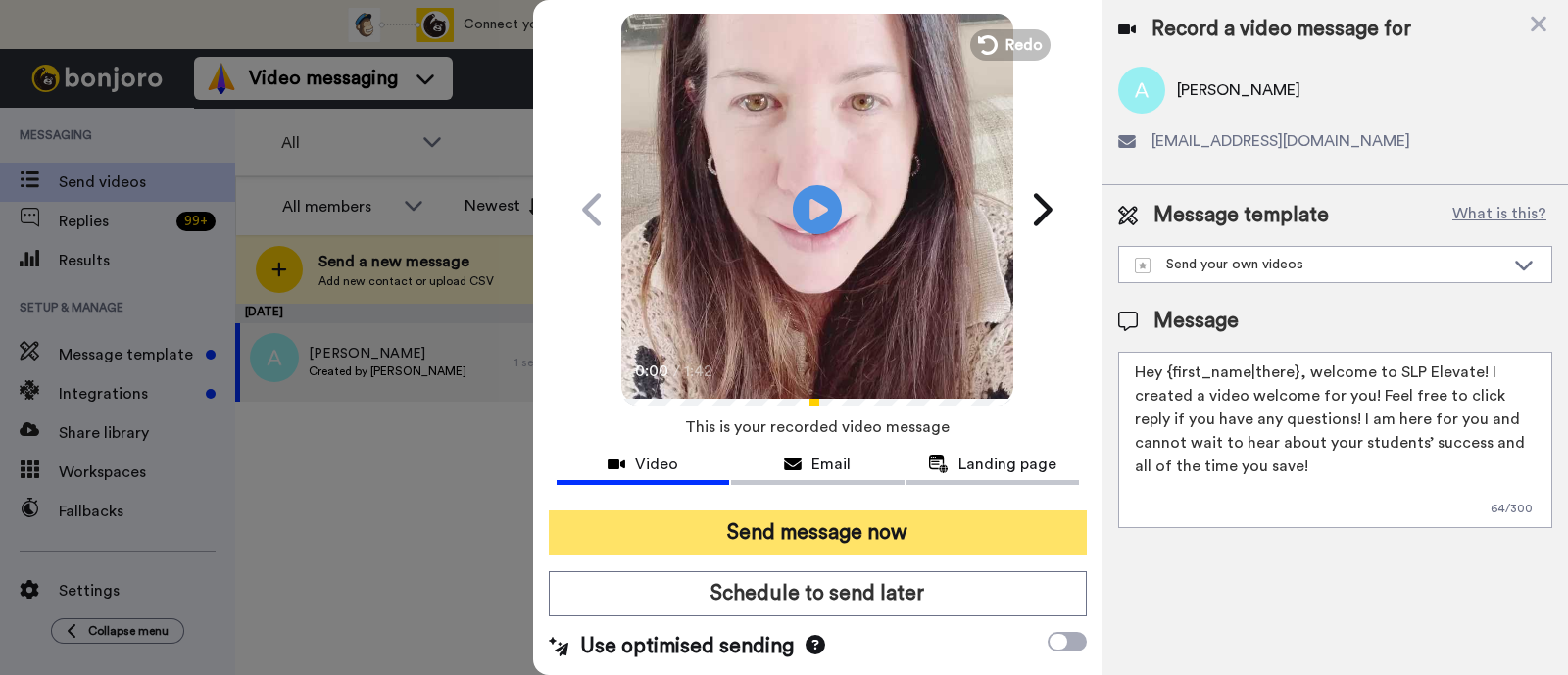
type textarea "Hey {first_name|there}, welcome to SLP Elevate! I created a video welcome for y…"
click at [825, 520] on button "Send message now" at bounding box center [818, 532] width 538 height 45
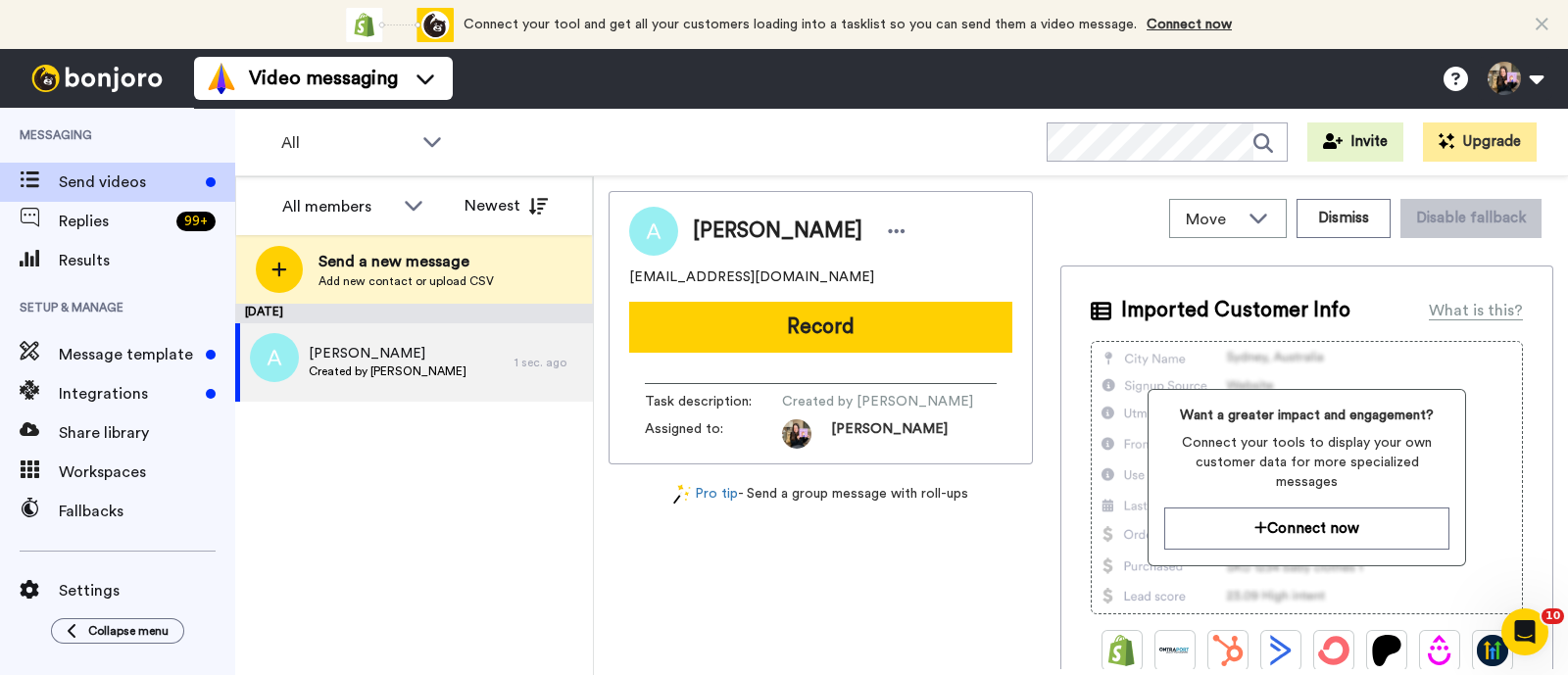
scroll to position [0, 0]
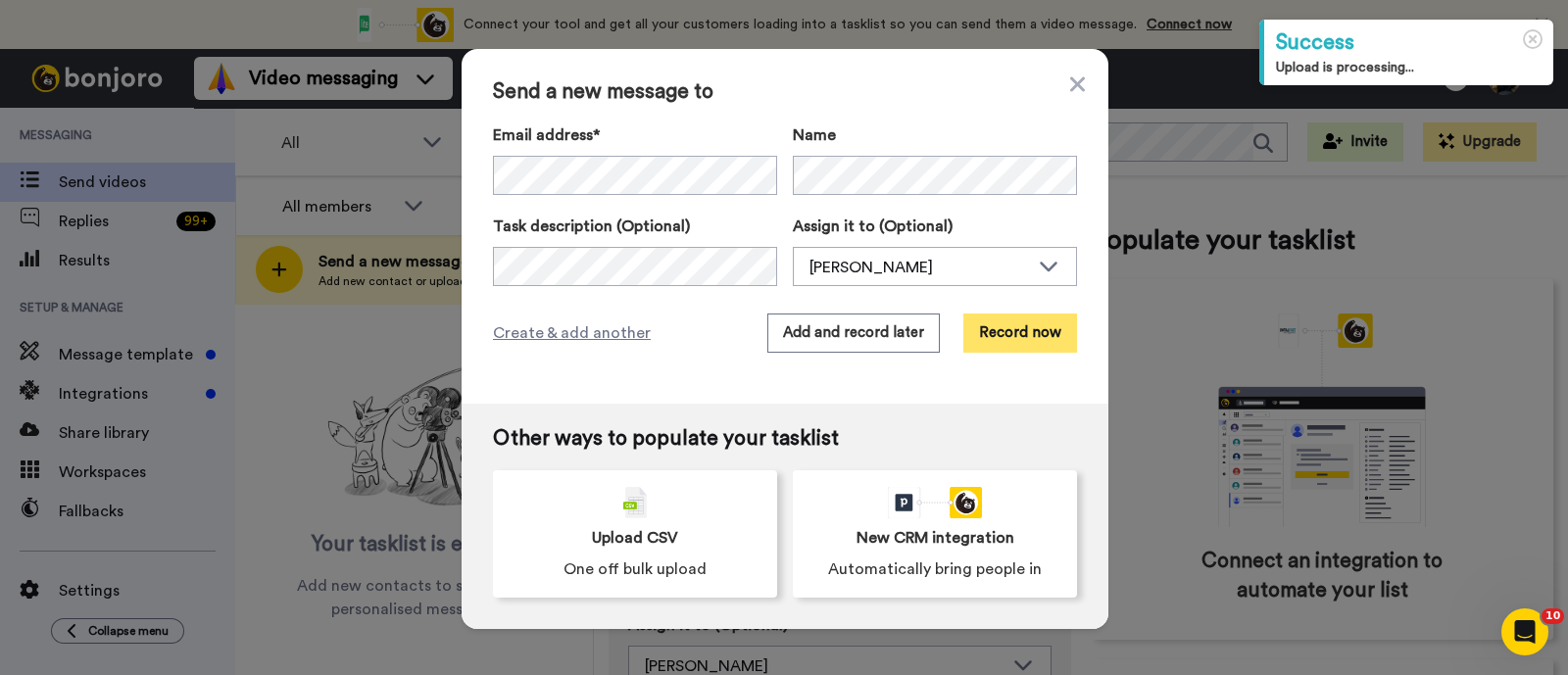
click at [1013, 328] on button "Record now" at bounding box center [1020, 333] width 114 height 39
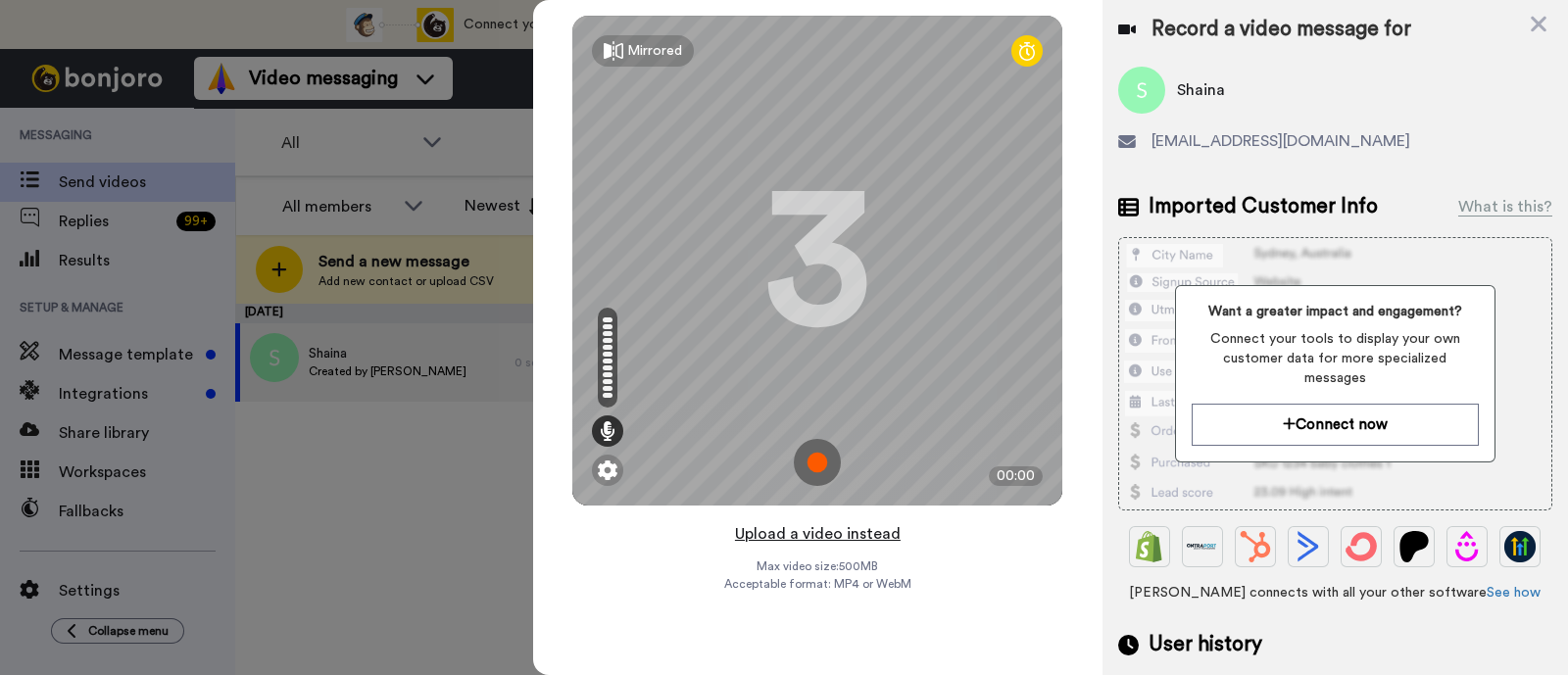
click at [810, 535] on button "Upload a video instead" at bounding box center [818, 534] width 178 height 26
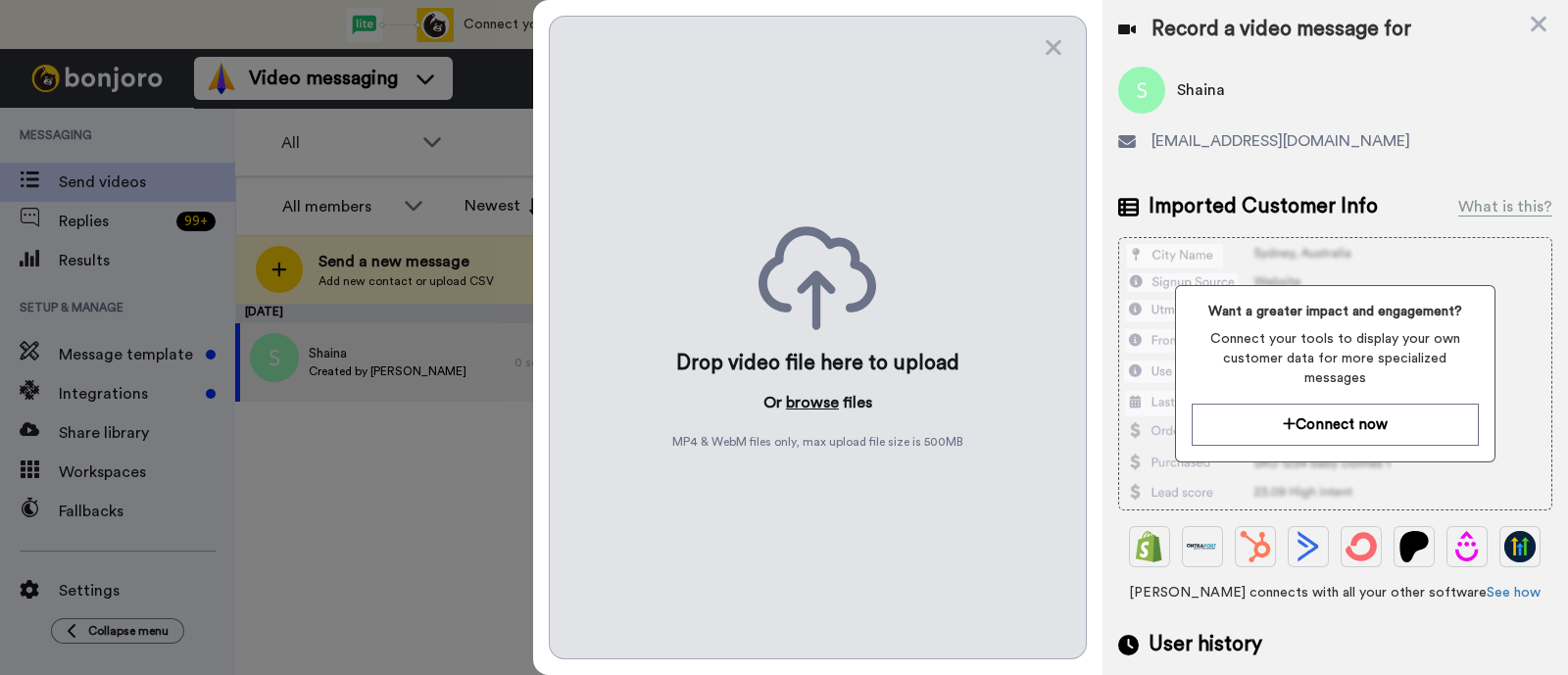
click at [829, 402] on button "browse" at bounding box center [812, 403] width 53 height 24
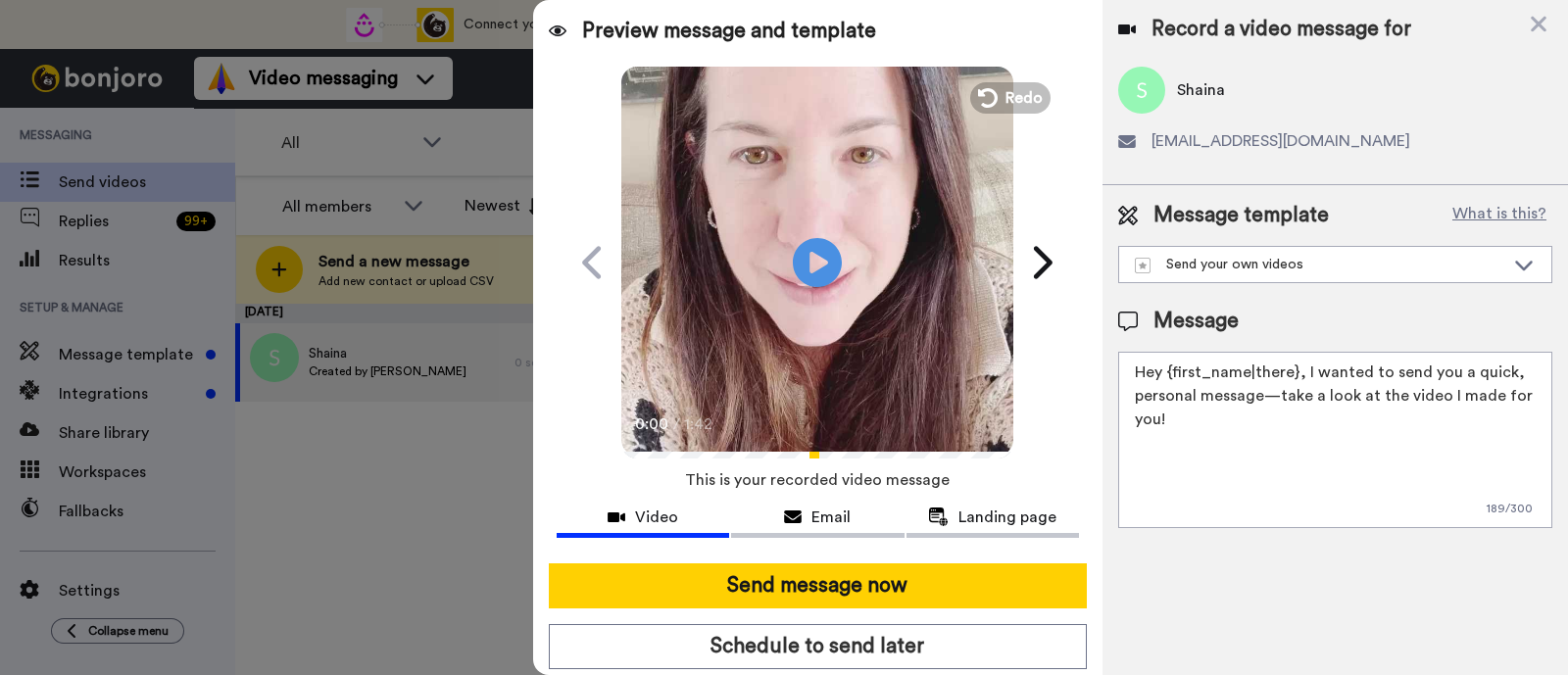
drag, startPoint x: 1249, startPoint y: 426, endPoint x: 1303, endPoint y: 378, distance: 72.2
click at [1303, 378] on textarea "Hey {first_name|there}, I wanted to send you a quick, personal message—take a l…" at bounding box center [1335, 440] width 434 height 177
paste textarea "welcome to SLP Elevate! I created a video welcome for you! Feel free to click r…"
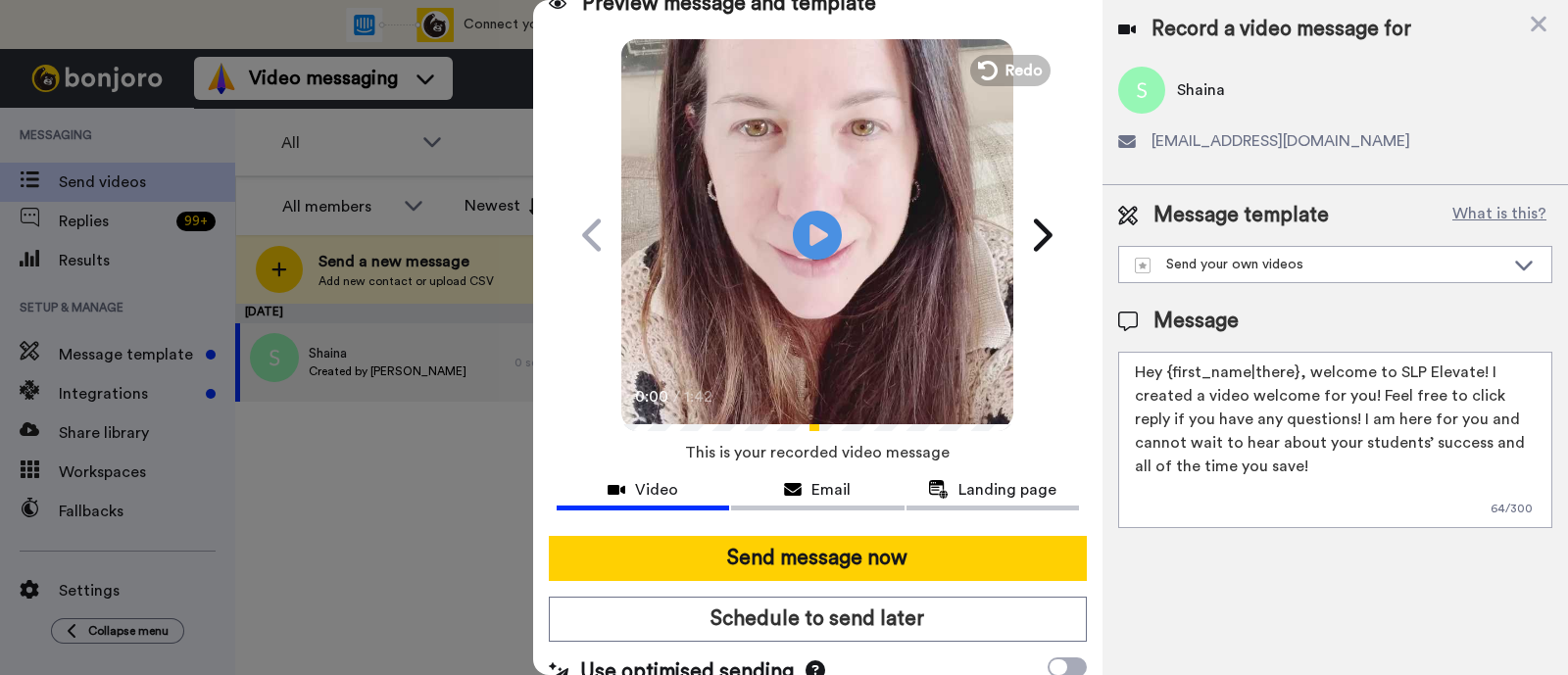
scroll to position [53, 0]
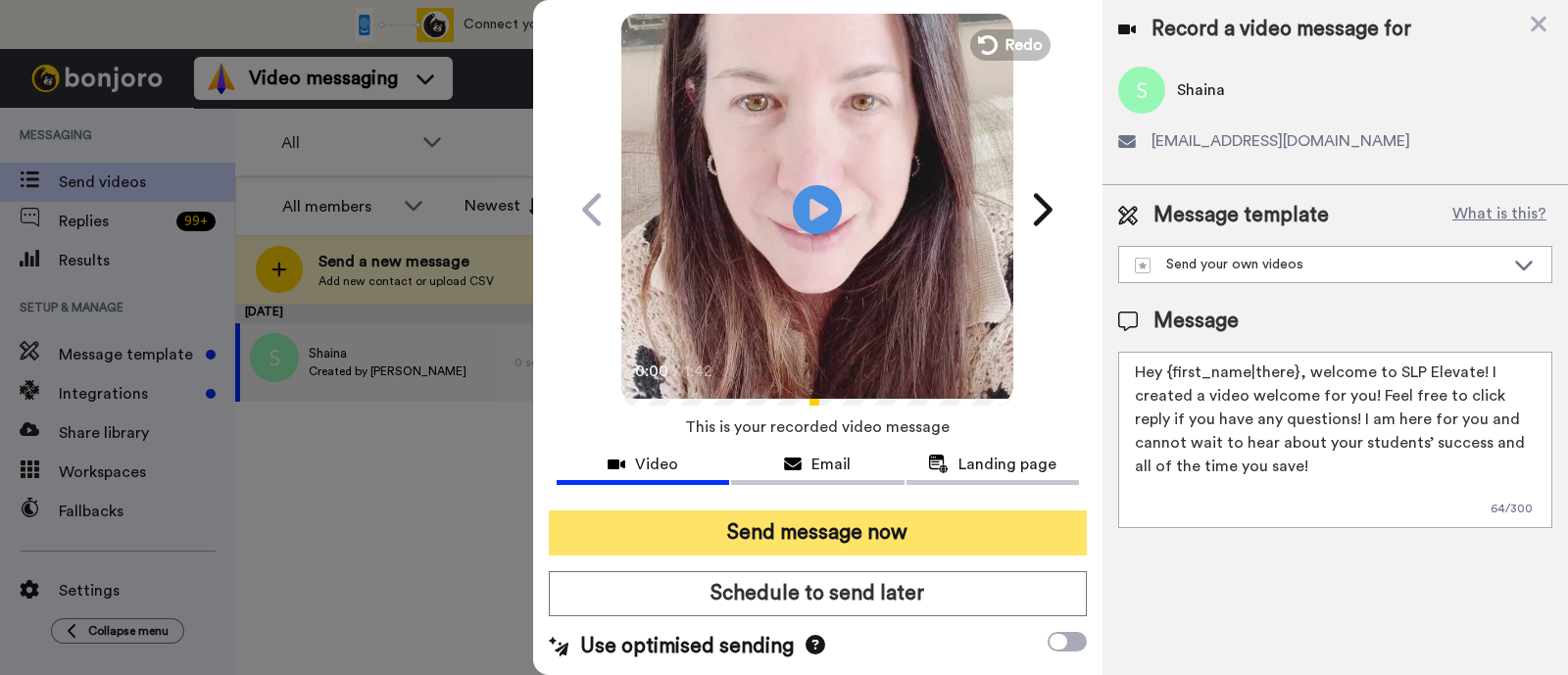
type textarea "Hey {first_name|there}, welcome to SLP Elevate! I created a video welcome for y…"
click at [924, 518] on button "Send message now" at bounding box center [818, 532] width 538 height 45
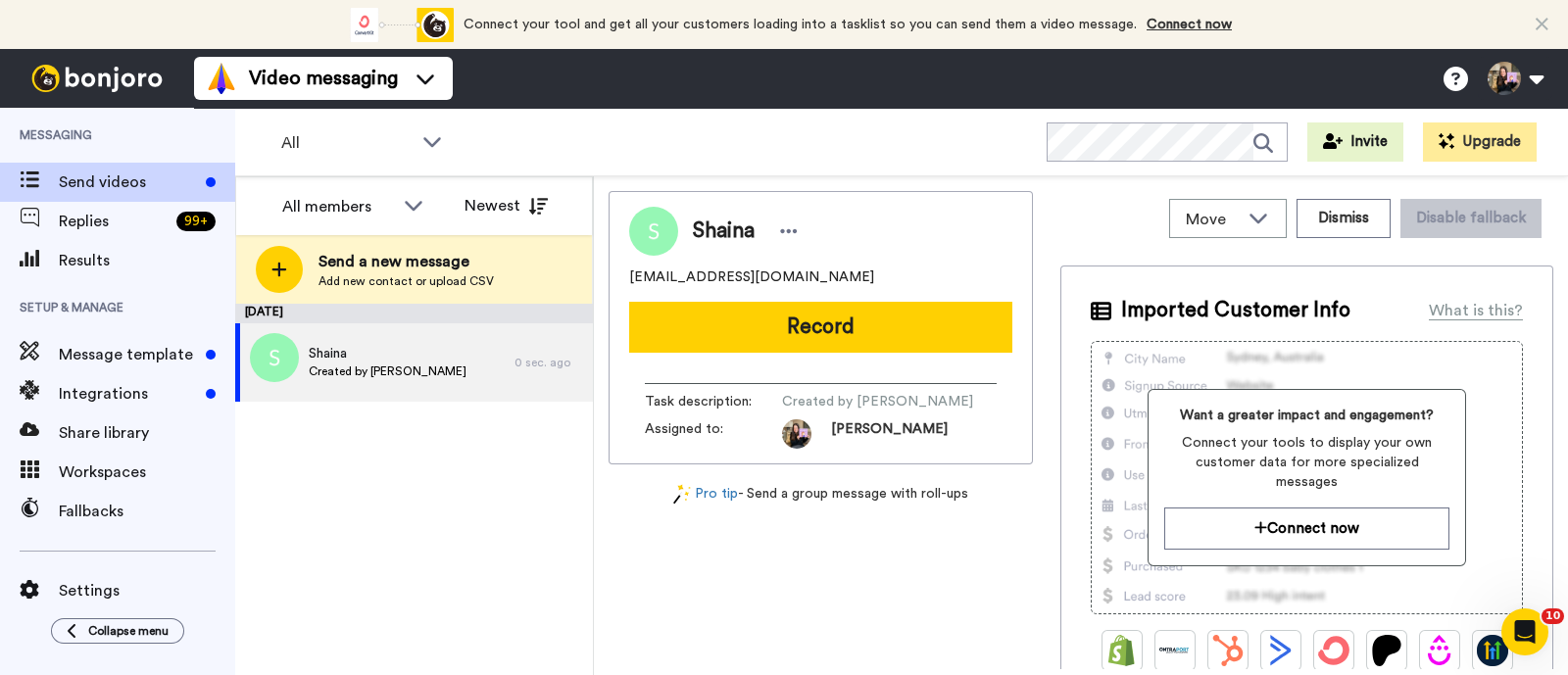
scroll to position [0, 0]
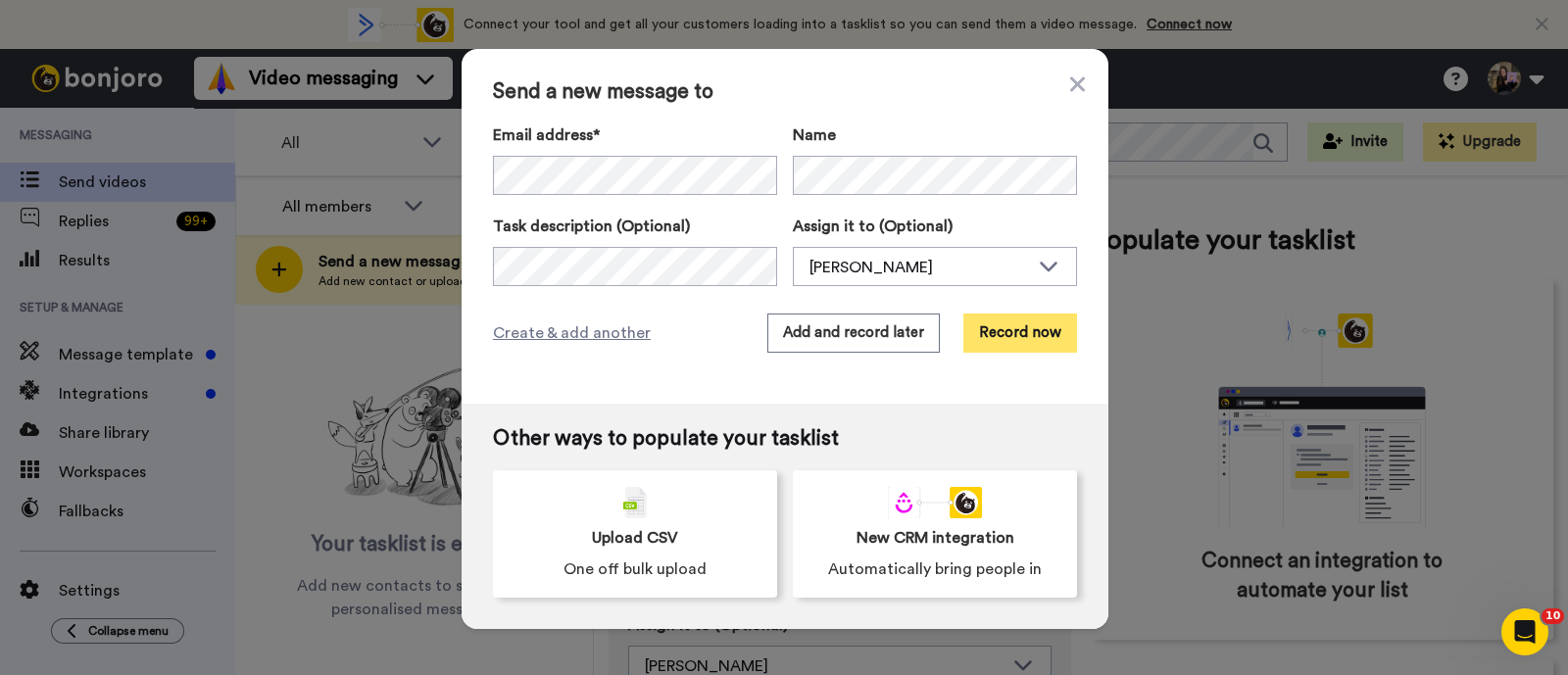
click at [1020, 346] on button "Record now" at bounding box center [1020, 333] width 114 height 39
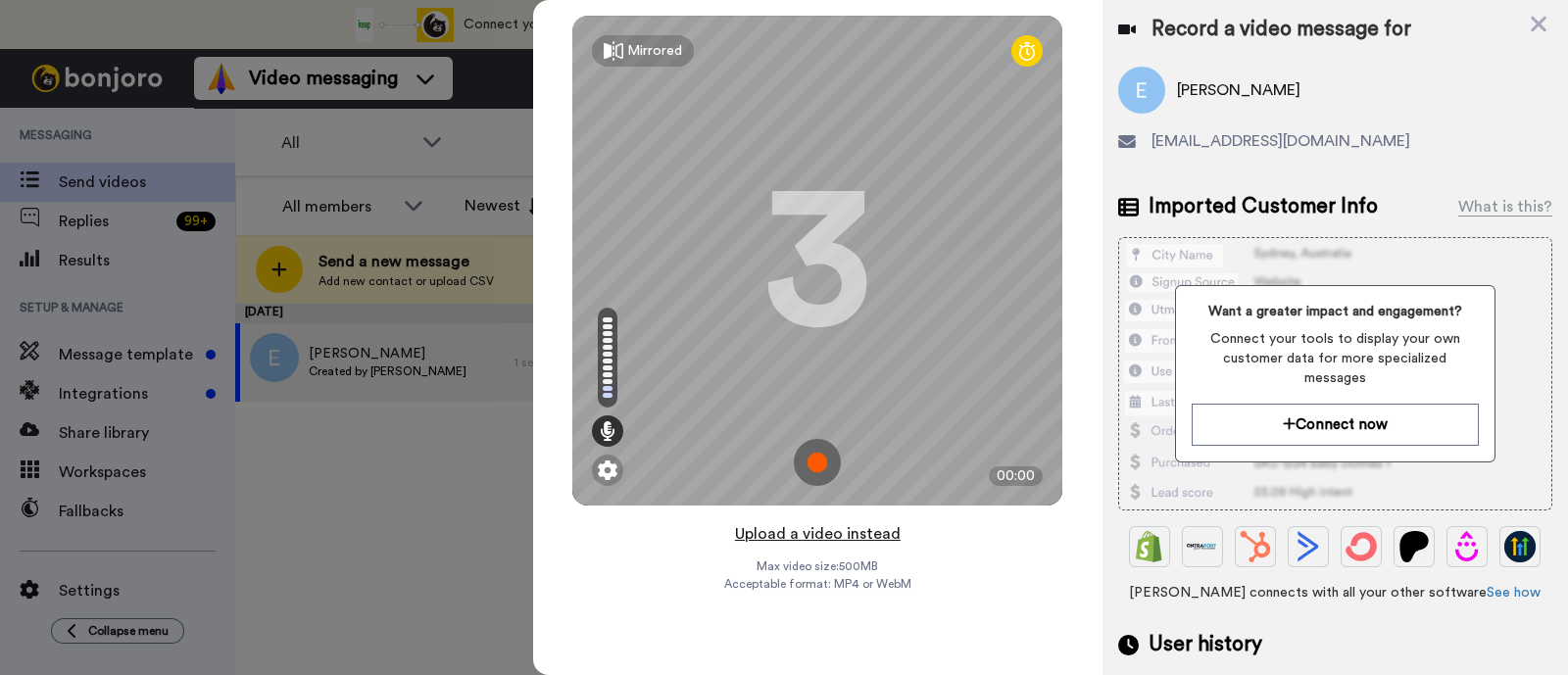
click at [888, 541] on button "Upload a video instead" at bounding box center [818, 534] width 178 height 26
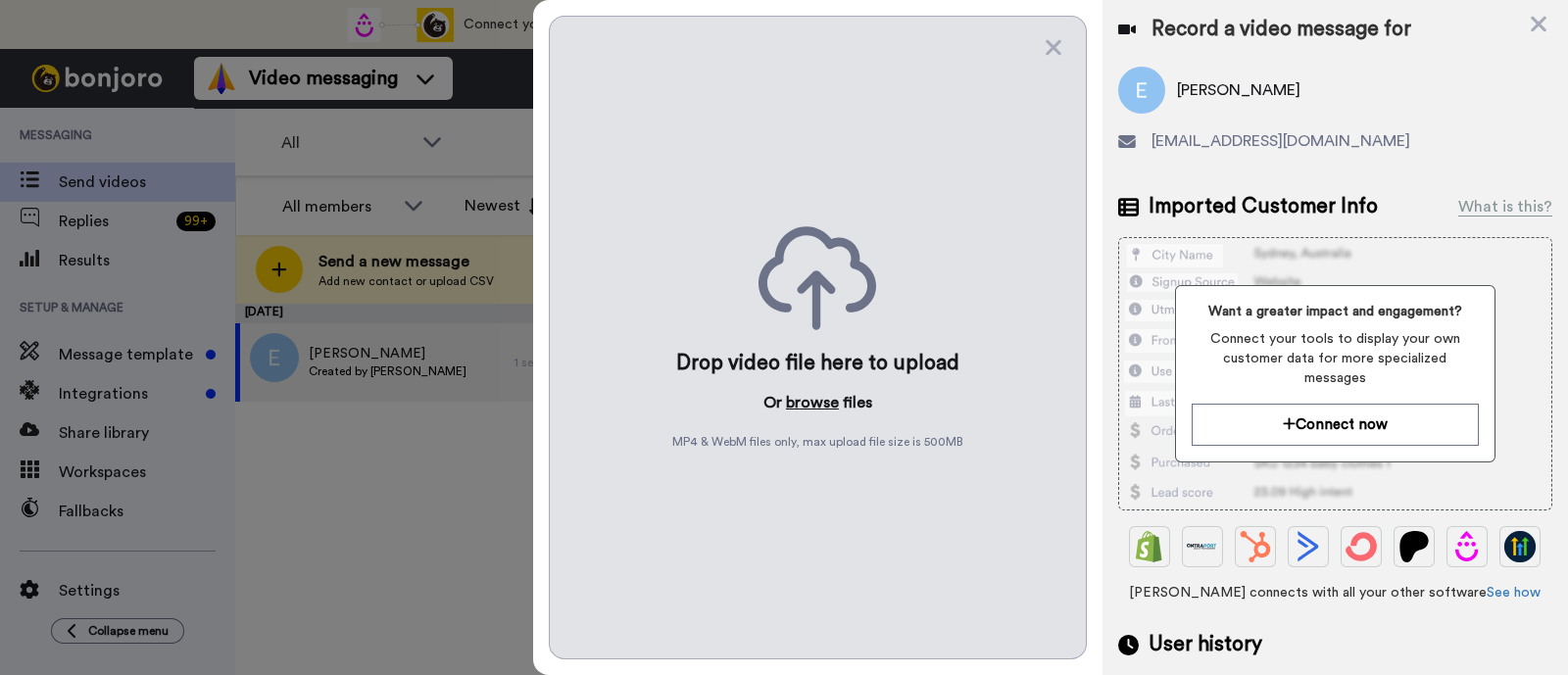
click at [810, 401] on button "browse" at bounding box center [812, 403] width 53 height 24
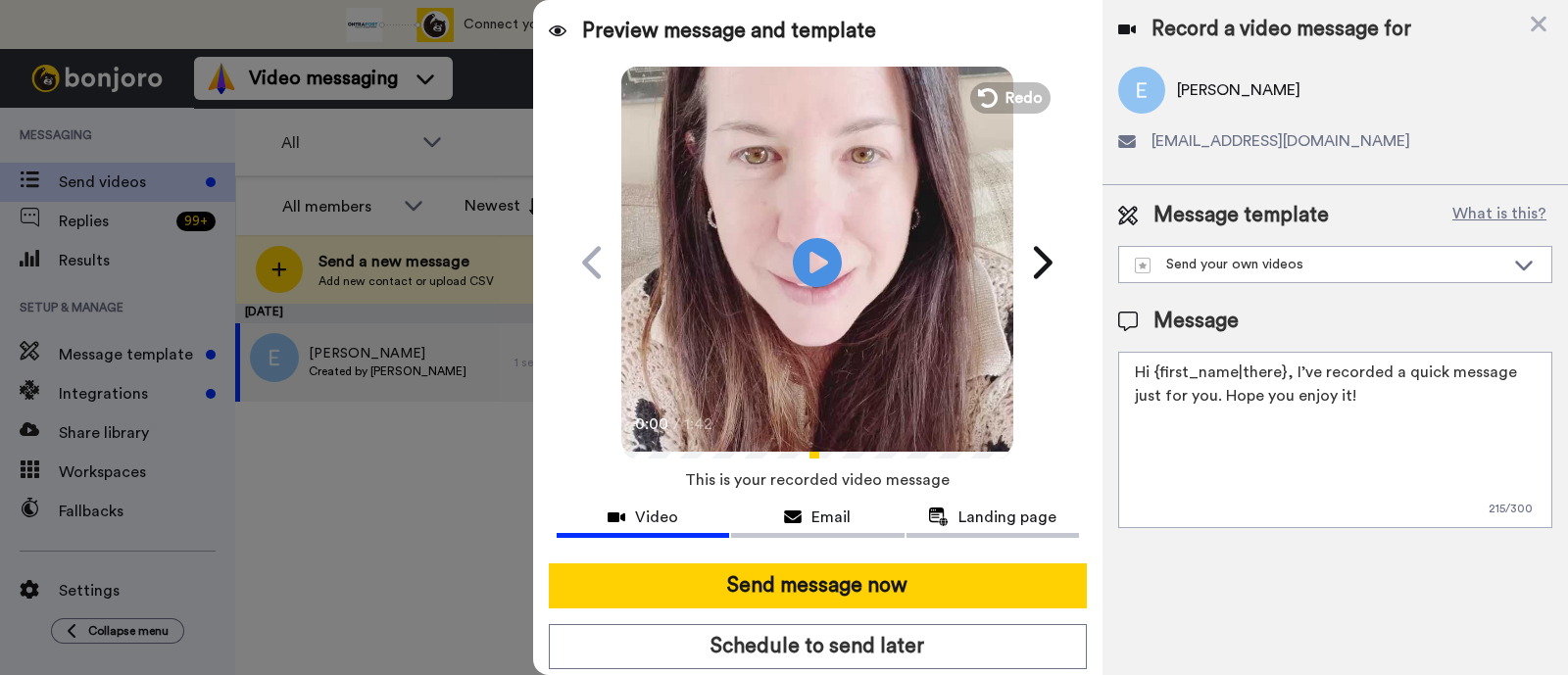
drag, startPoint x: 1344, startPoint y: 411, endPoint x: 1288, endPoint y: 370, distance: 69.4
click at [1288, 370] on textarea "Hi {first_name|there}, I’ve recorded a quick message just for you. Hope you enj…" at bounding box center [1335, 440] width 434 height 177
paste textarea "welcome to SLP Elevate! I created a video welcome for you! Feel free to click r…"
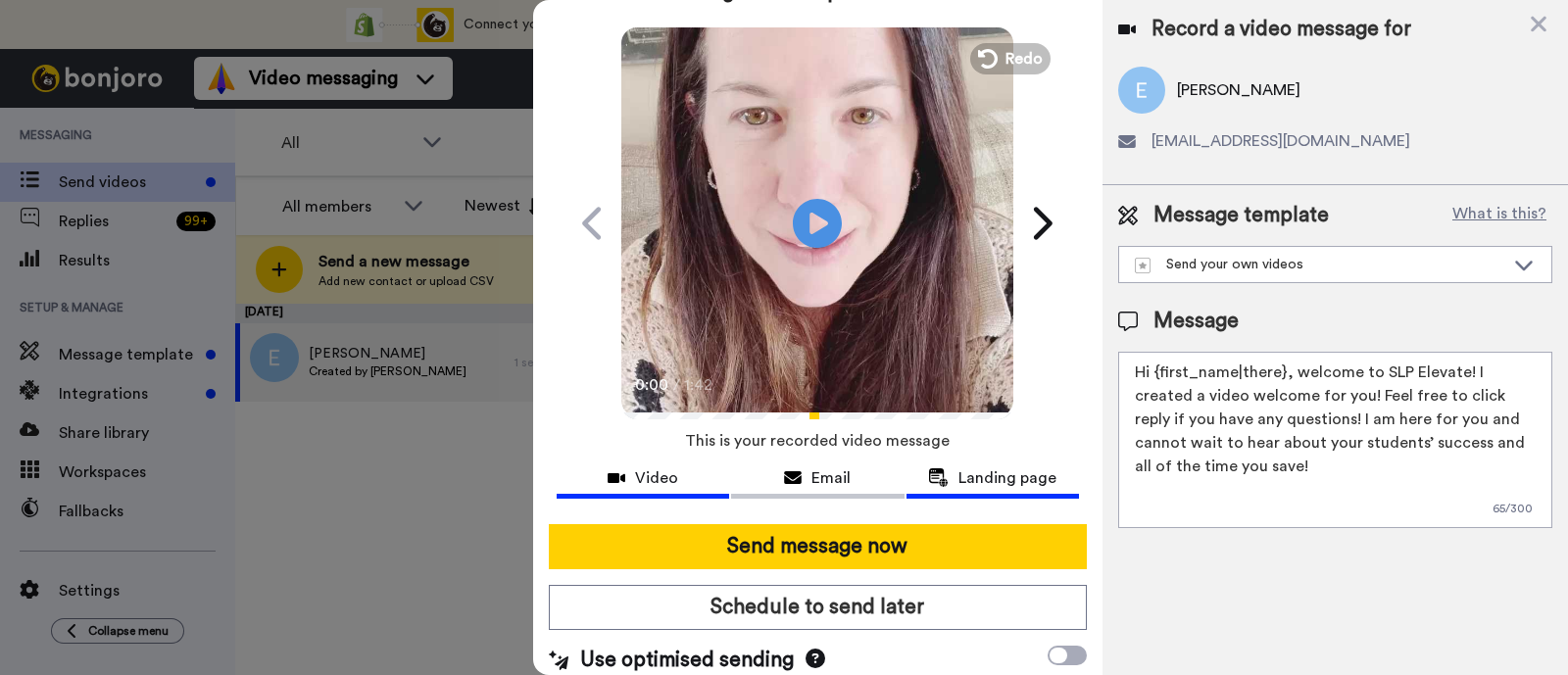
scroll to position [53, 0]
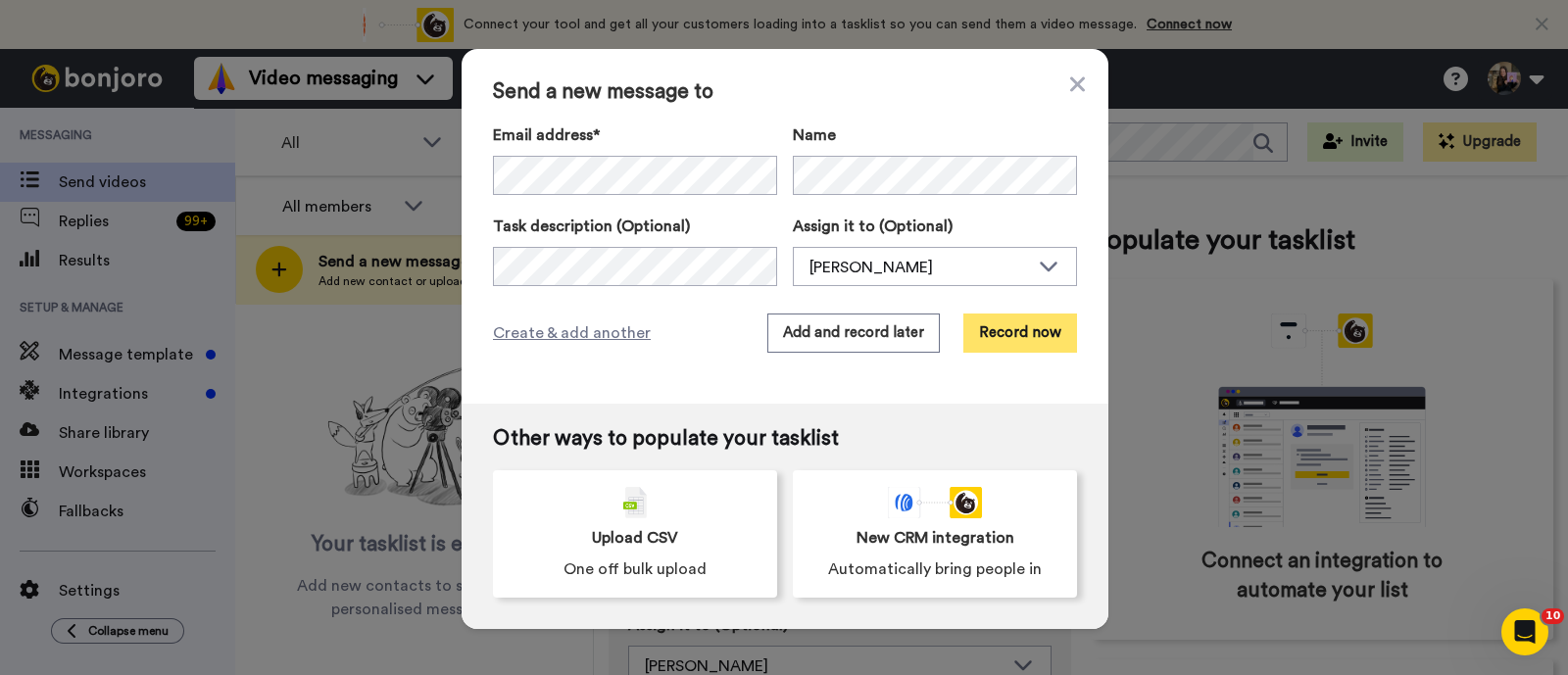
click at [1014, 328] on button "Record now" at bounding box center [1020, 333] width 114 height 39
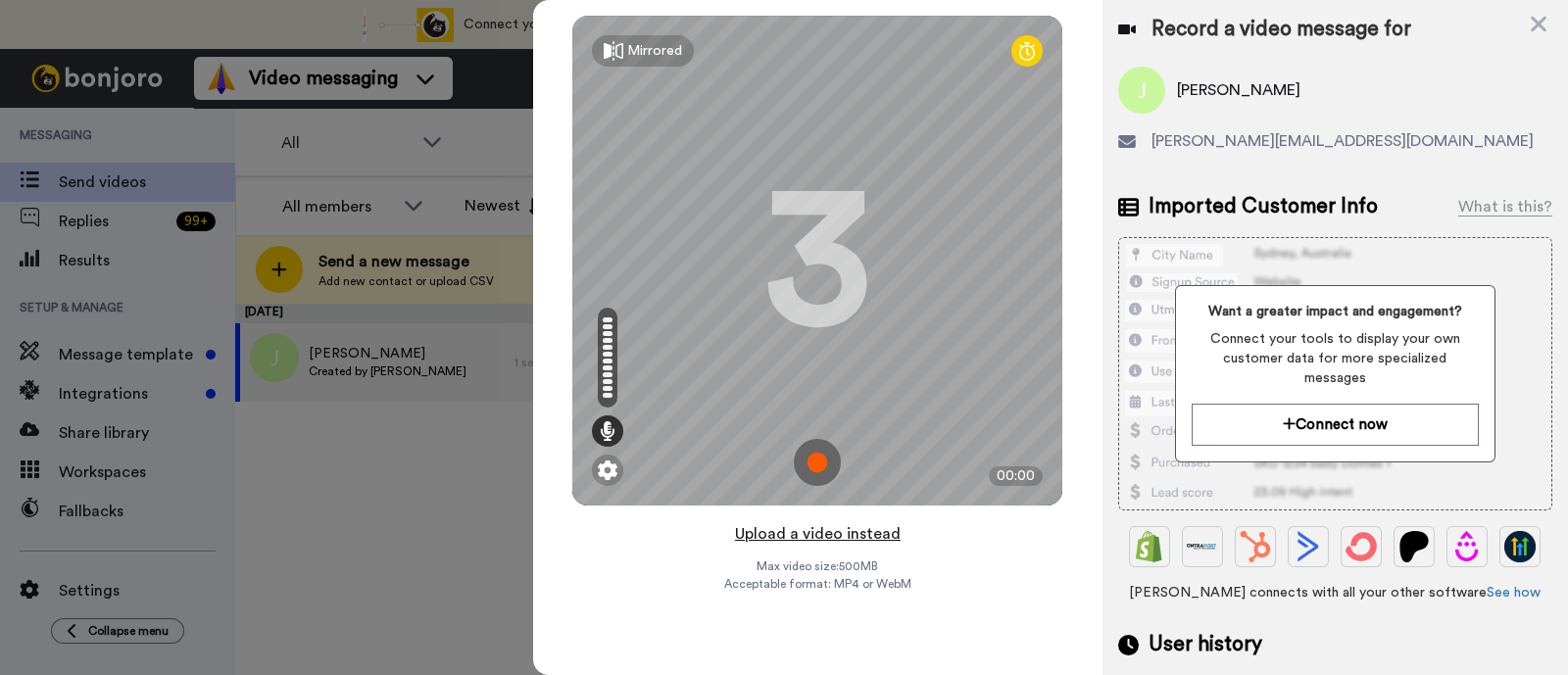
click at [873, 529] on button "Upload a video instead" at bounding box center [818, 534] width 178 height 26
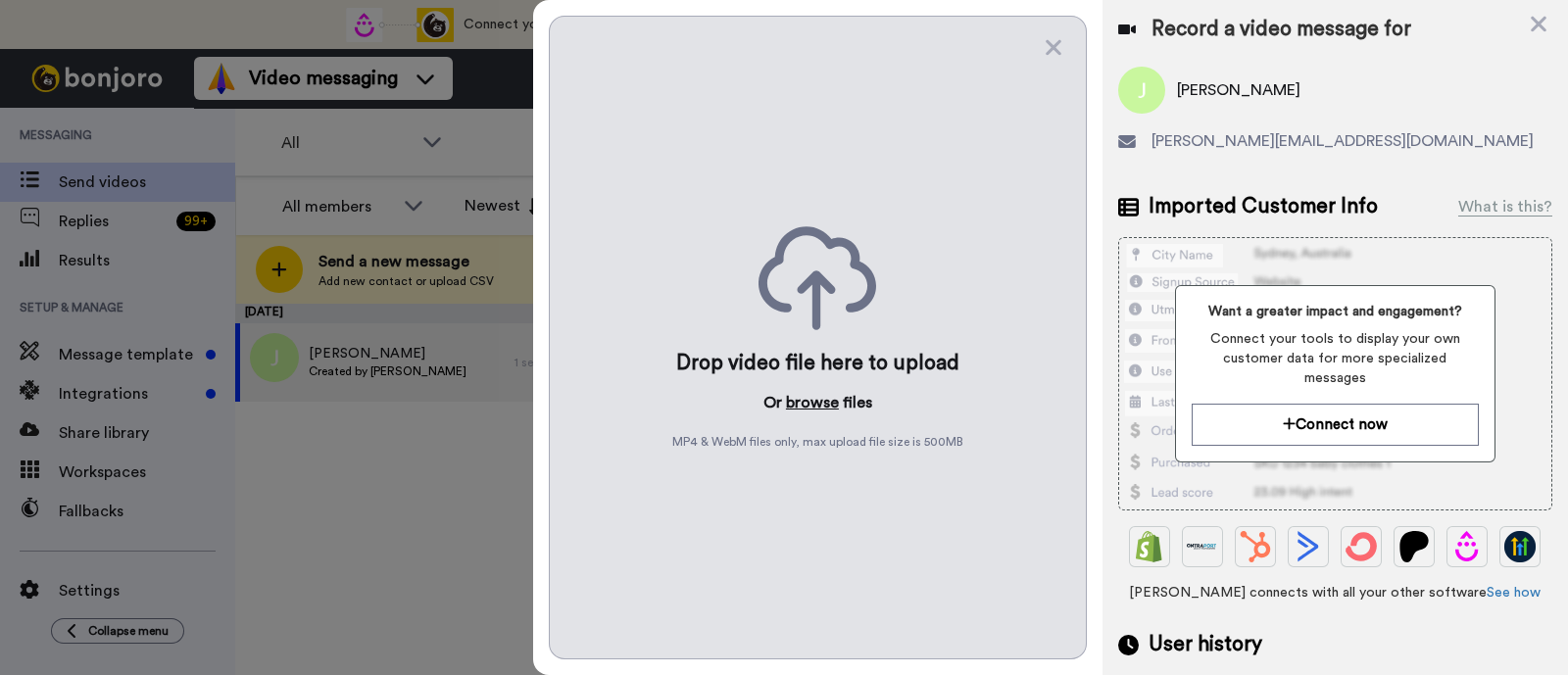
click at [798, 396] on button "browse" at bounding box center [812, 403] width 53 height 24
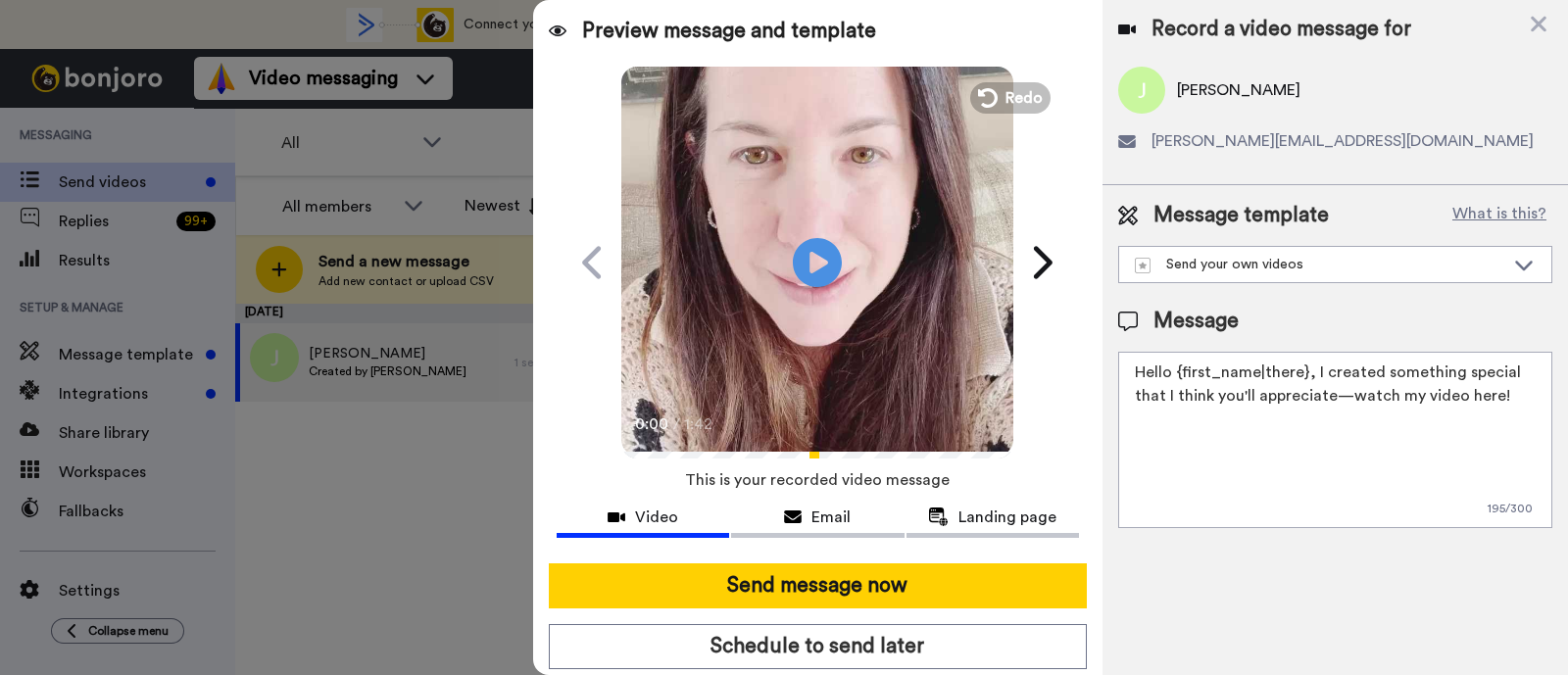
drag, startPoint x: 1509, startPoint y: 401, endPoint x: 1306, endPoint y: 366, distance: 206.0
click at [1306, 366] on textarea "Hello {first_name|there}, I created something special that I think you'll appre…" at bounding box center [1335, 440] width 434 height 177
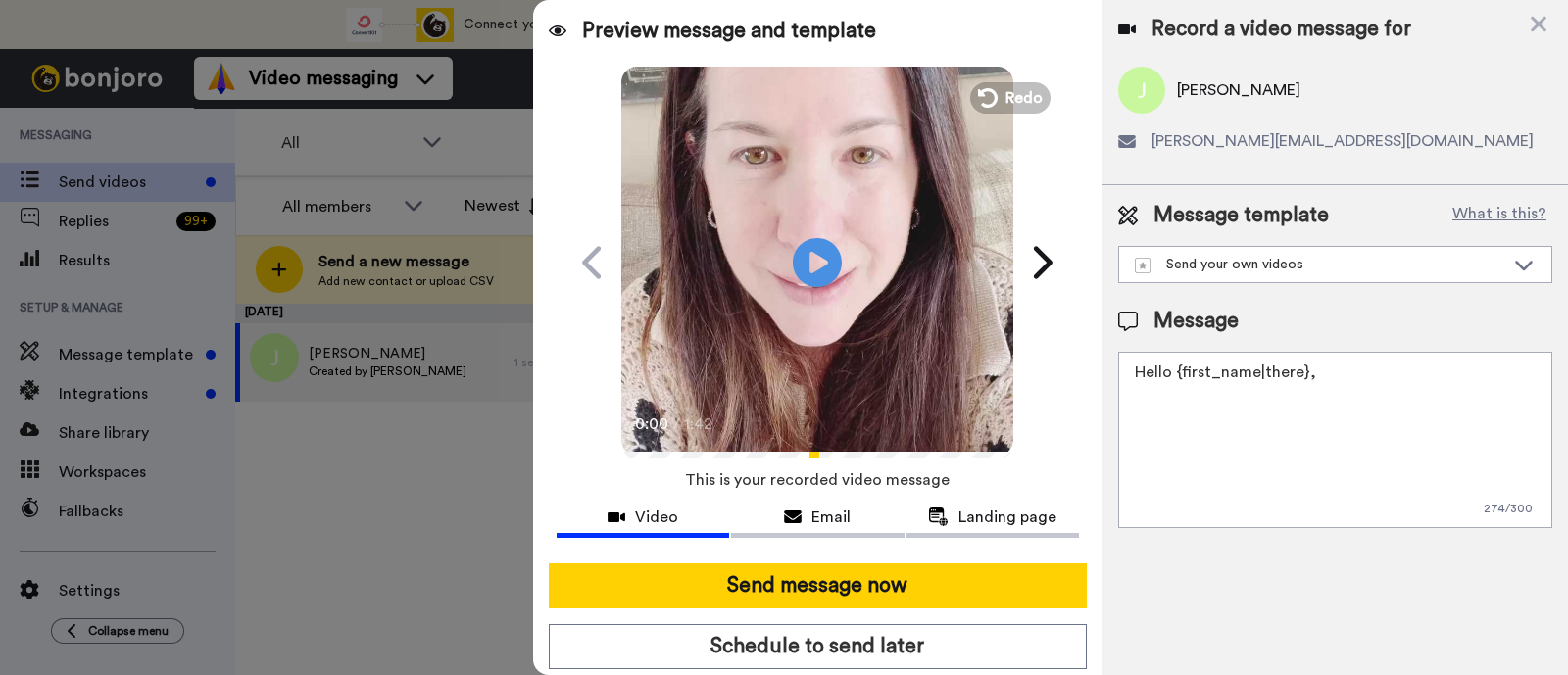
paste textarea "welcome to SLP Elevate! I created a video welcome for you! Feel free to click r…"
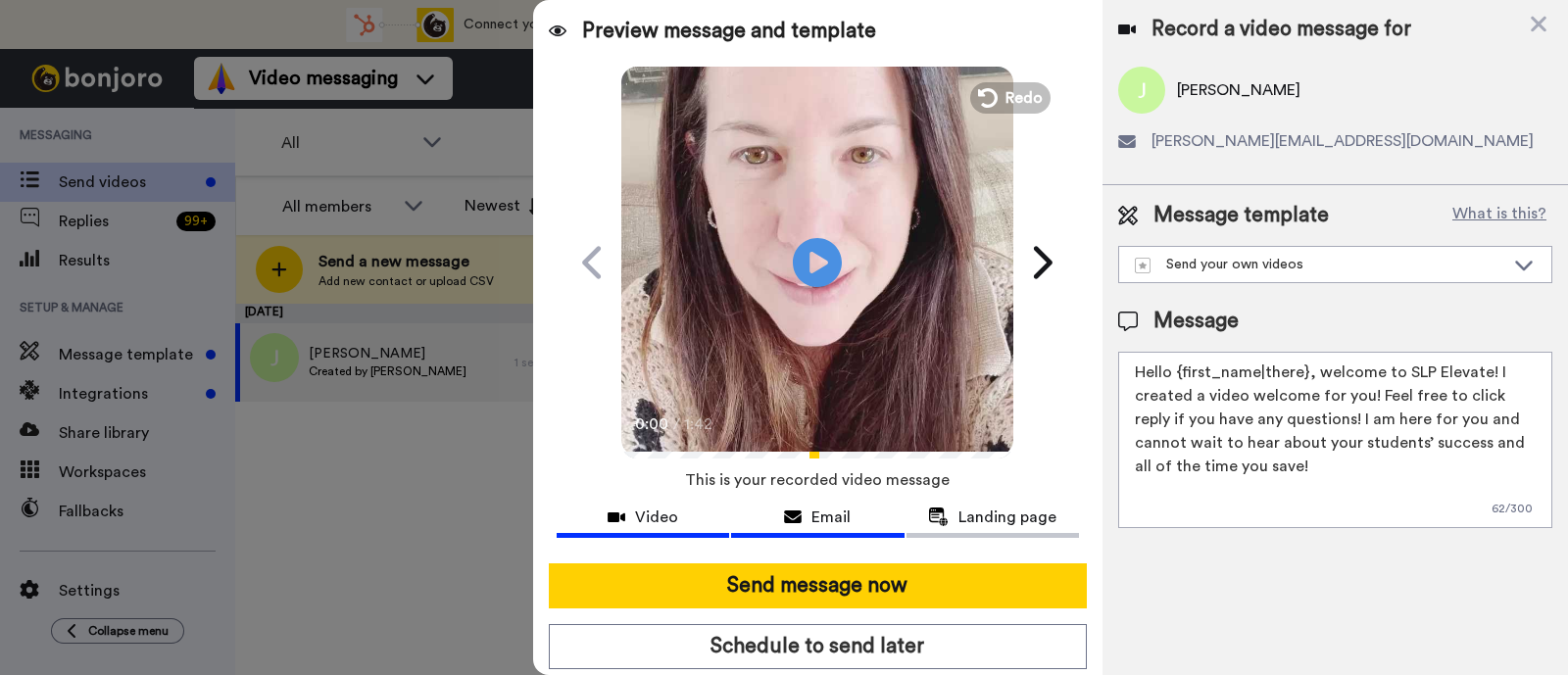
scroll to position [53, 0]
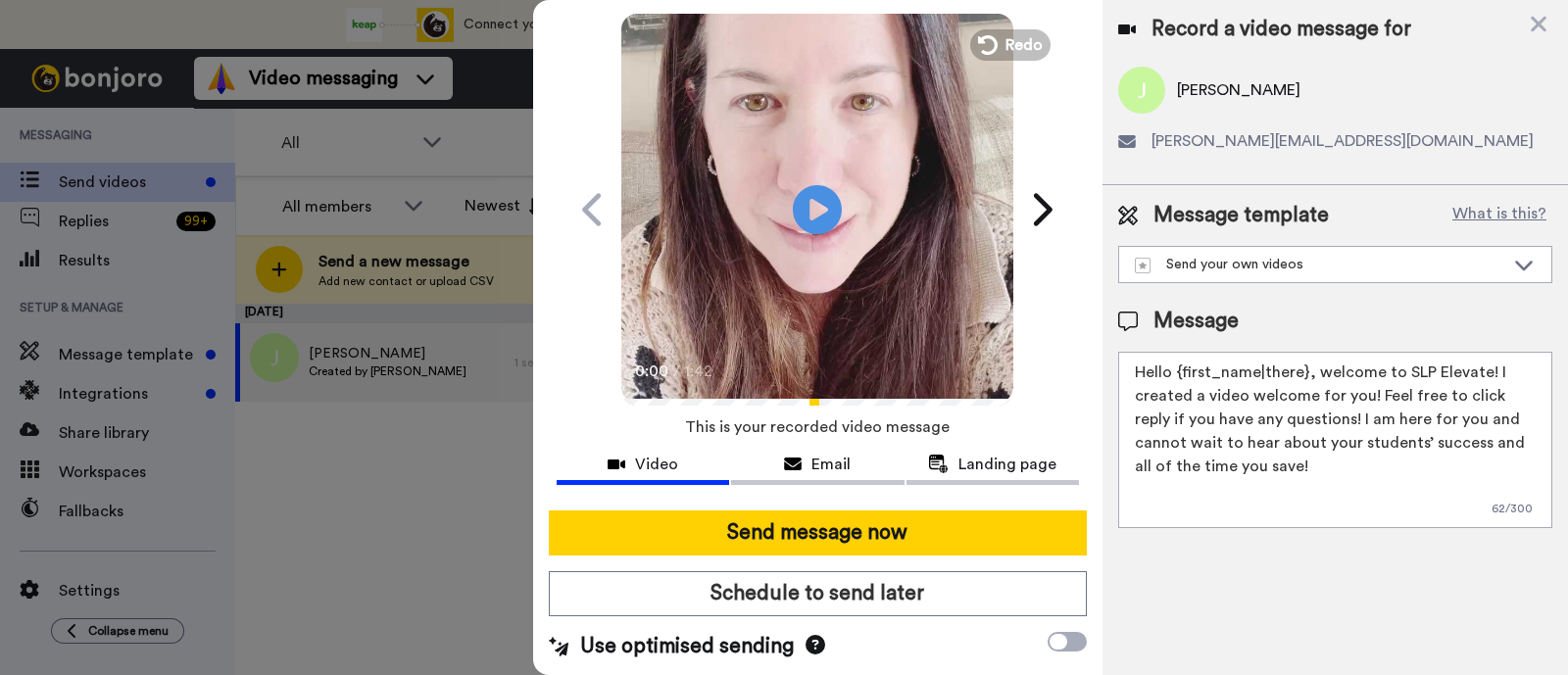
type textarea "Hello {first_name|there}, welcome to SLP Elevate! I created a video welcome for…"
click at [884, 516] on button "Send message now" at bounding box center [818, 532] width 538 height 45
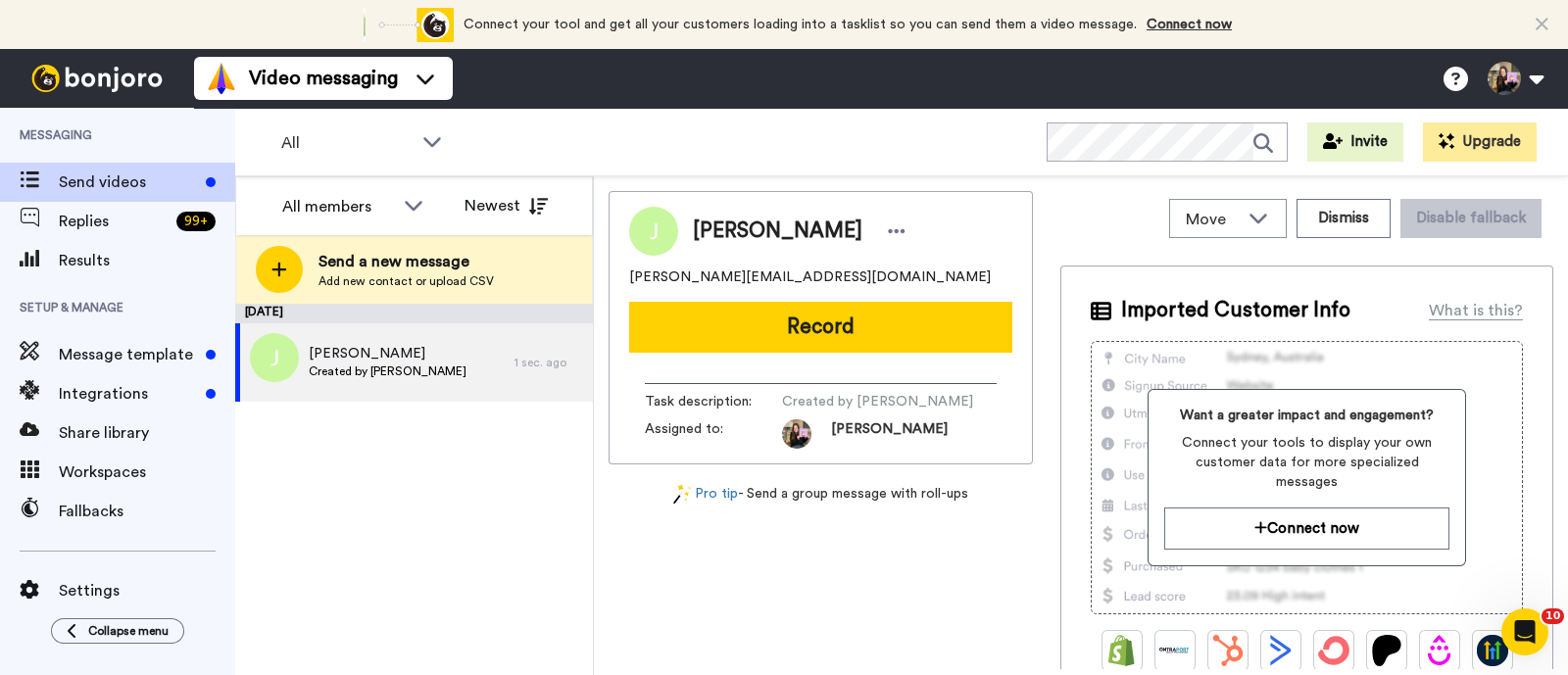
scroll to position [0, 0]
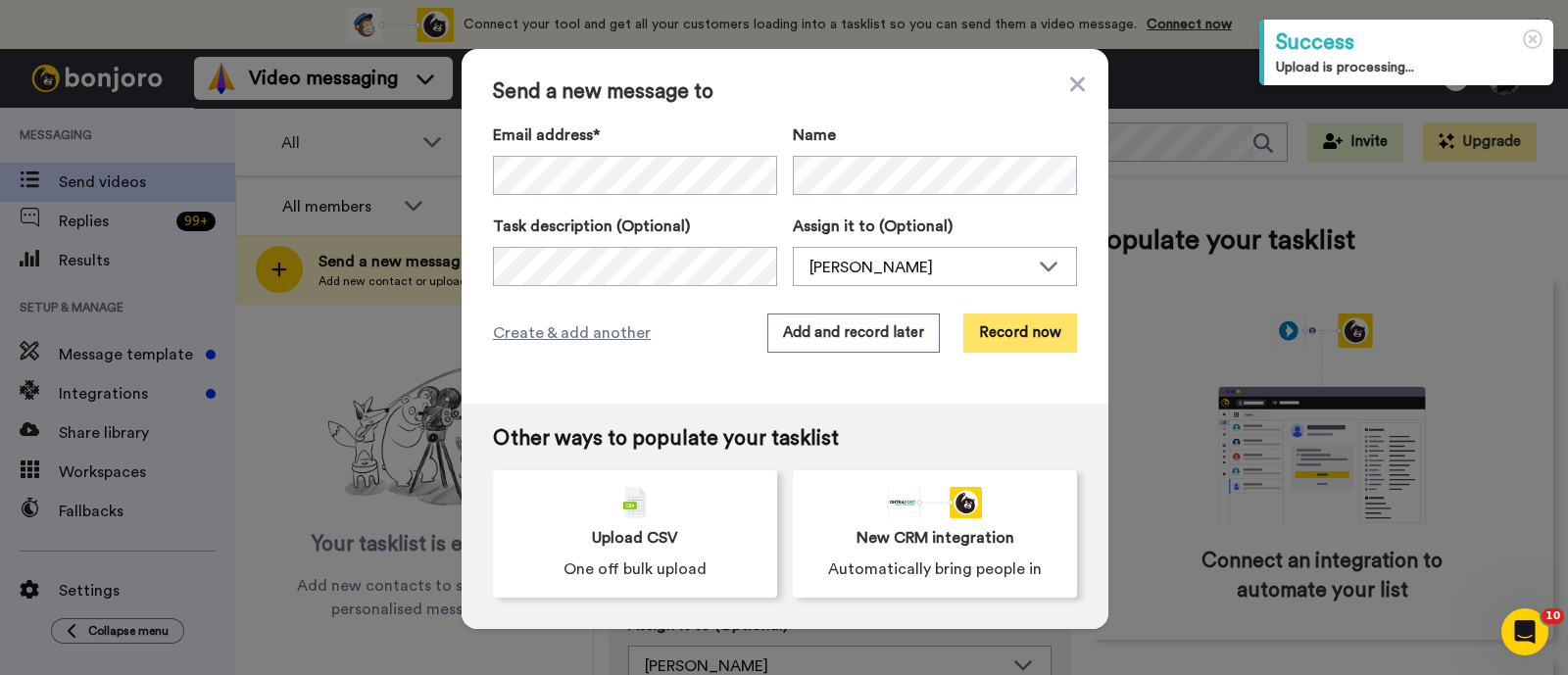
click at [984, 338] on button "Record now" at bounding box center [1020, 333] width 114 height 39
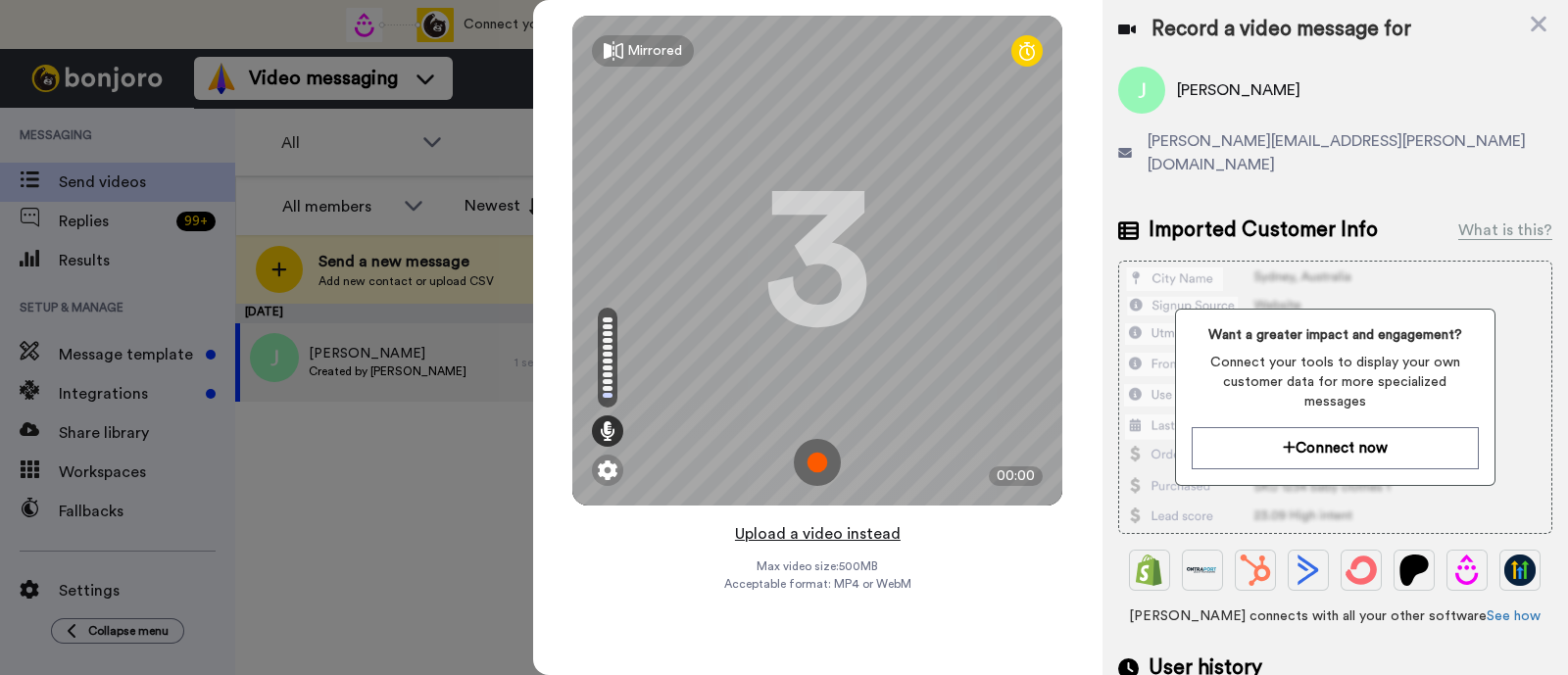
click at [823, 529] on button "Upload a video instead" at bounding box center [818, 534] width 178 height 26
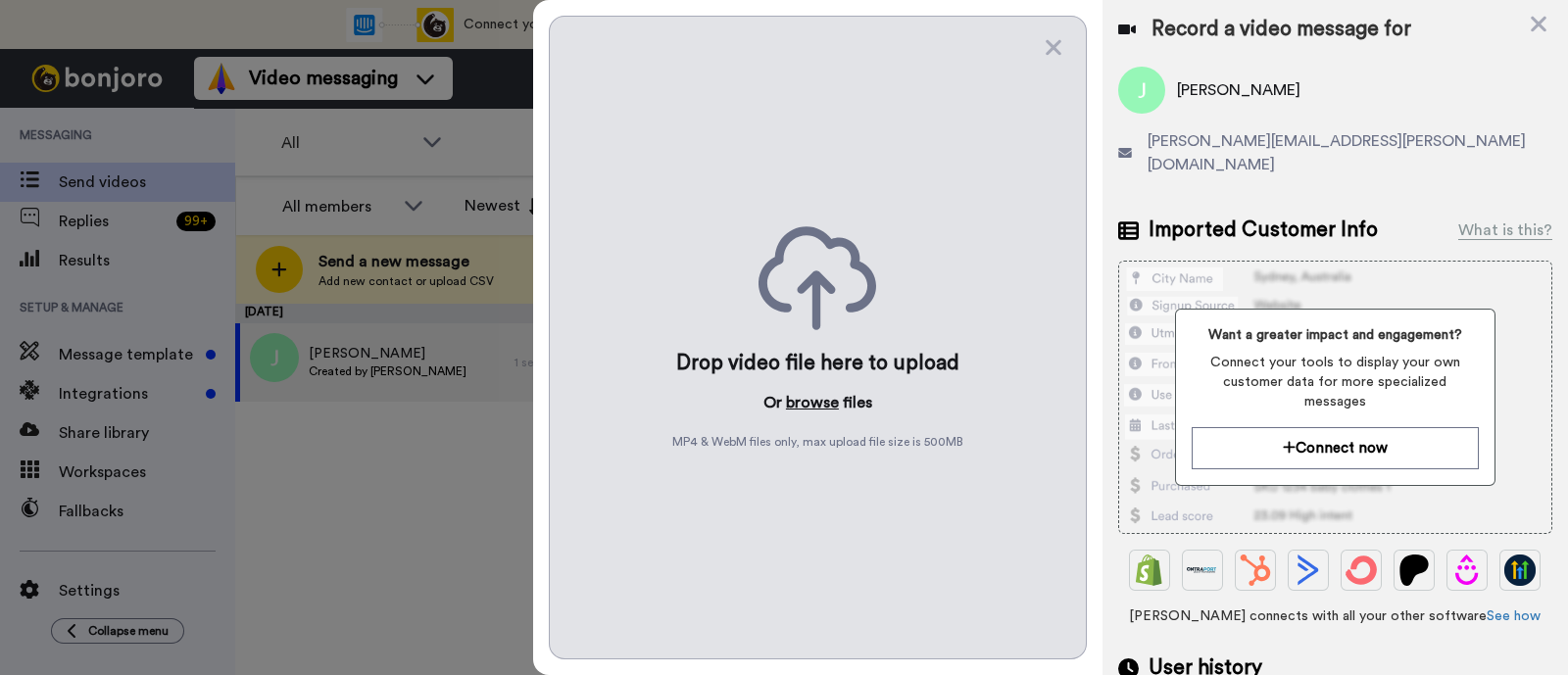
click at [808, 407] on button "browse" at bounding box center [812, 403] width 53 height 24
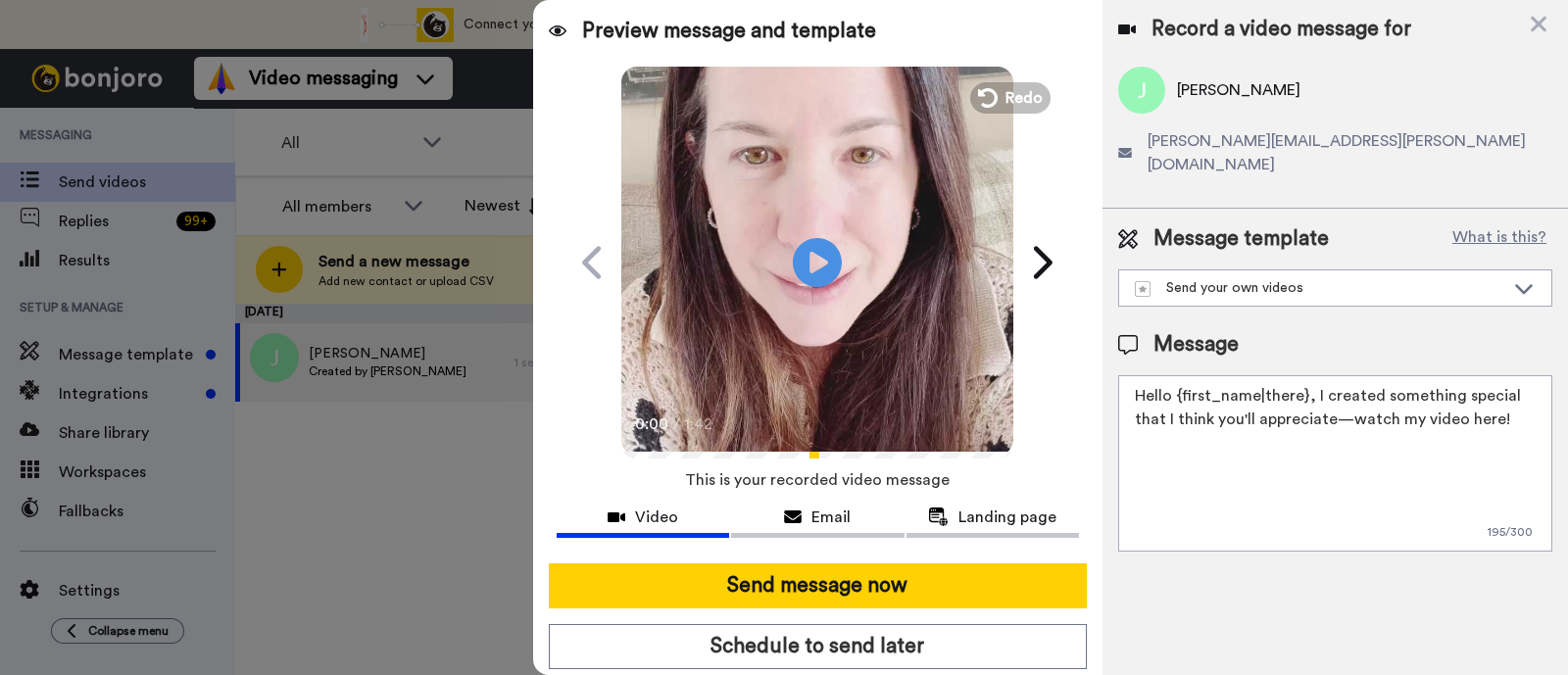
drag, startPoint x: 1507, startPoint y: 395, endPoint x: 1313, endPoint y: 359, distance: 197.3
click at [1313, 375] on textarea "Hello {first_name|there}, I created something special that I think you'll appre…" at bounding box center [1335, 464] width 434 height 177
paste textarea "welcome to SLP Elevate! I created a video welcome for you! Feel free to click r…"
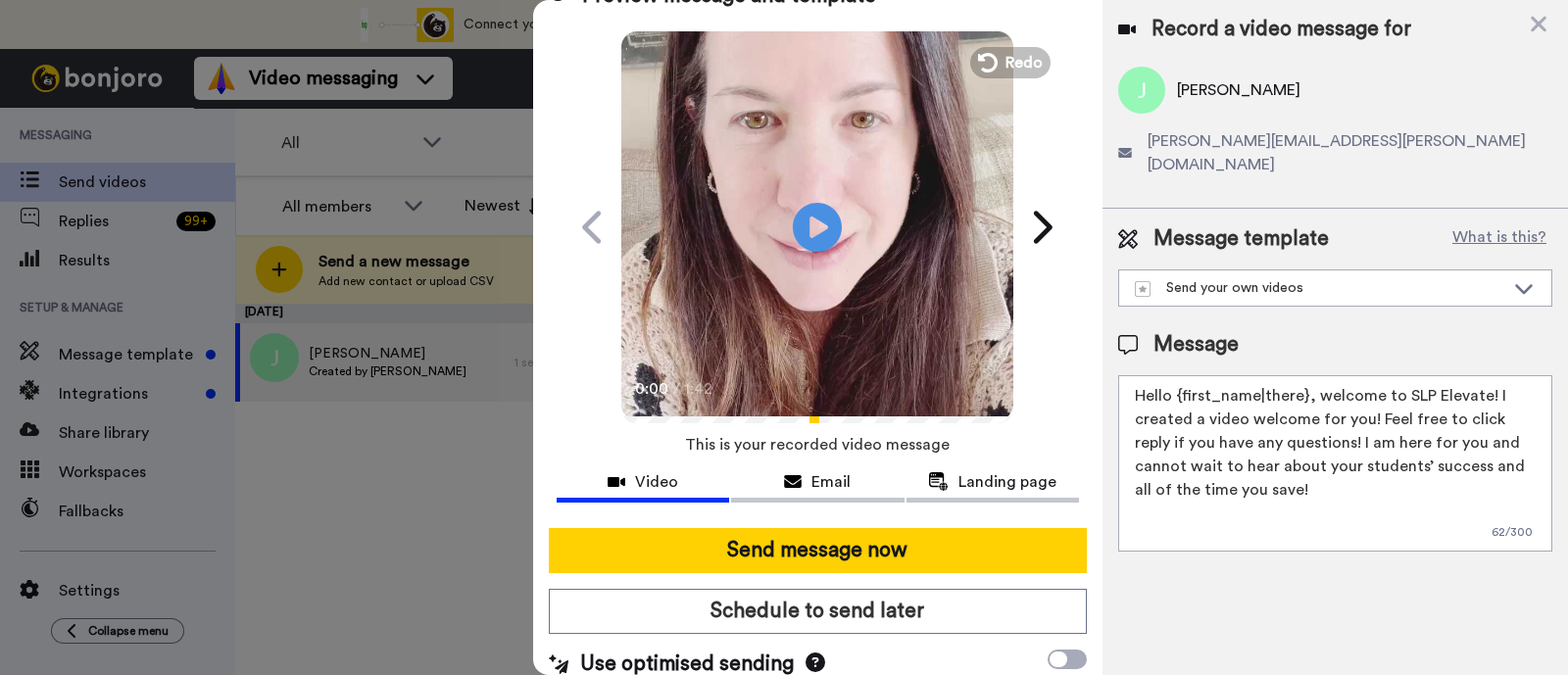
scroll to position [53, 0]
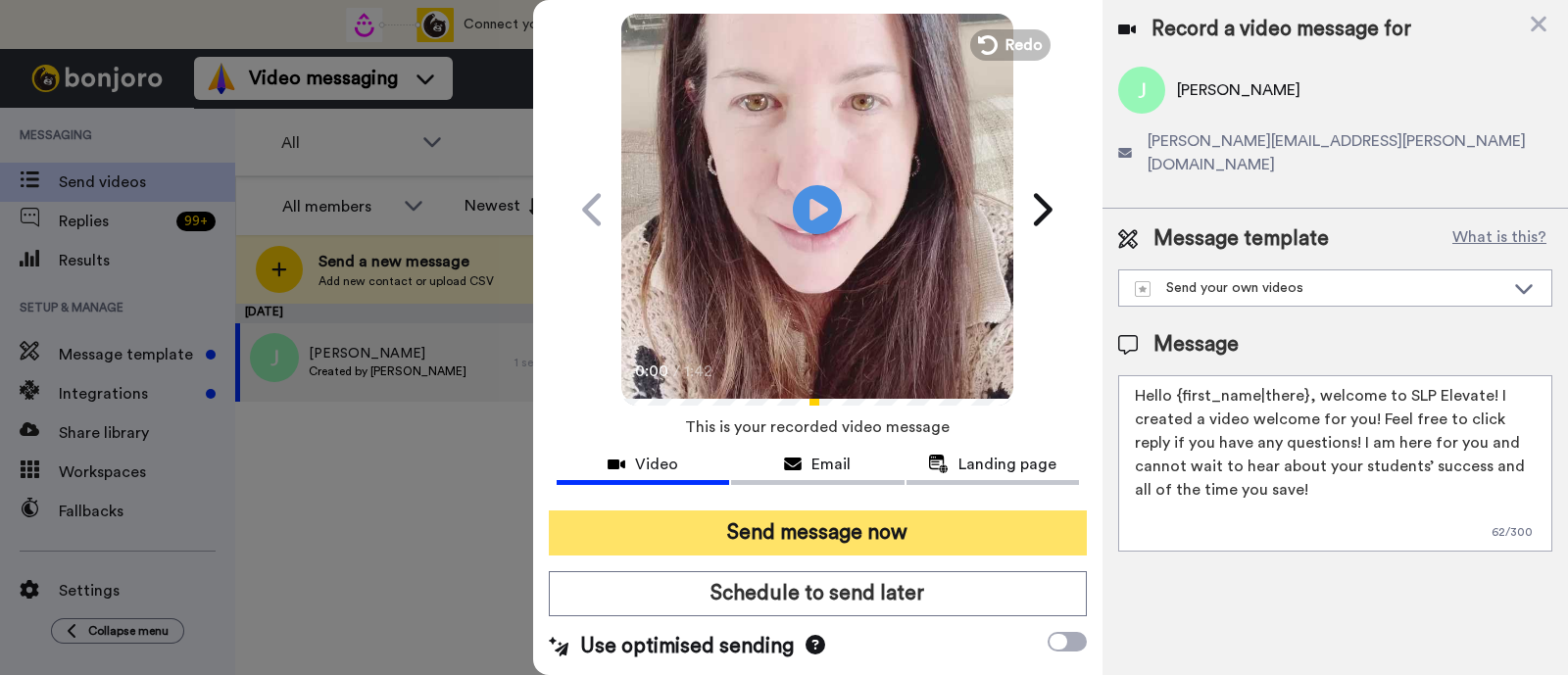
type textarea "Hello {first_name|there}, welcome to SLP Elevate! I created a video welcome for…"
click at [916, 540] on button "Send message now" at bounding box center [818, 532] width 538 height 45
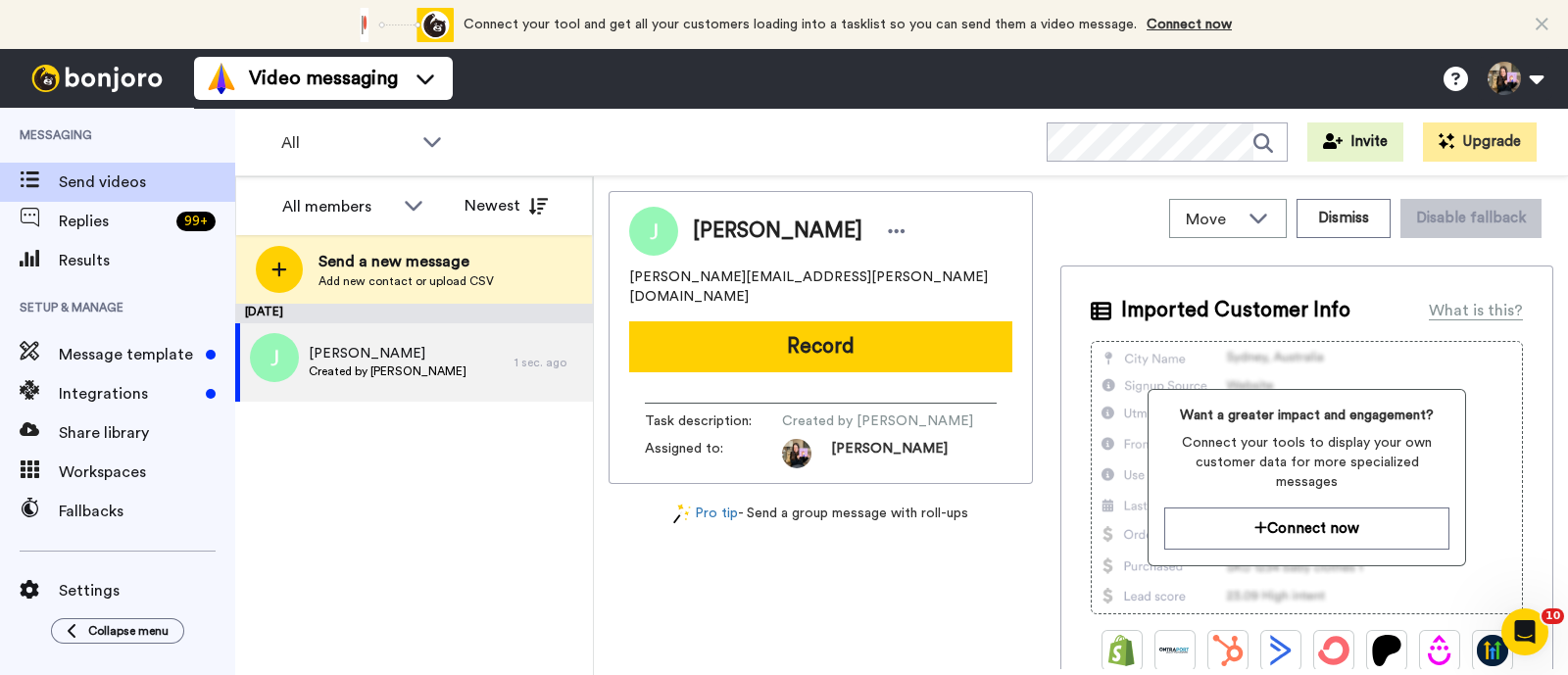
scroll to position [0, 0]
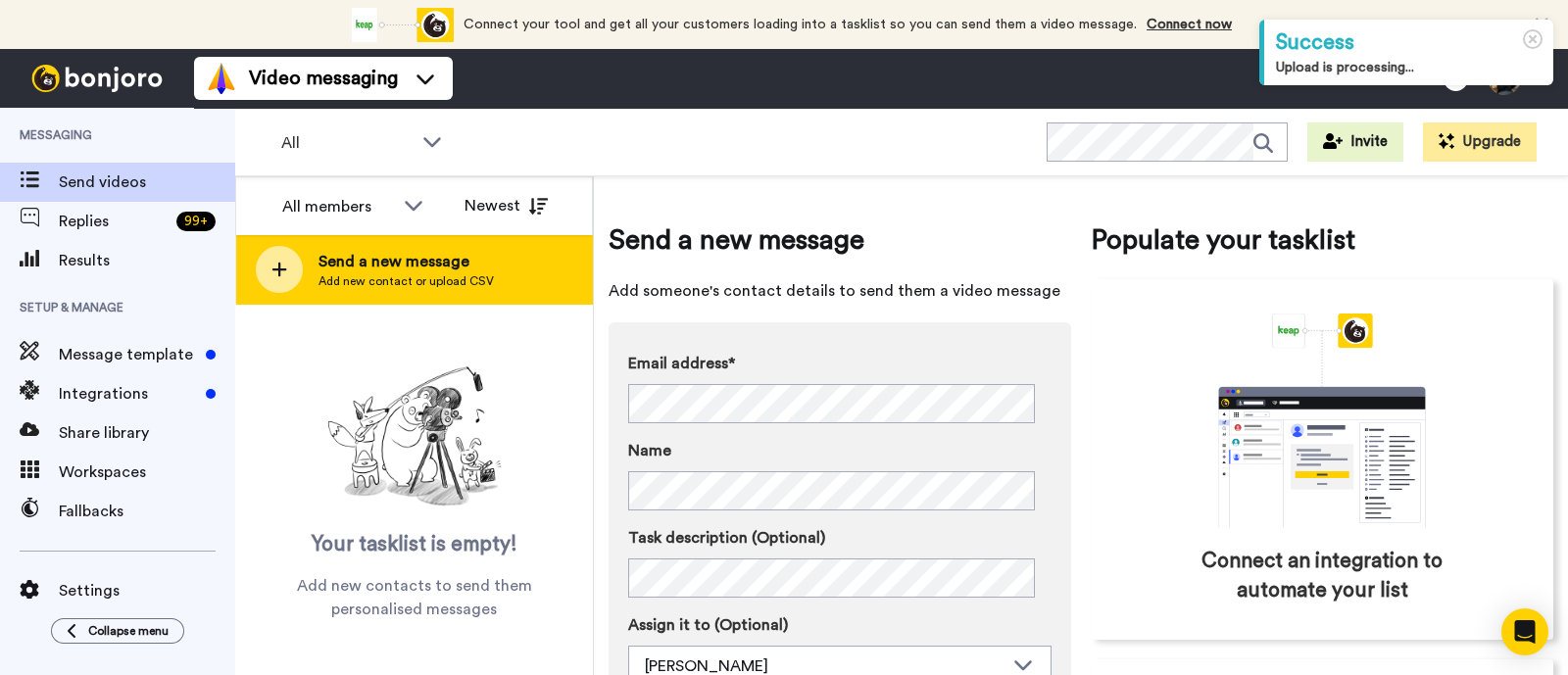
click at [397, 269] on span "Send a new message" at bounding box center [406, 262] width 176 height 24
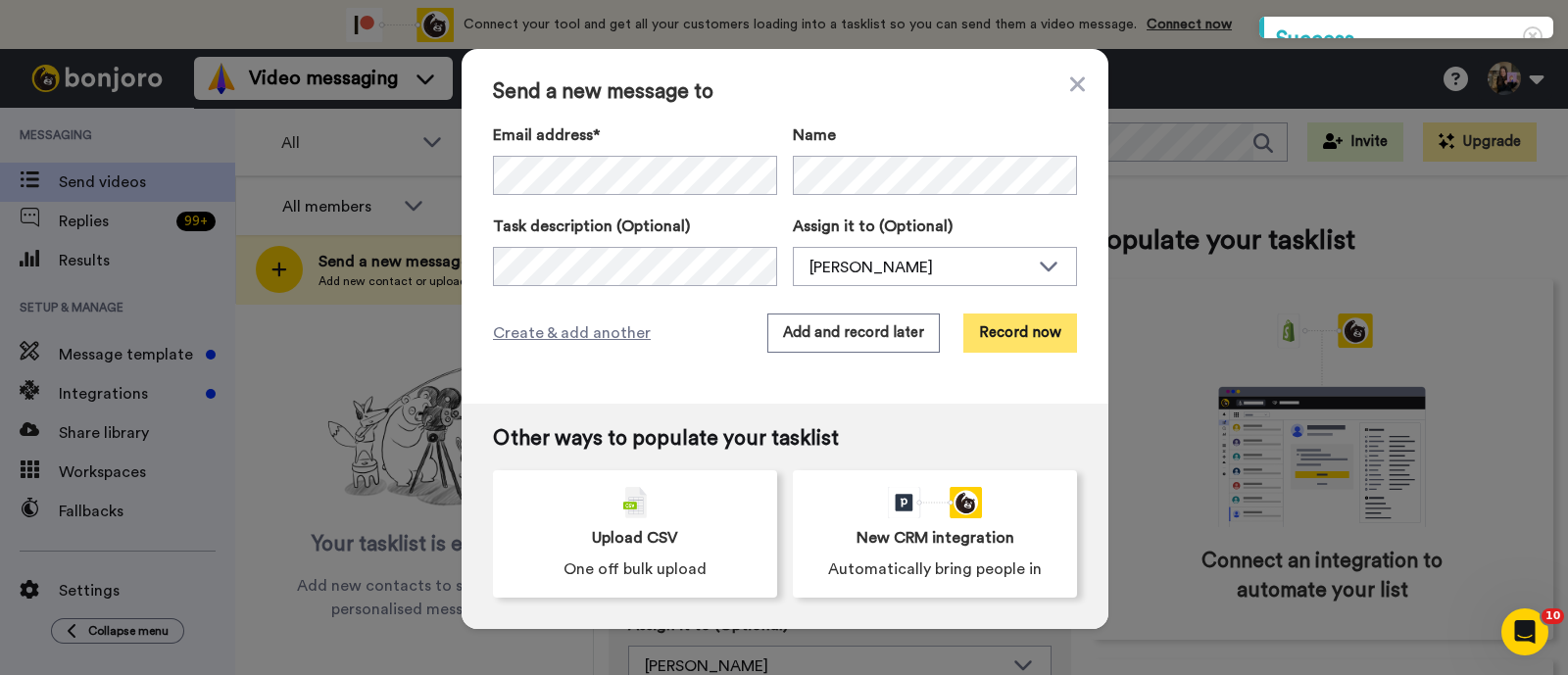
click at [1010, 327] on button "Record now" at bounding box center [1020, 333] width 114 height 39
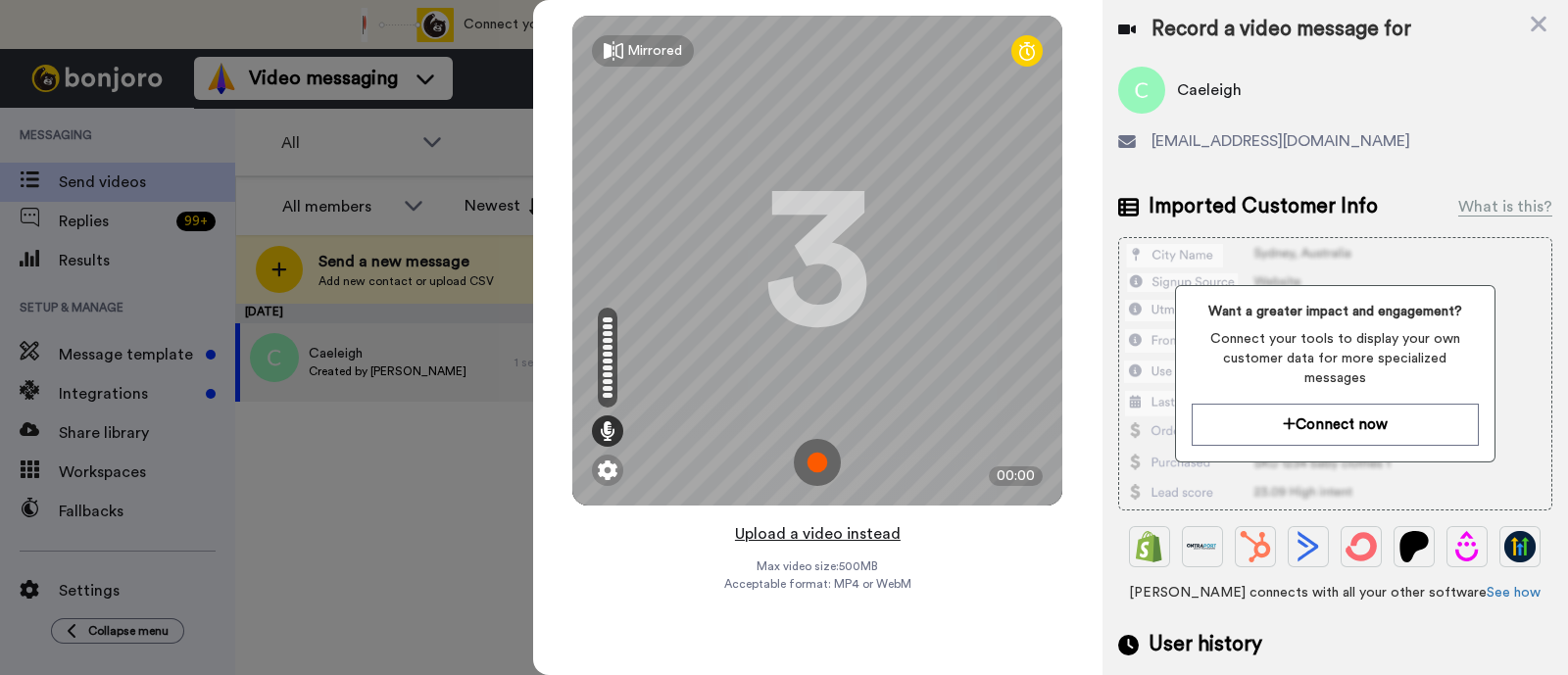
click at [888, 533] on button "Upload a video instead" at bounding box center [818, 534] width 178 height 26
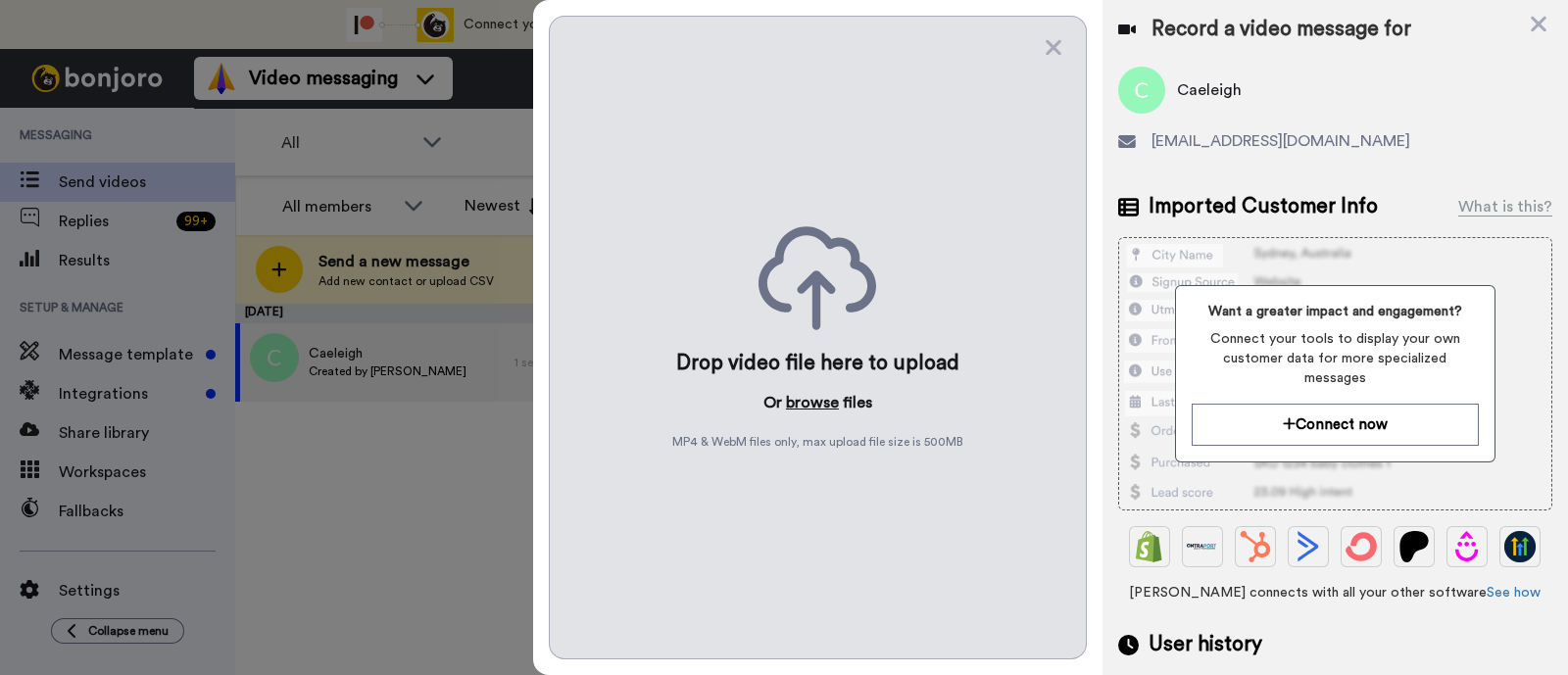
click at [815, 393] on button "browse" at bounding box center [812, 403] width 53 height 24
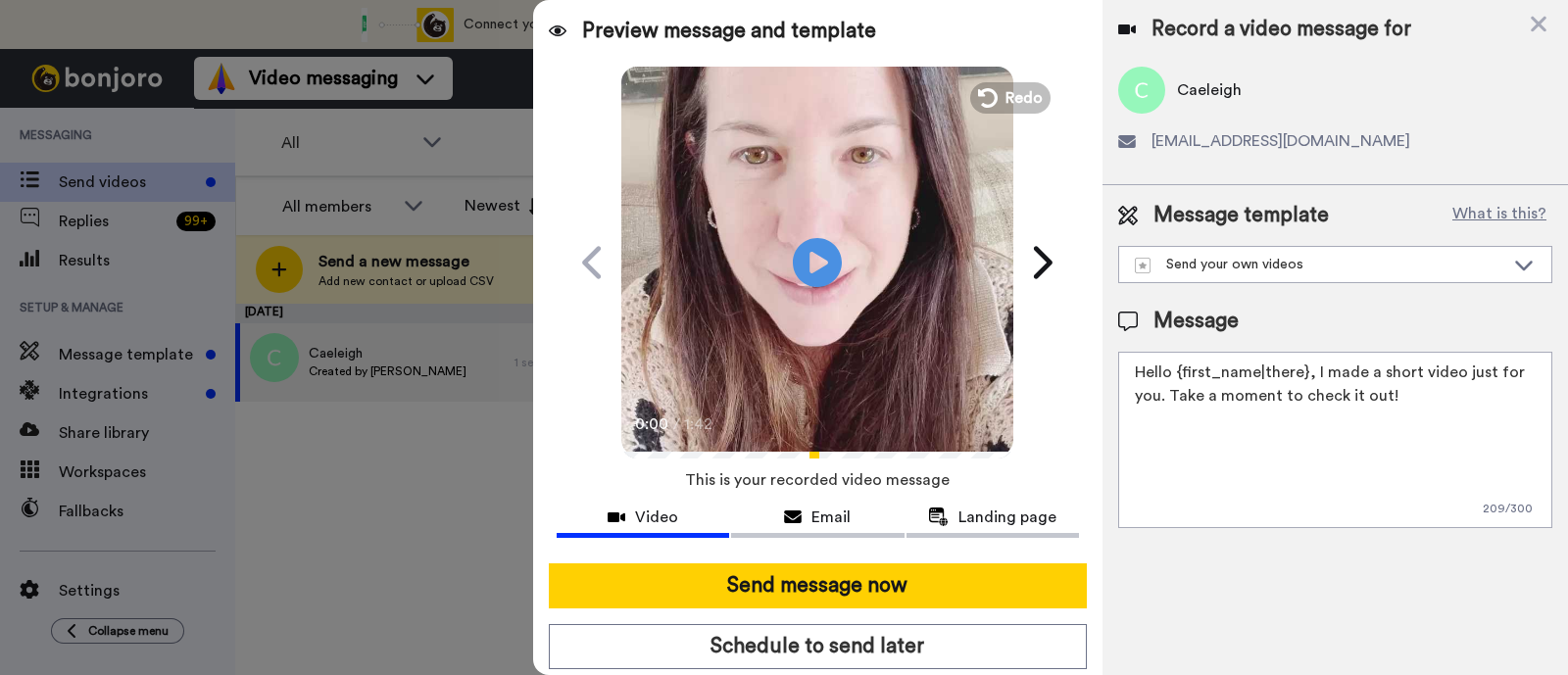
drag, startPoint x: 1433, startPoint y: 409, endPoint x: 1312, endPoint y: 360, distance: 130.5
click at [1312, 360] on textarea "Hello {first_name|there}, I made a short video just for you. Take a moment to c…" at bounding box center [1335, 440] width 434 height 177
paste textarea "welcome to SLP Elevate! I created a video welcome for you! Feel free to click r…"
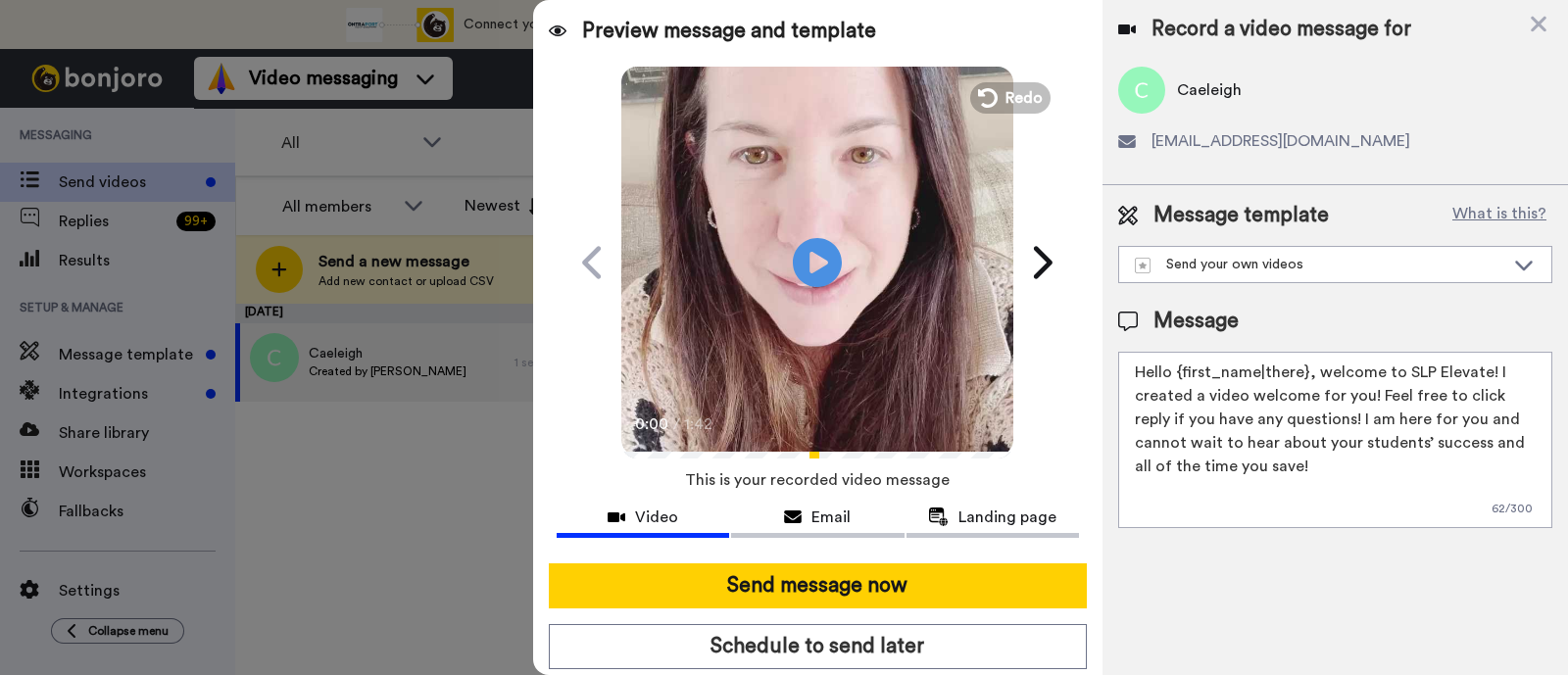
scroll to position [53, 0]
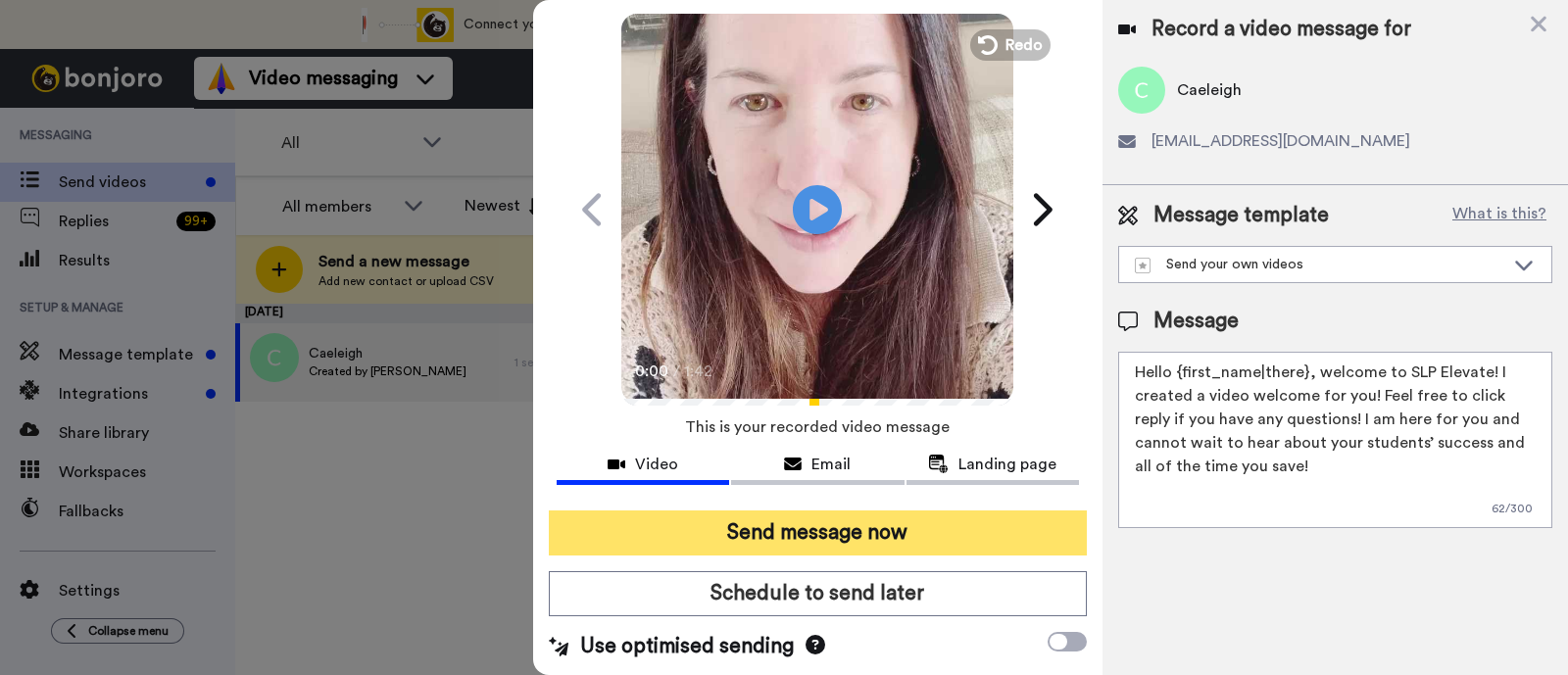
type textarea "Hello {first_name|there}, welcome to SLP Elevate! I created a video welcome for…"
click at [1016, 531] on button "Send message now" at bounding box center [818, 532] width 538 height 45
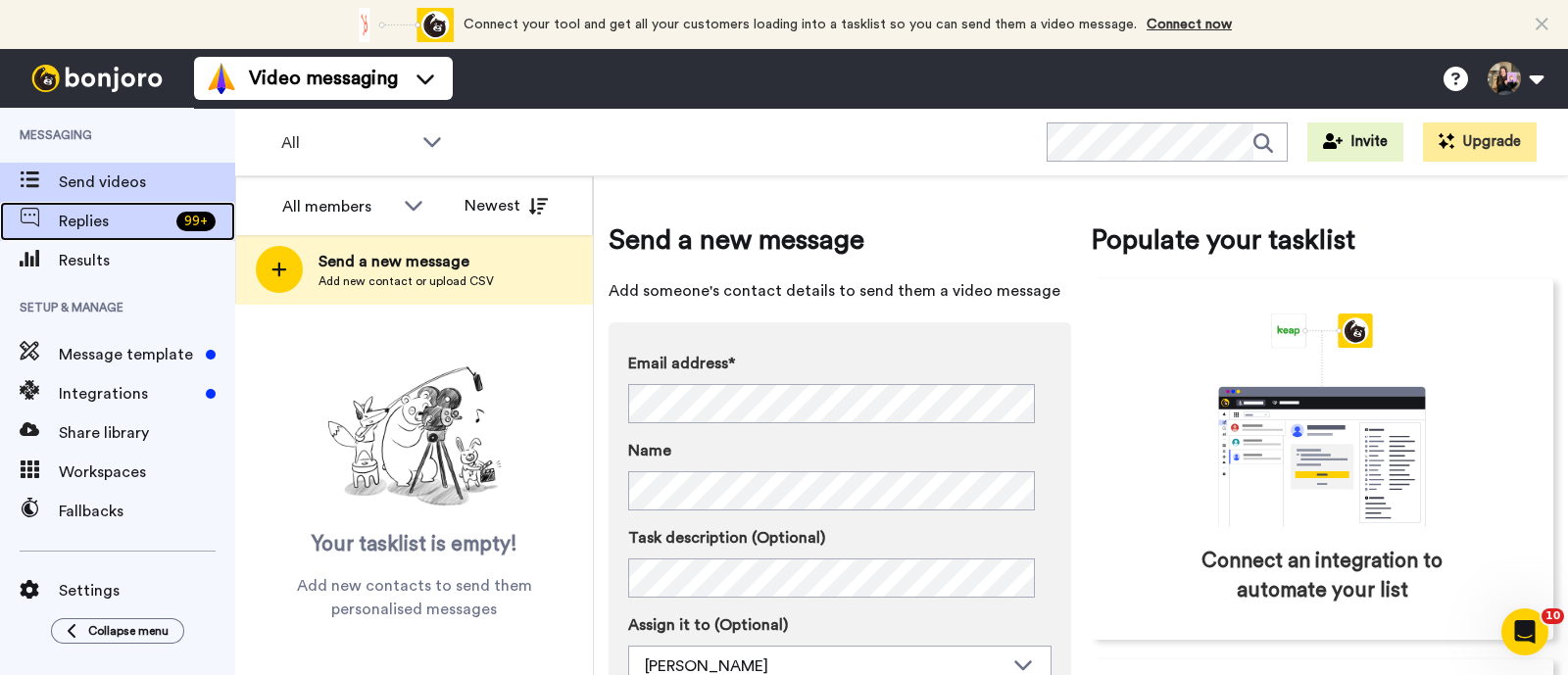
click at [152, 236] on div "Replies 99 +" at bounding box center [117, 220] width 235 height 39
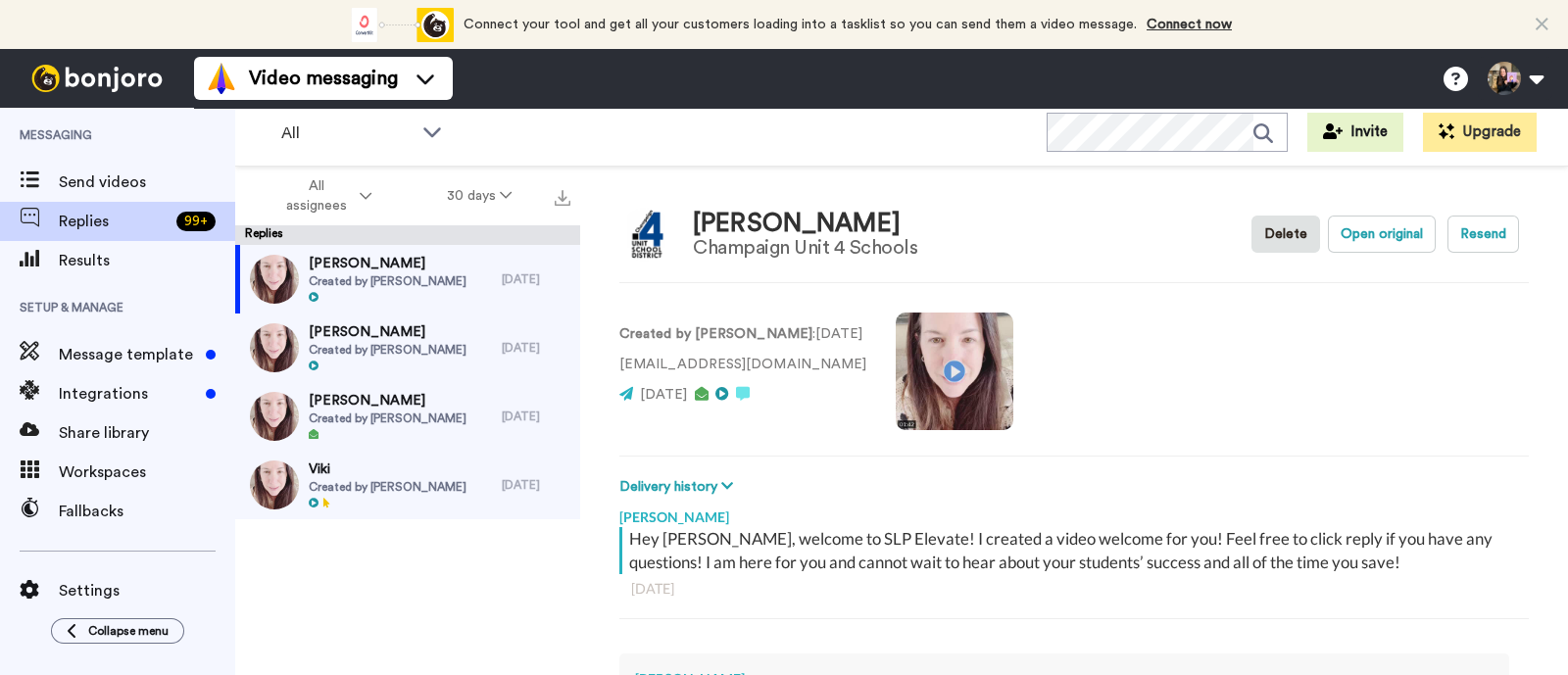
type textarea "x"
